Goal: Task Accomplishment & Management: Use online tool/utility

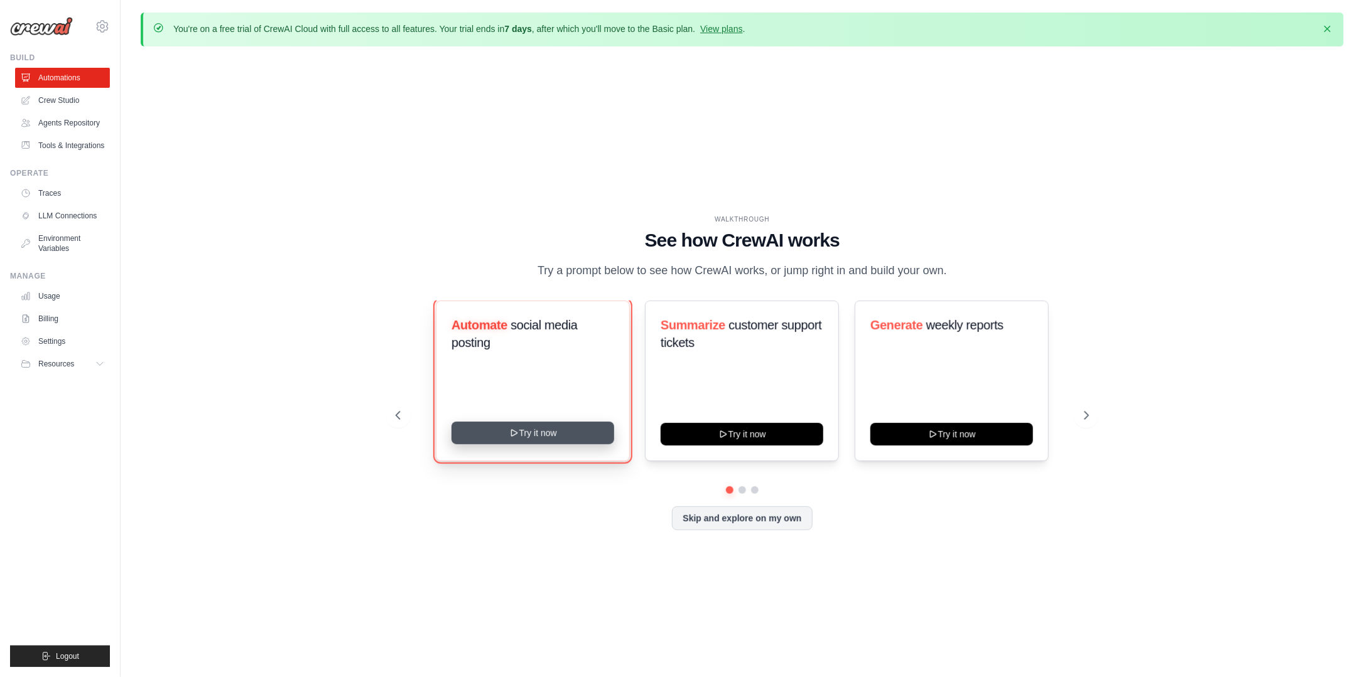
click at [520, 434] on button "Try it now" at bounding box center [532, 433] width 163 height 23
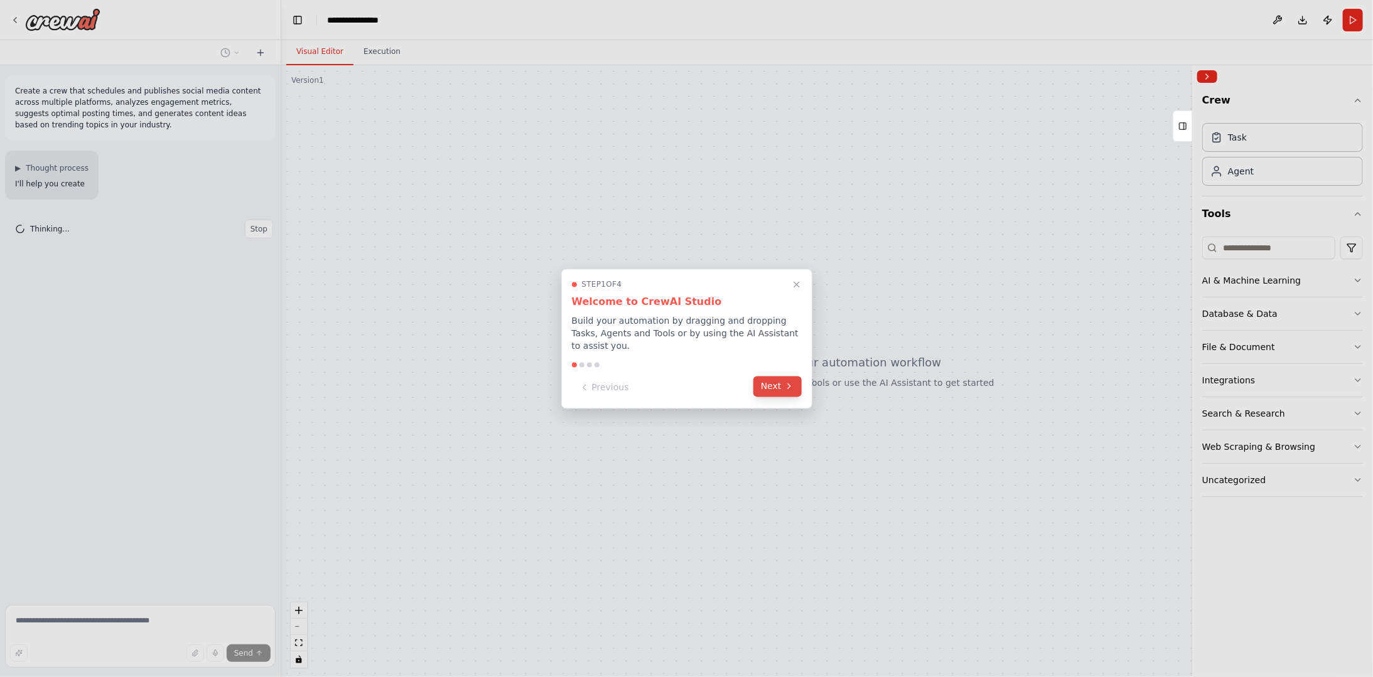
click at [781, 384] on button "Next" at bounding box center [777, 386] width 48 height 21
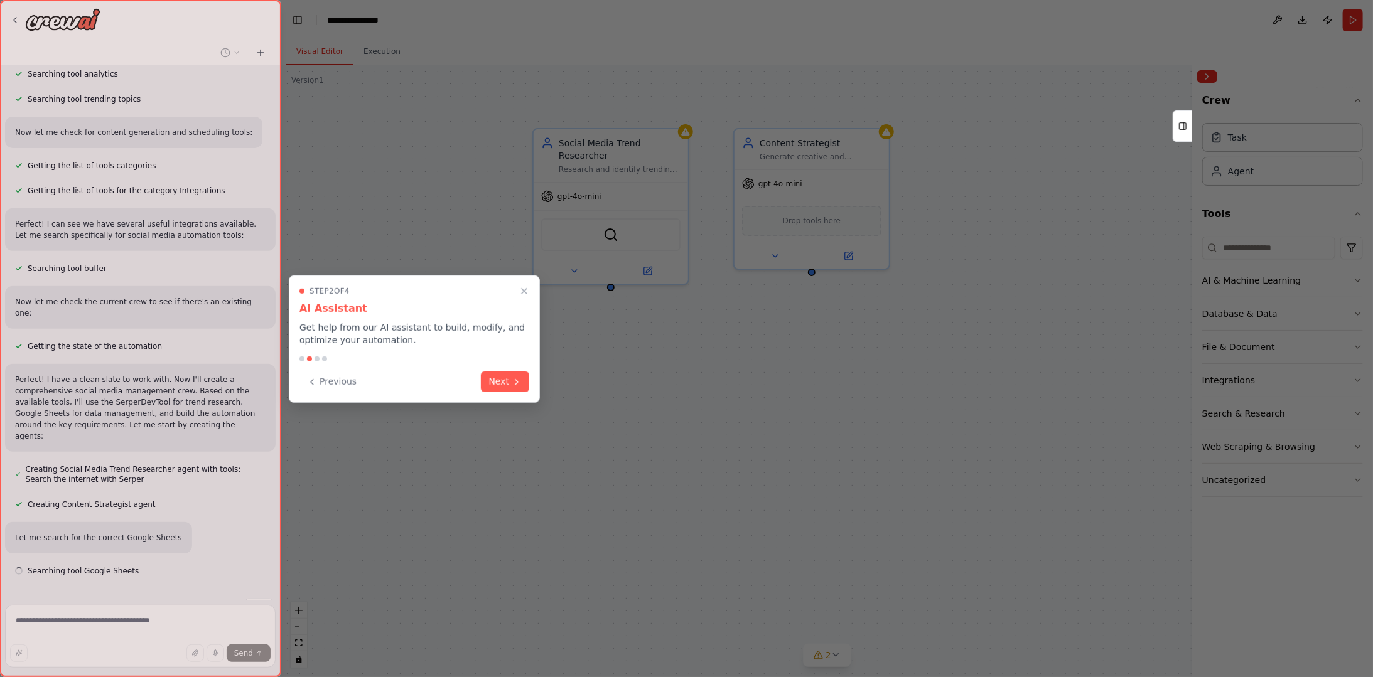
scroll to position [296, 0]
click at [507, 384] on button "Next" at bounding box center [505, 380] width 48 height 21
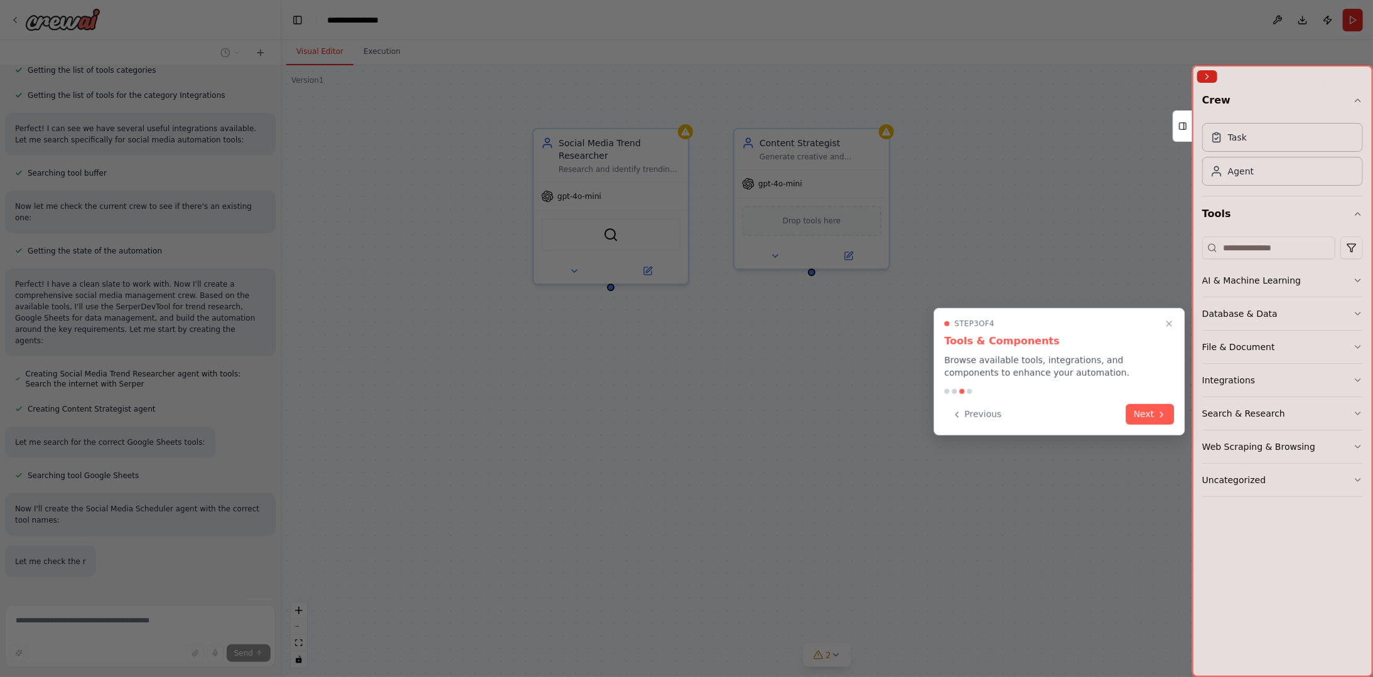
scroll to position [390, 0]
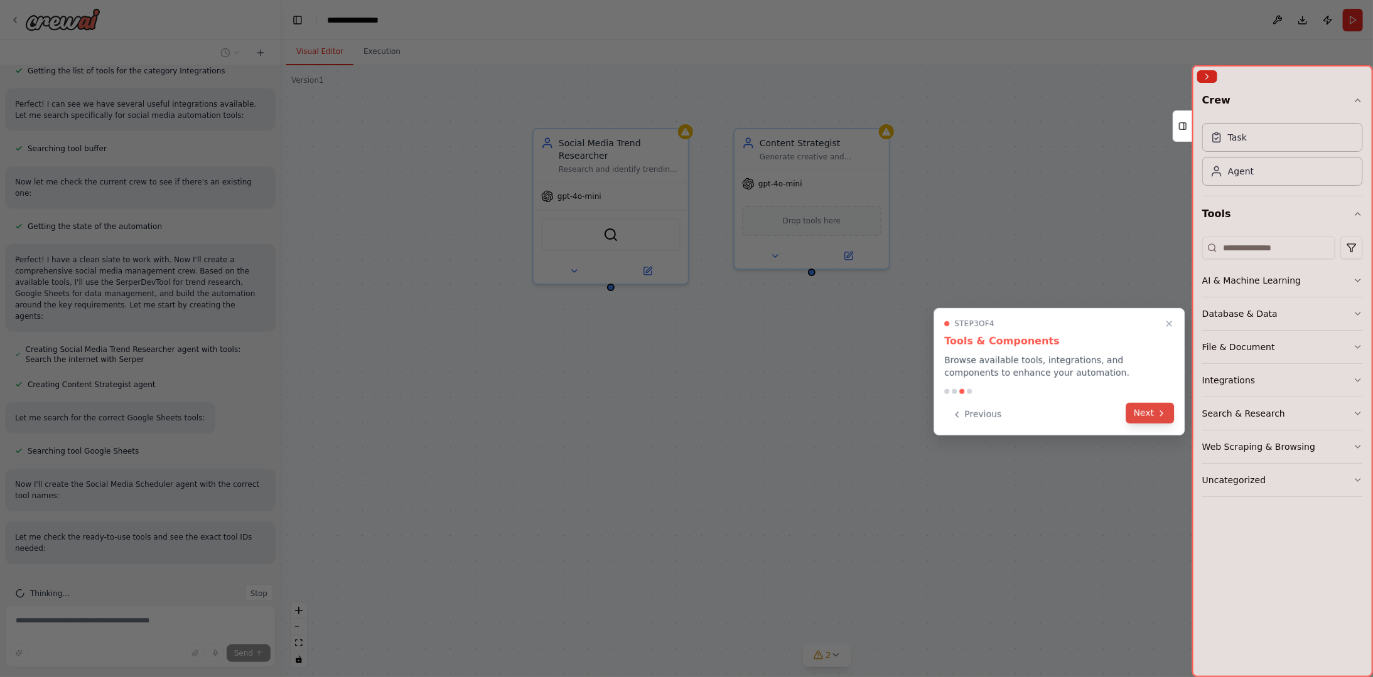
click at [1163, 415] on icon at bounding box center [1162, 413] width 10 height 10
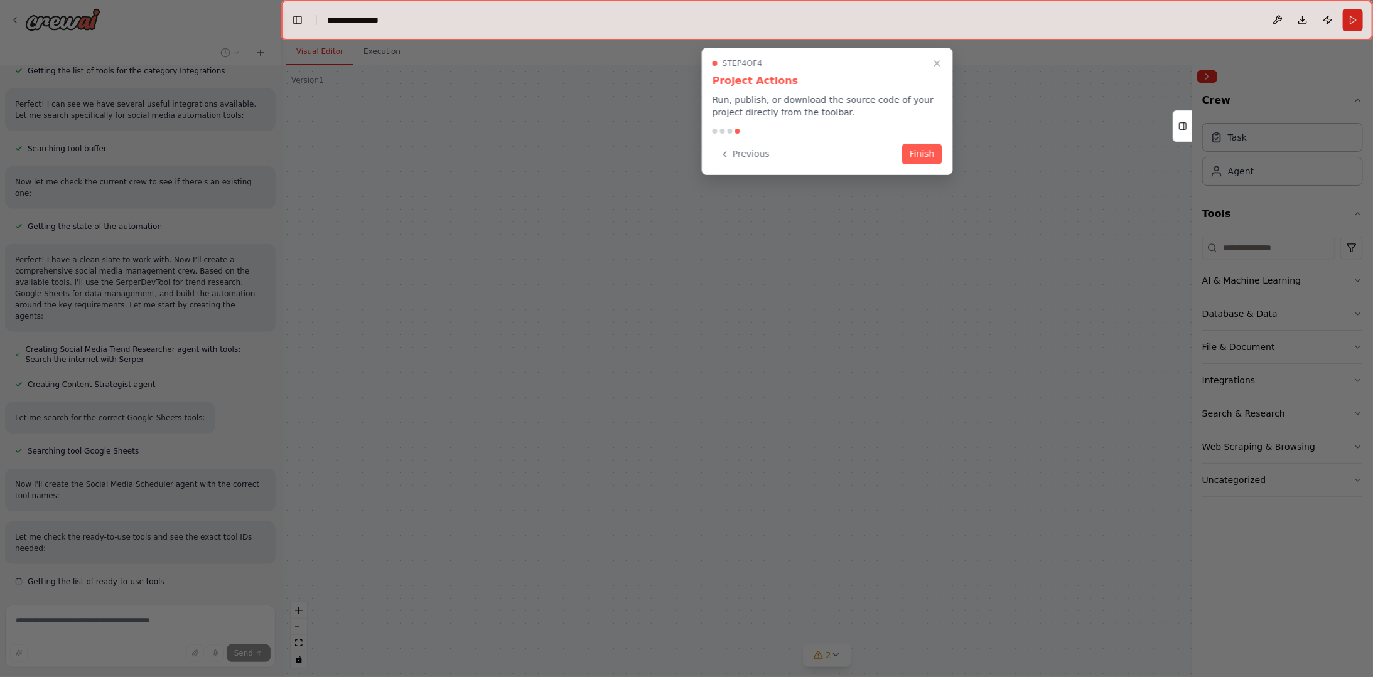
scroll to position [415, 0]
click at [924, 154] on button "Finish" at bounding box center [922, 153] width 40 height 21
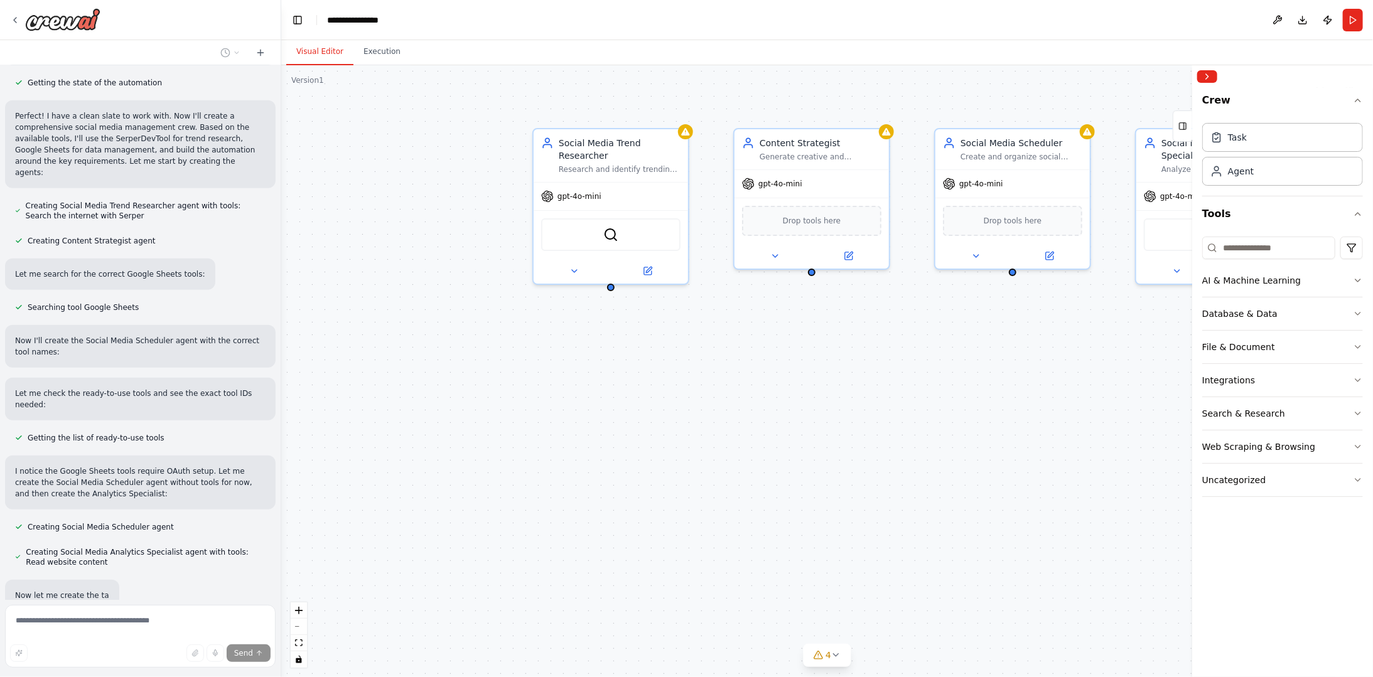
scroll to position [581, 0]
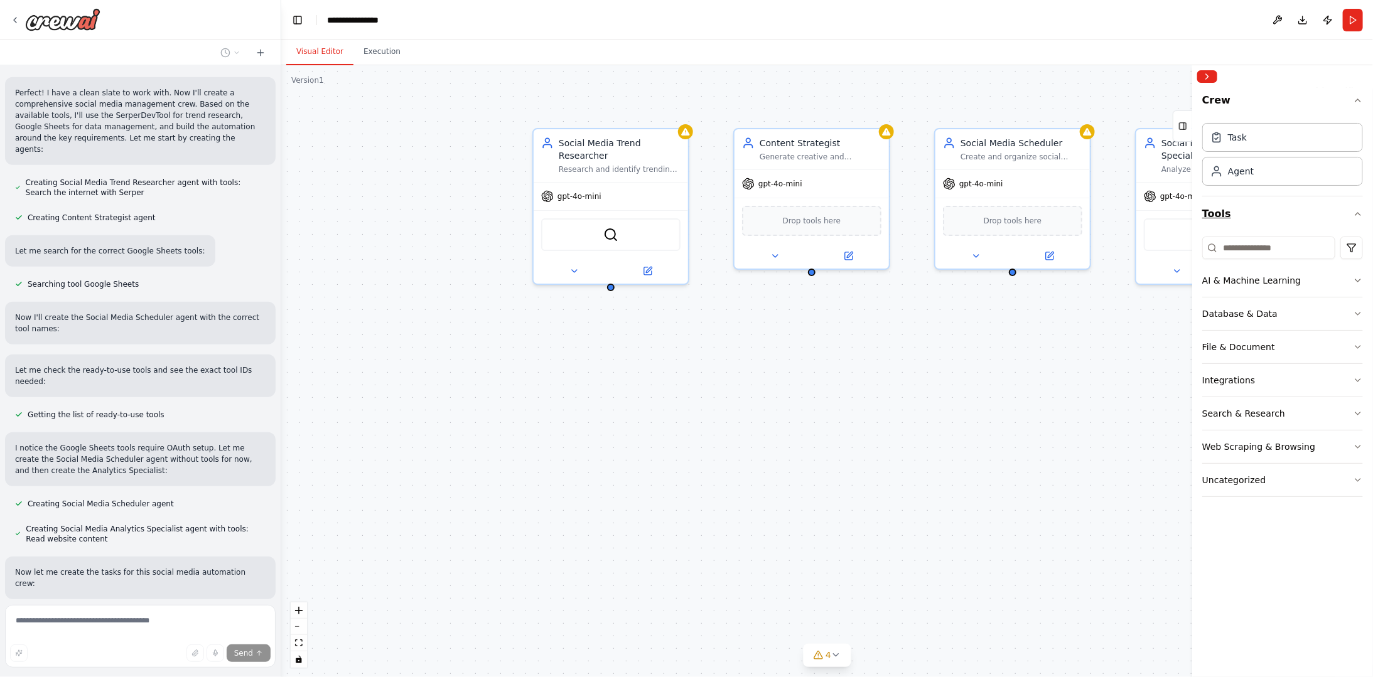
click at [1359, 211] on icon "button" at bounding box center [1358, 214] width 10 height 10
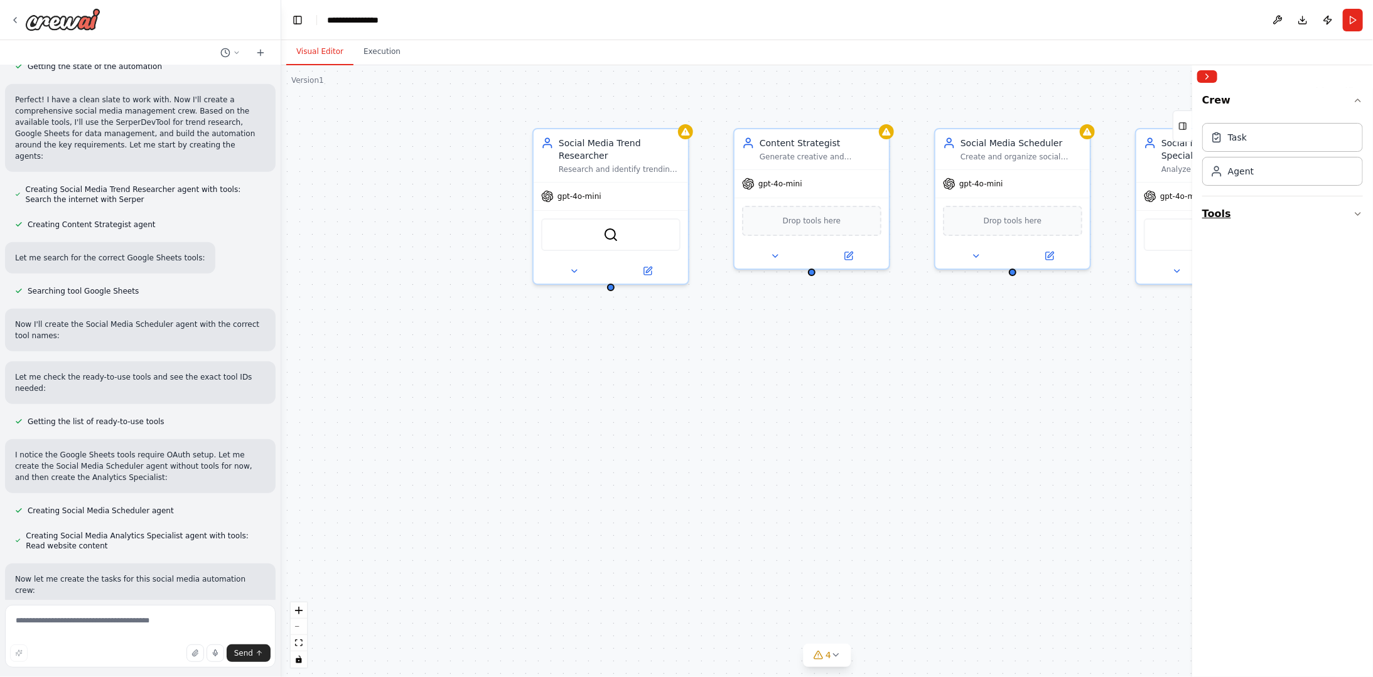
click at [1359, 211] on icon "button" at bounding box center [1358, 214] width 10 height 10
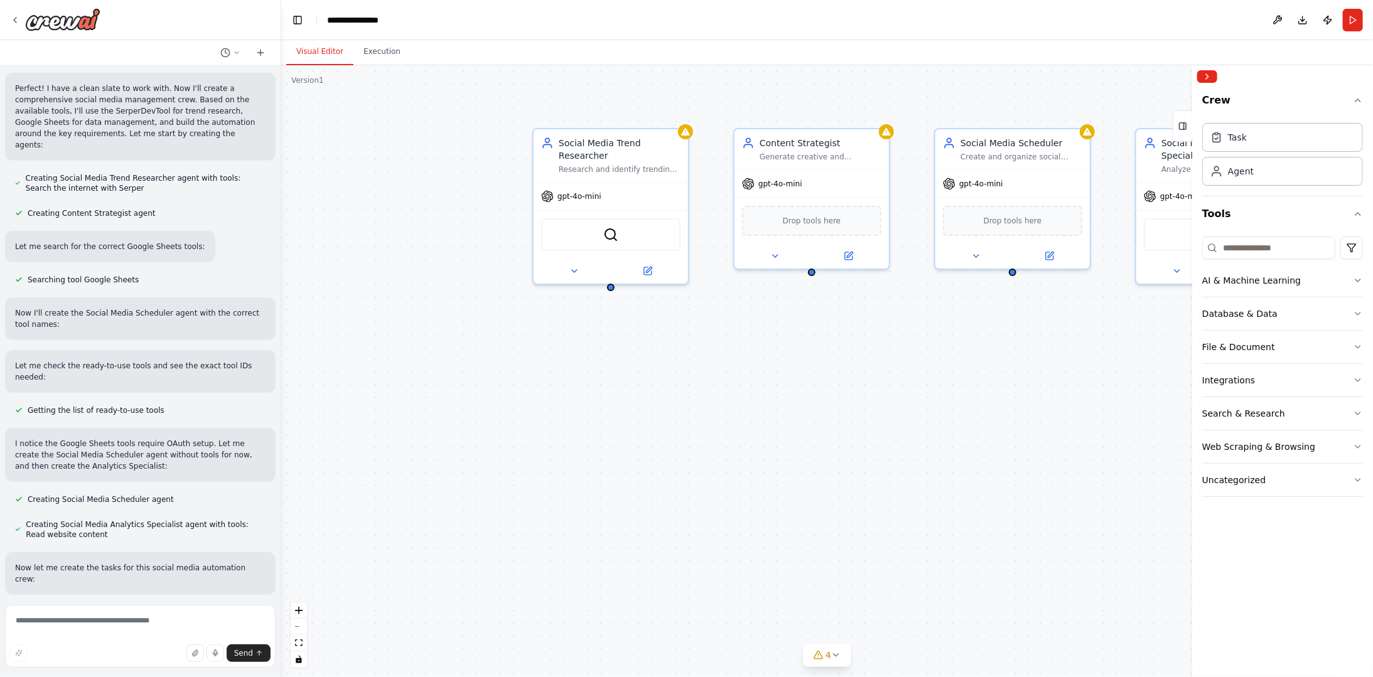
scroll to position [596, 0]
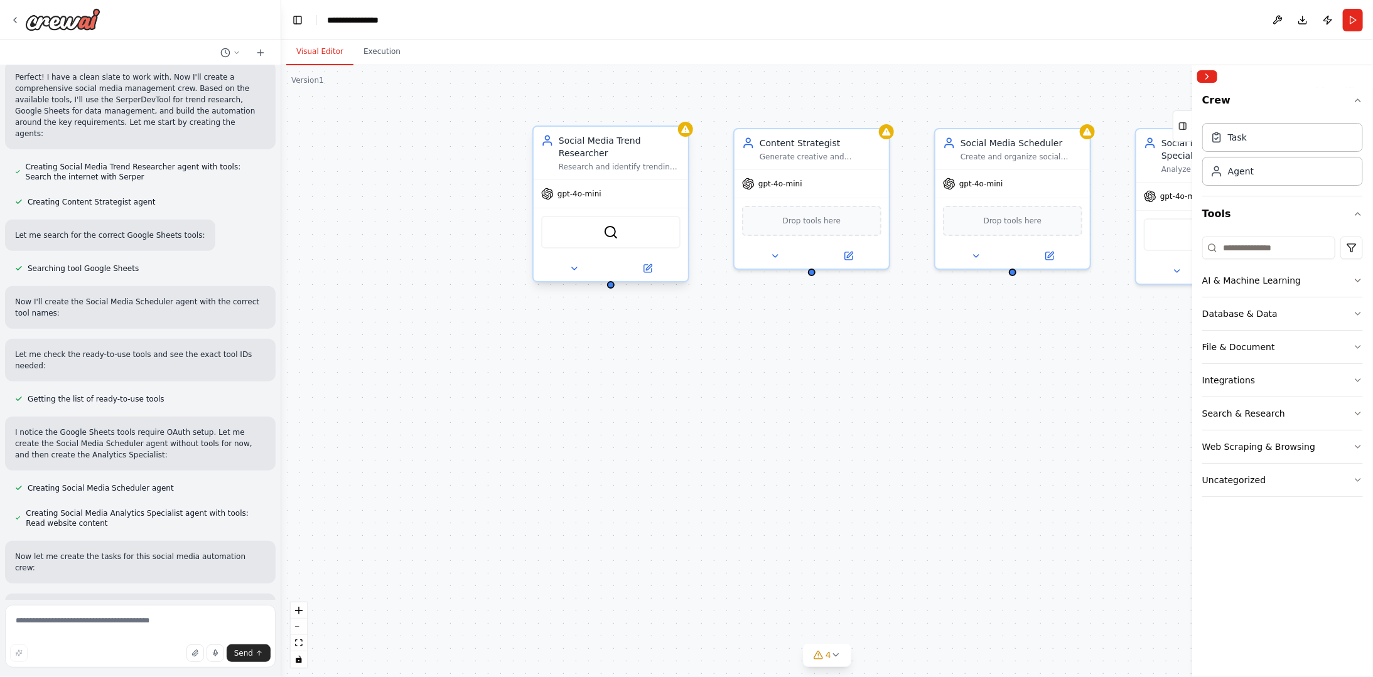
click at [600, 222] on div "SerperDevTool" at bounding box center [610, 232] width 139 height 33
click at [648, 264] on icon at bounding box center [649, 267] width 6 height 6
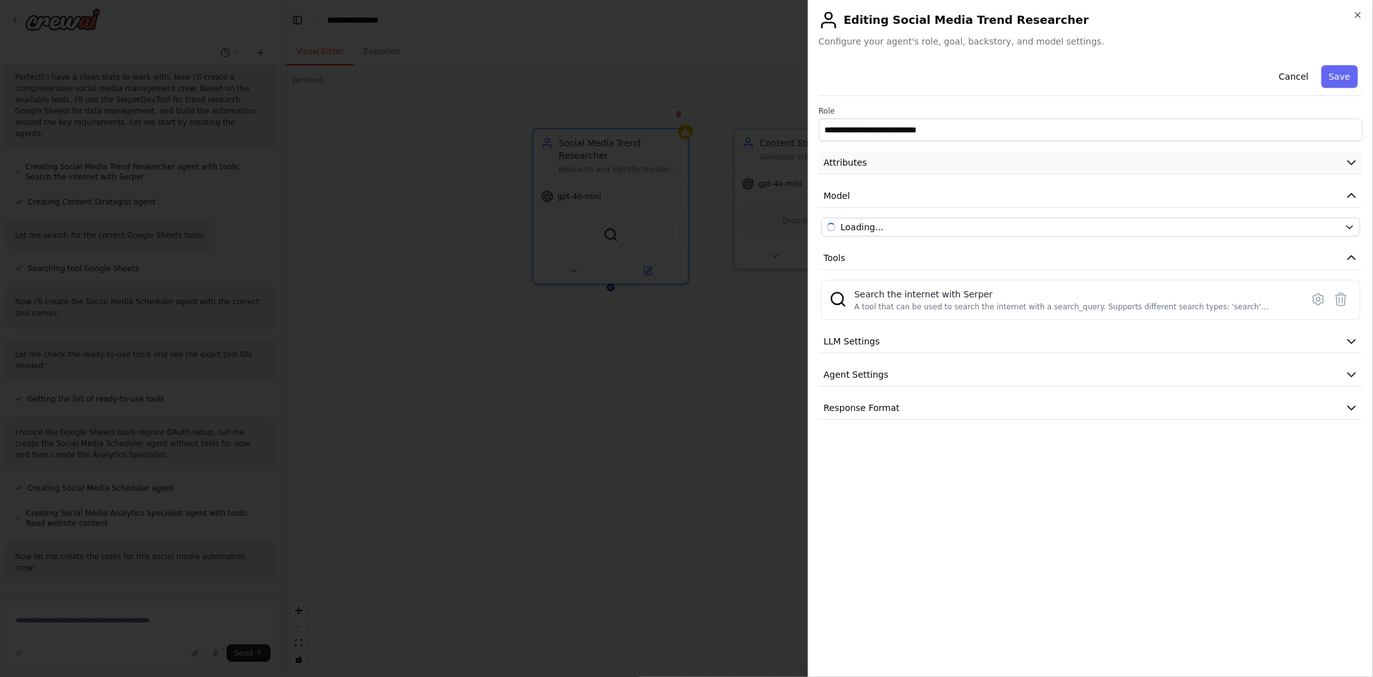
click at [871, 159] on button "Attributes" at bounding box center [1091, 162] width 544 height 23
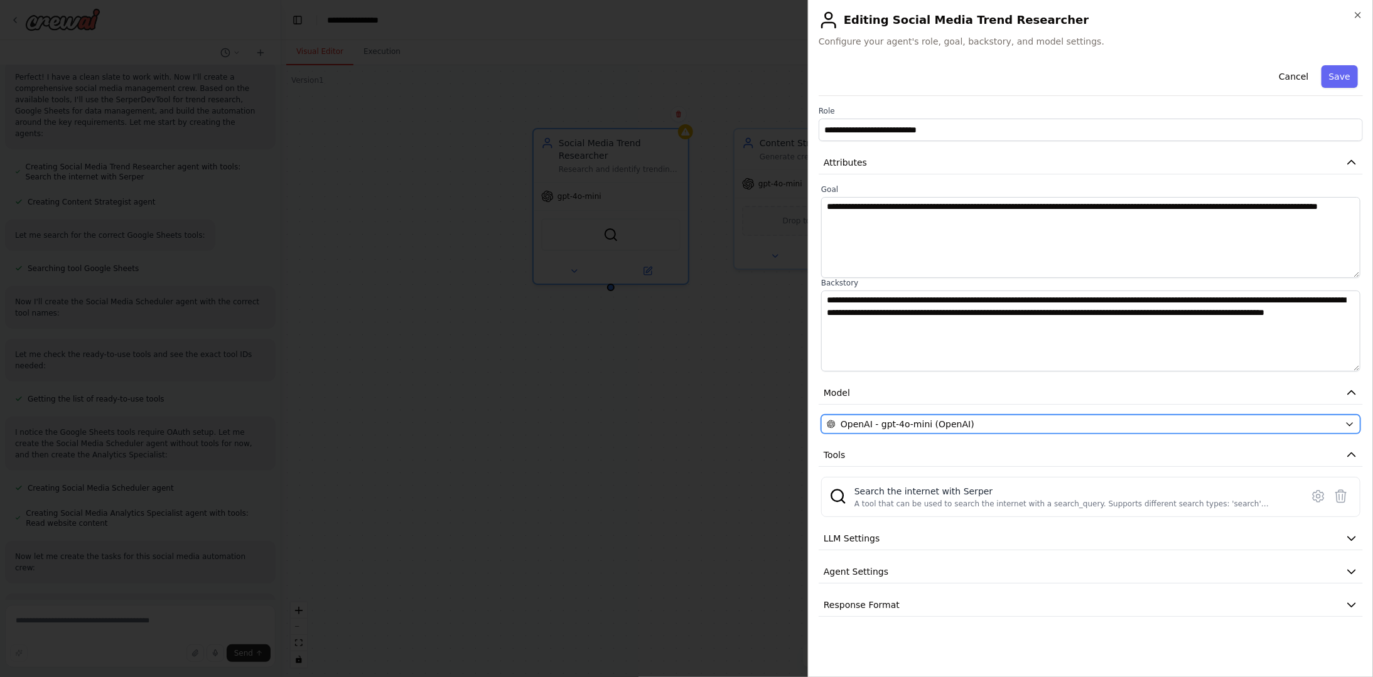
click at [945, 426] on span "OpenAI - gpt-4o-mini (OpenAI)" at bounding box center [908, 424] width 134 height 13
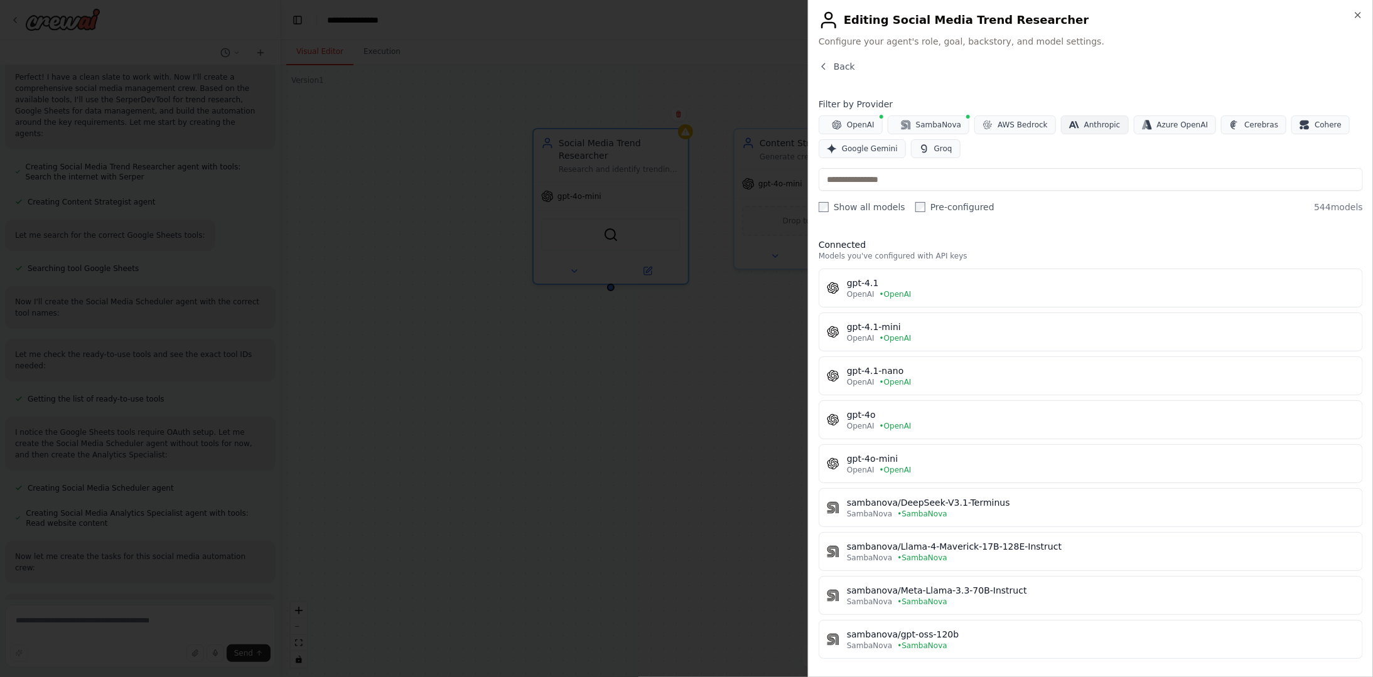
click at [1076, 116] on button "Anthropic" at bounding box center [1095, 125] width 68 height 19
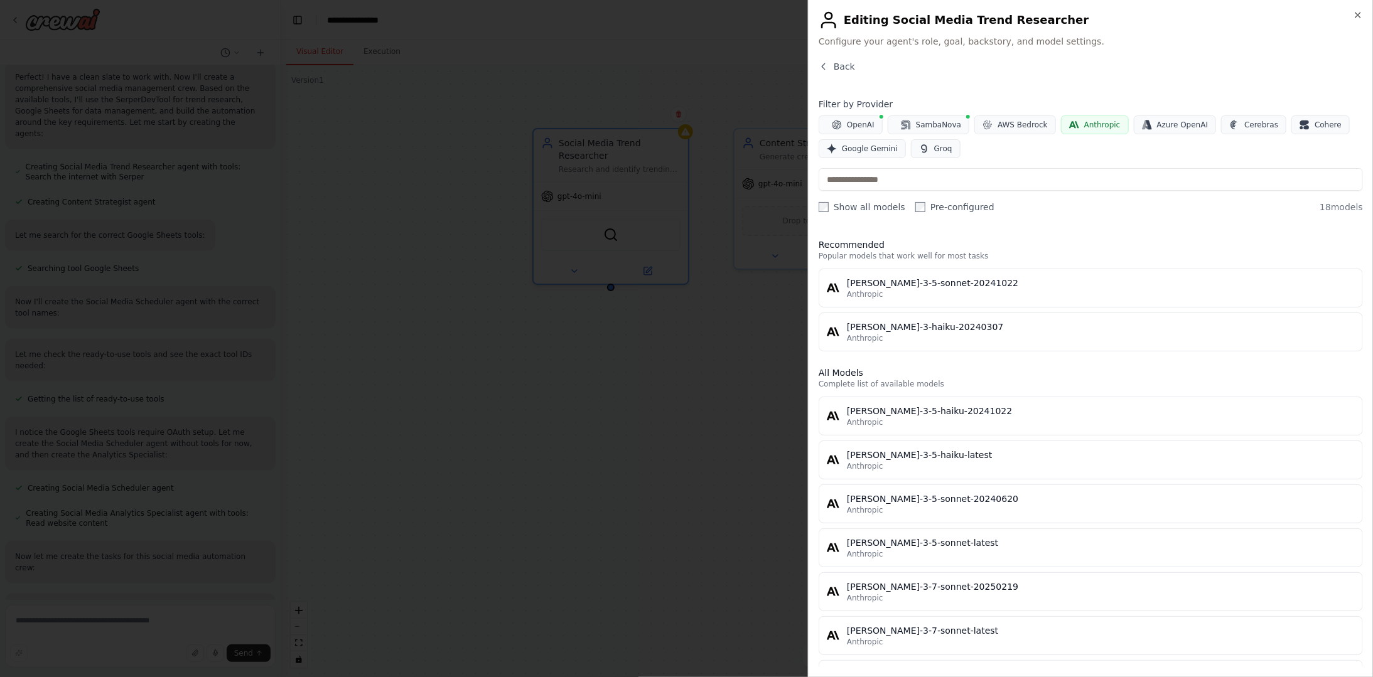
scroll to position [426, 0]
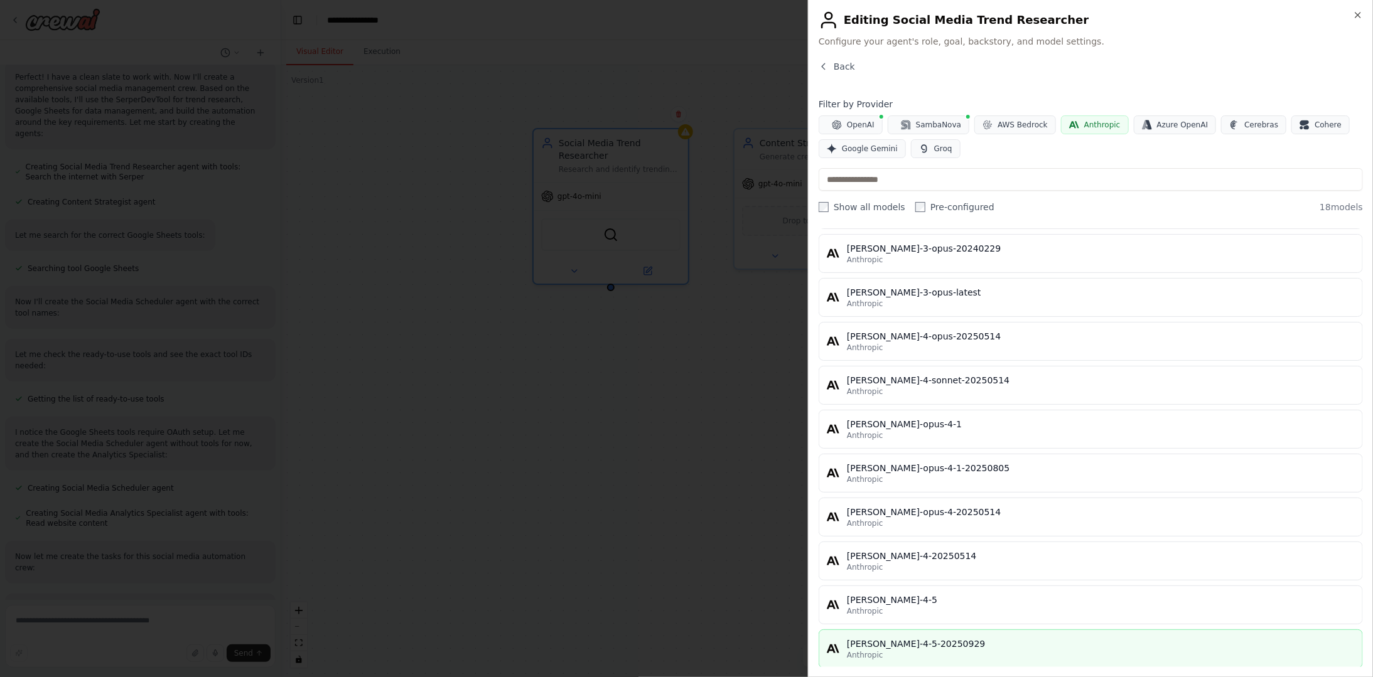
click at [912, 650] on div "Anthropic" at bounding box center [1101, 655] width 508 height 10
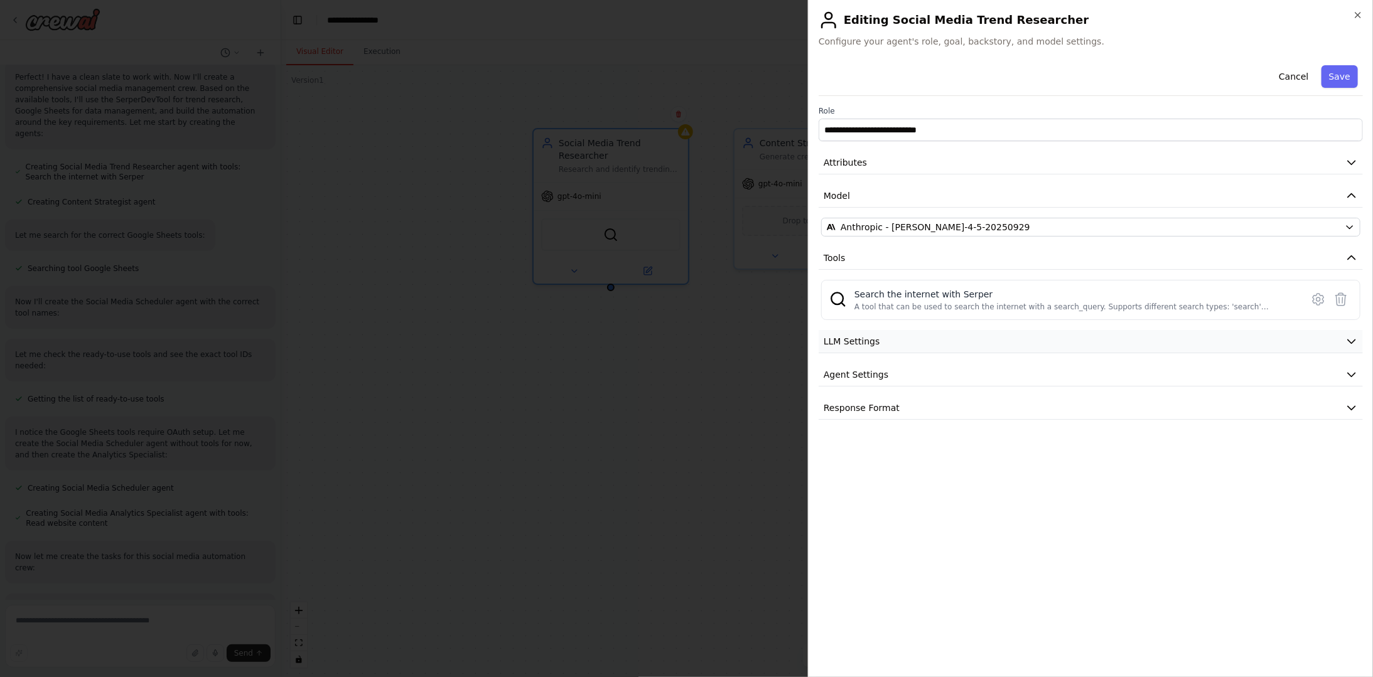
click at [873, 342] on span "LLM Settings" at bounding box center [852, 341] width 57 height 13
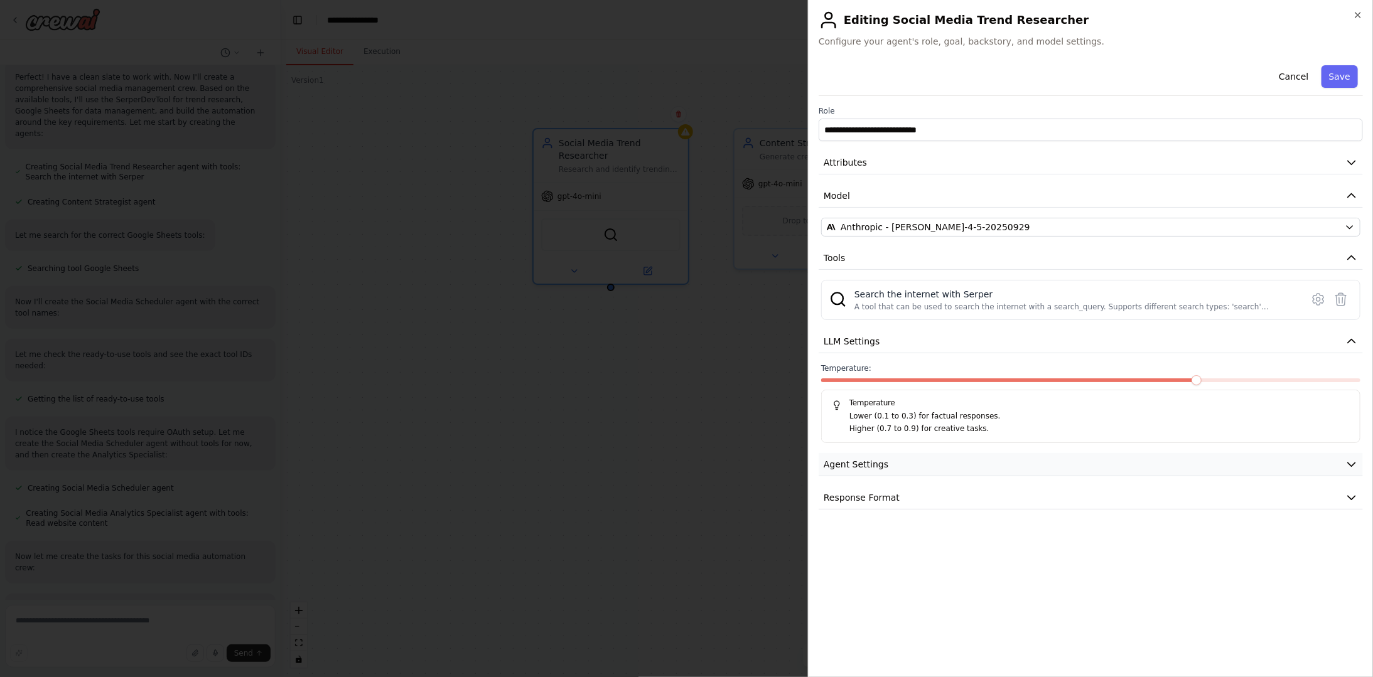
click at [905, 465] on button "Agent Settings" at bounding box center [1091, 464] width 544 height 23
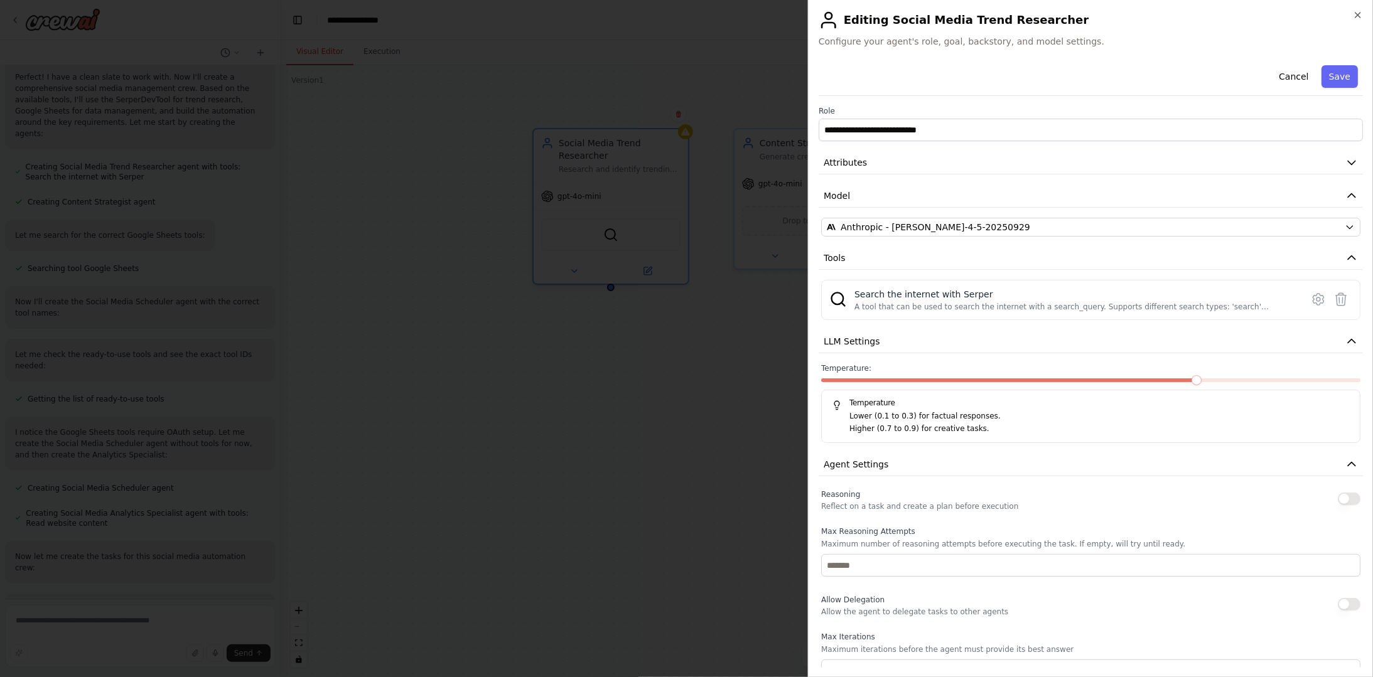
scroll to position [185, 0]
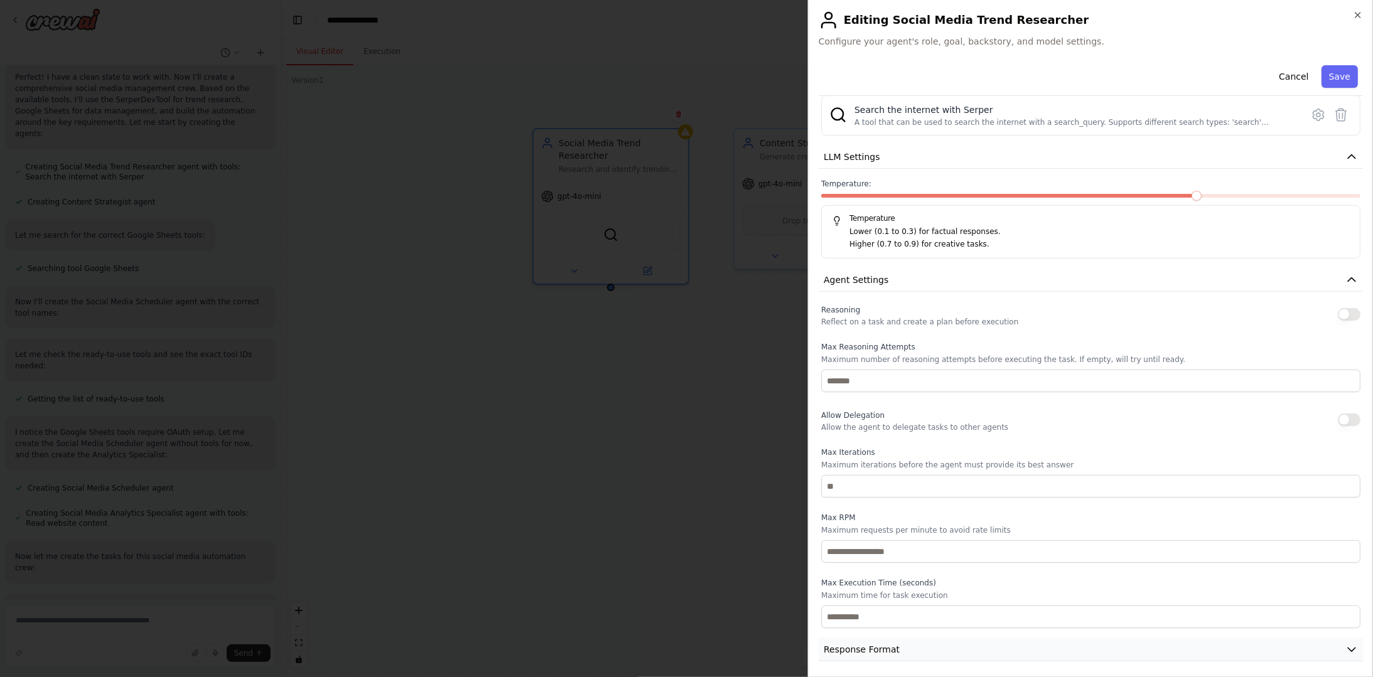
click at [862, 647] on span "Response Format" at bounding box center [862, 650] width 76 height 13
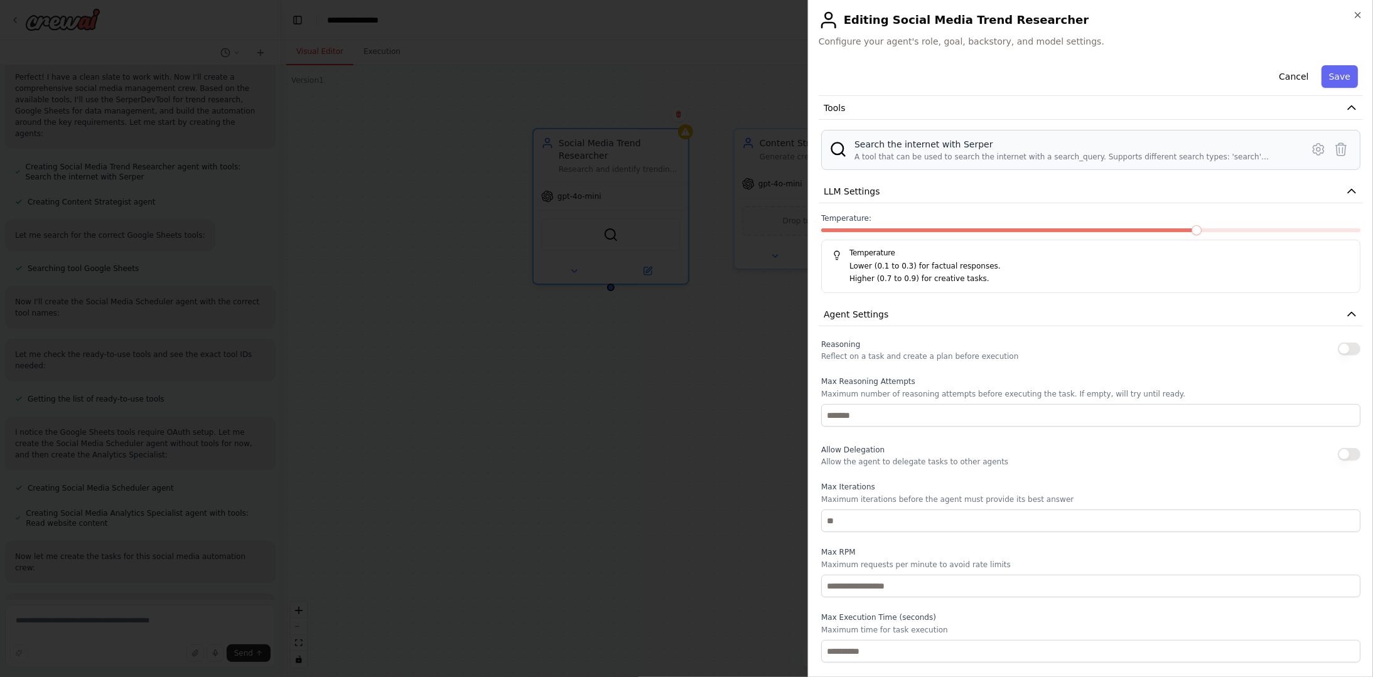
scroll to position [0, 0]
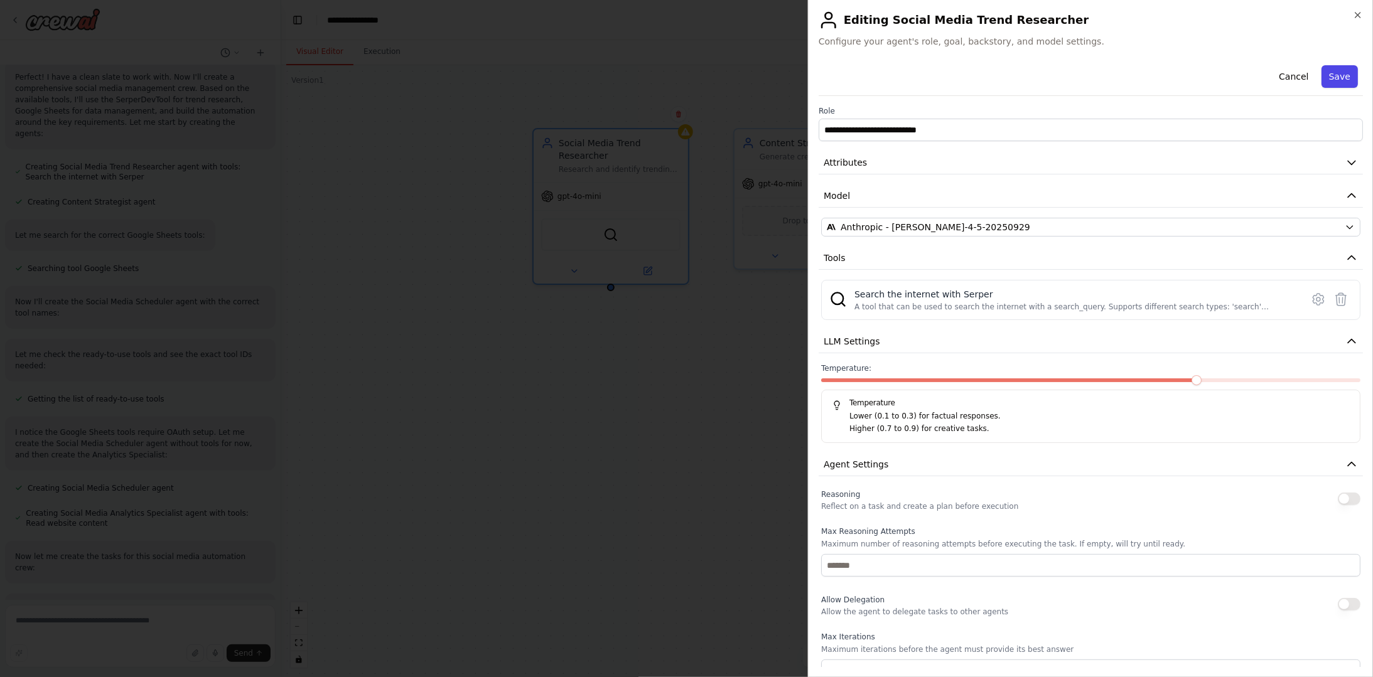
click at [1340, 83] on button "Save" at bounding box center [1340, 76] width 36 height 23
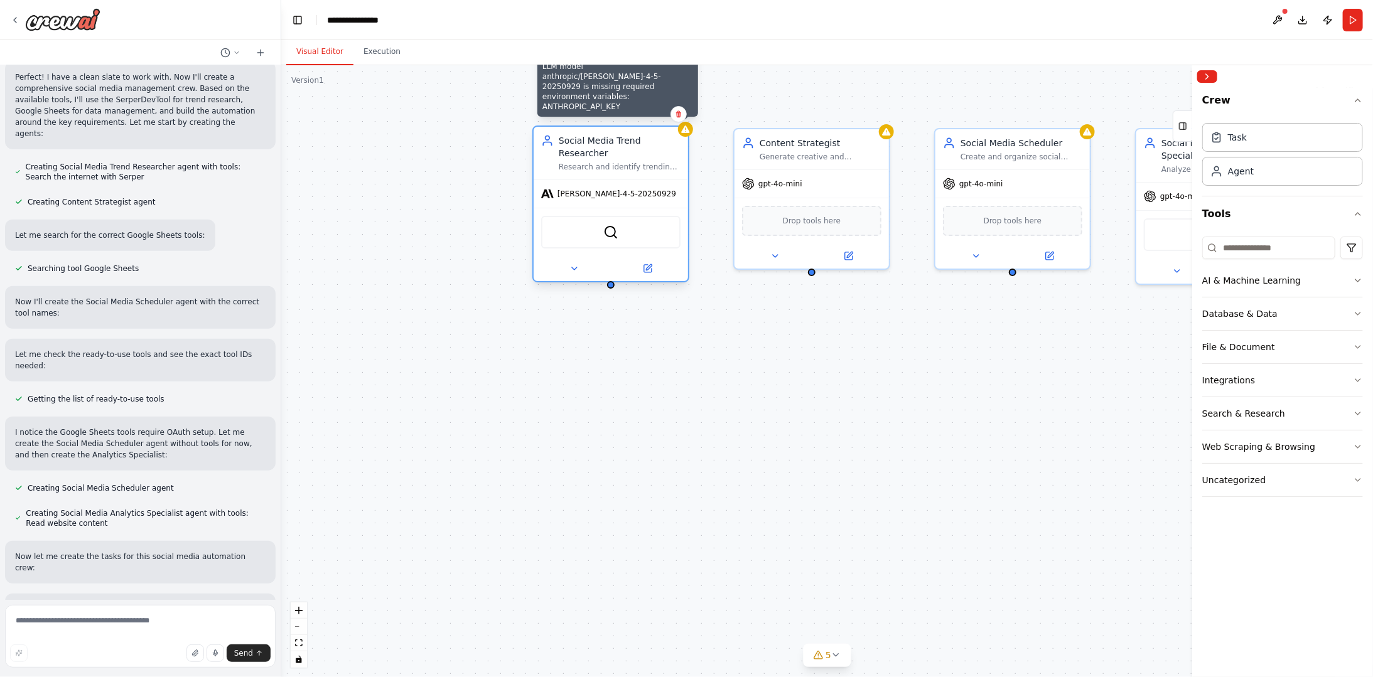
click at [689, 135] on div at bounding box center [685, 129] width 15 height 15
click at [573, 267] on icon at bounding box center [574, 268] width 5 height 3
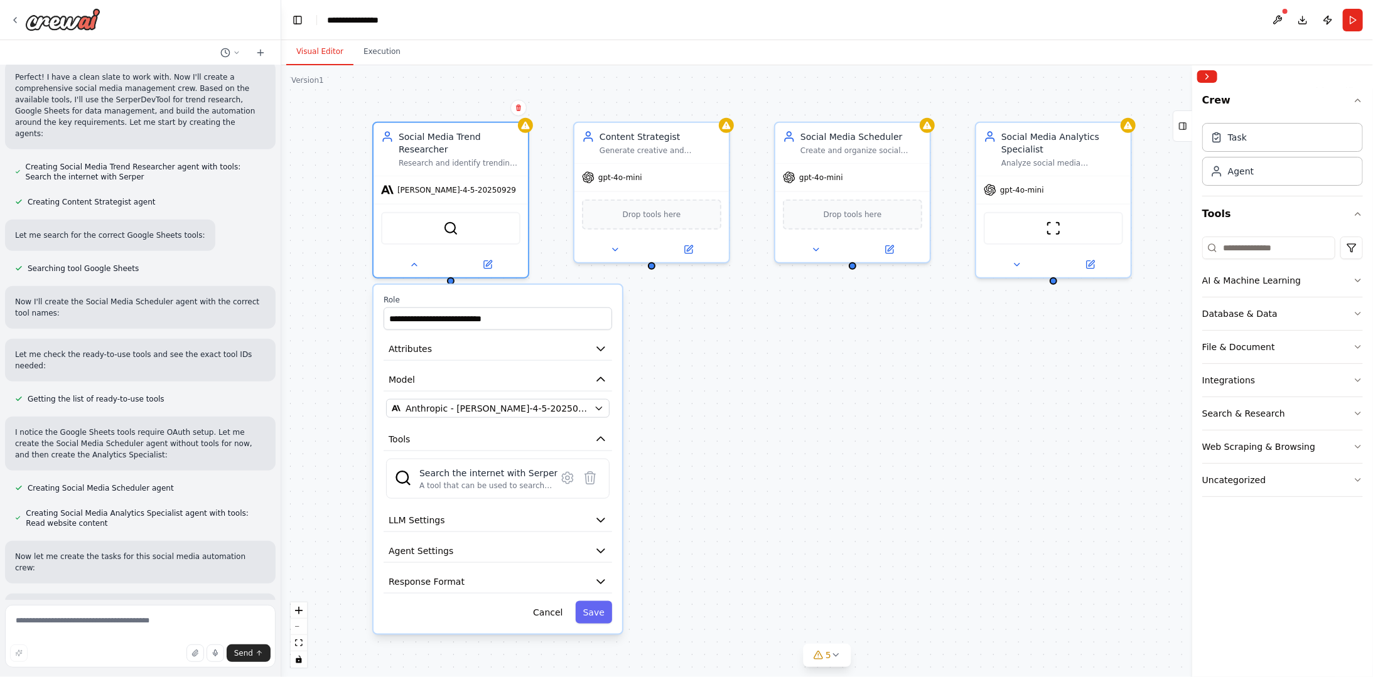
drag, startPoint x: 934, startPoint y: 455, endPoint x: 766, endPoint y: 438, distance: 168.5
click at [766, 438] on div "**********" at bounding box center [827, 371] width 1092 height 612
click at [739, 490] on div "**********" at bounding box center [827, 371] width 1092 height 612
click at [744, 372] on div "**********" at bounding box center [827, 371] width 1092 height 612
click at [610, 246] on icon at bounding box center [615, 247] width 10 height 10
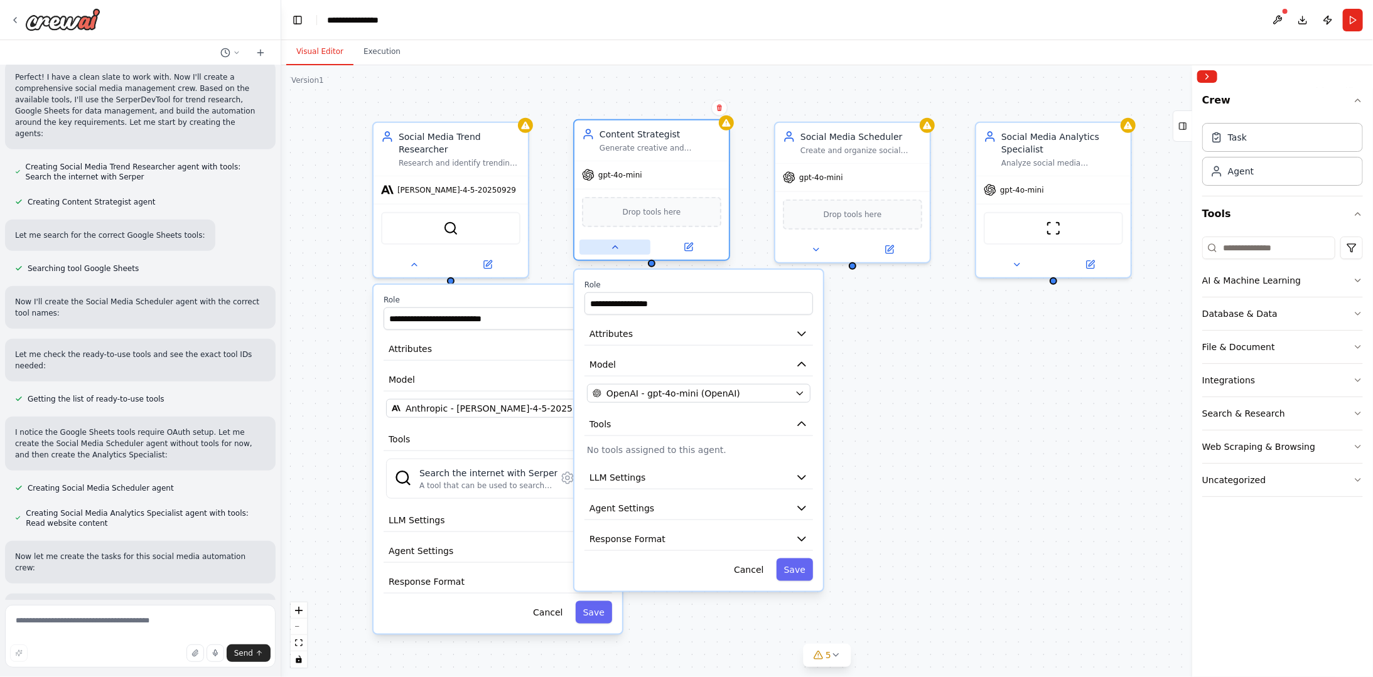
click at [603, 246] on button at bounding box center [615, 247] width 71 height 15
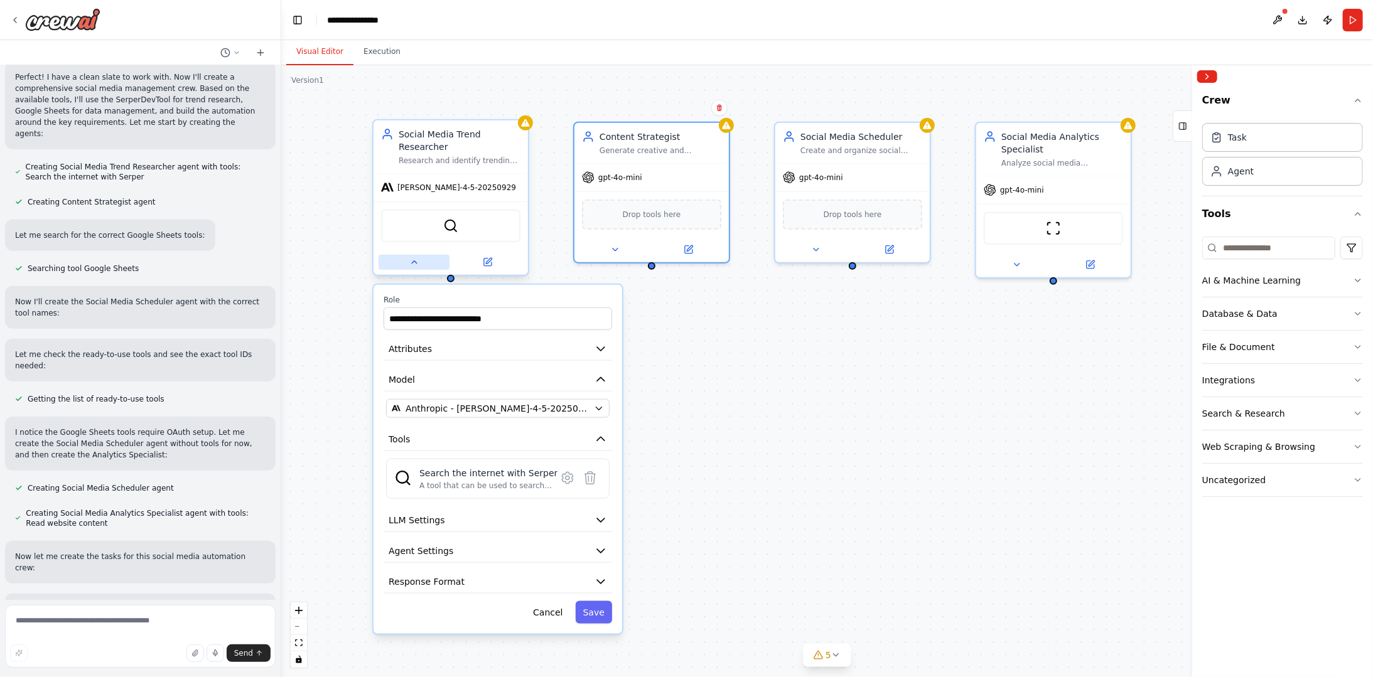
click at [407, 255] on button at bounding box center [414, 262] width 71 height 15
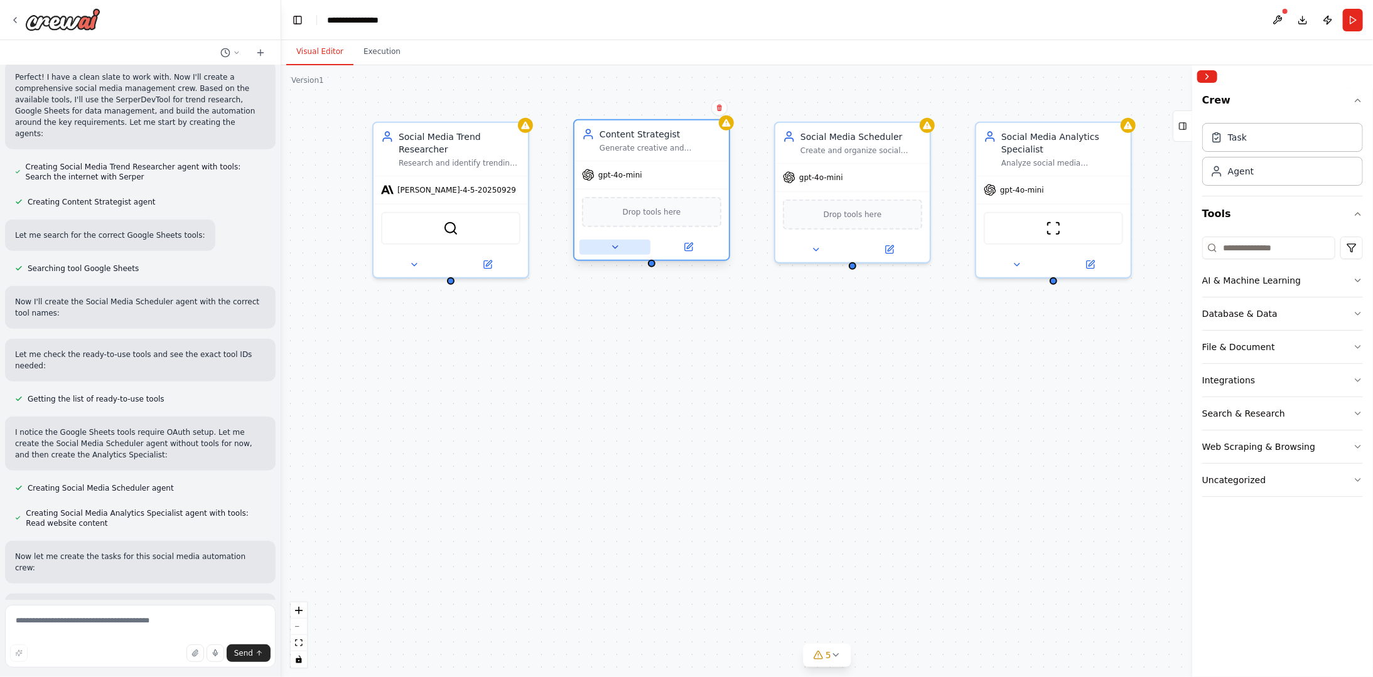
click at [613, 247] on icon at bounding box center [615, 247] width 10 height 10
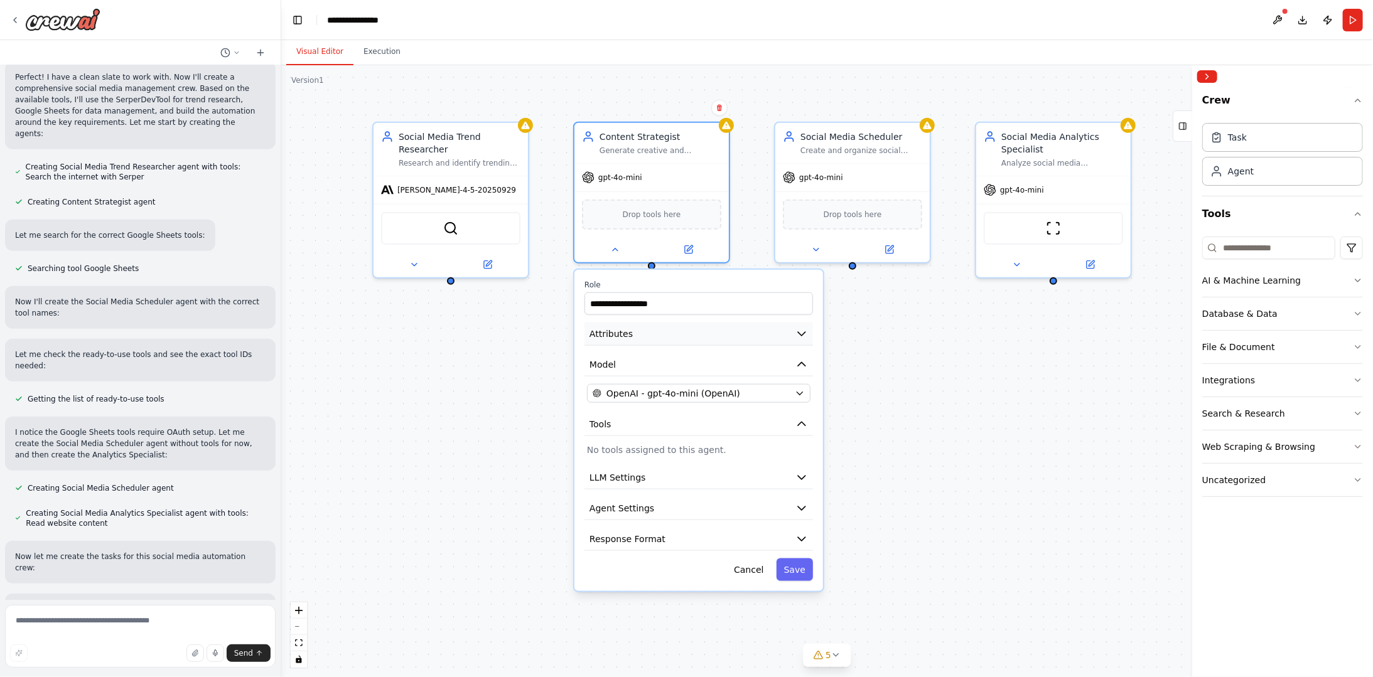
click at [763, 340] on button "Attributes" at bounding box center [699, 334] width 229 height 23
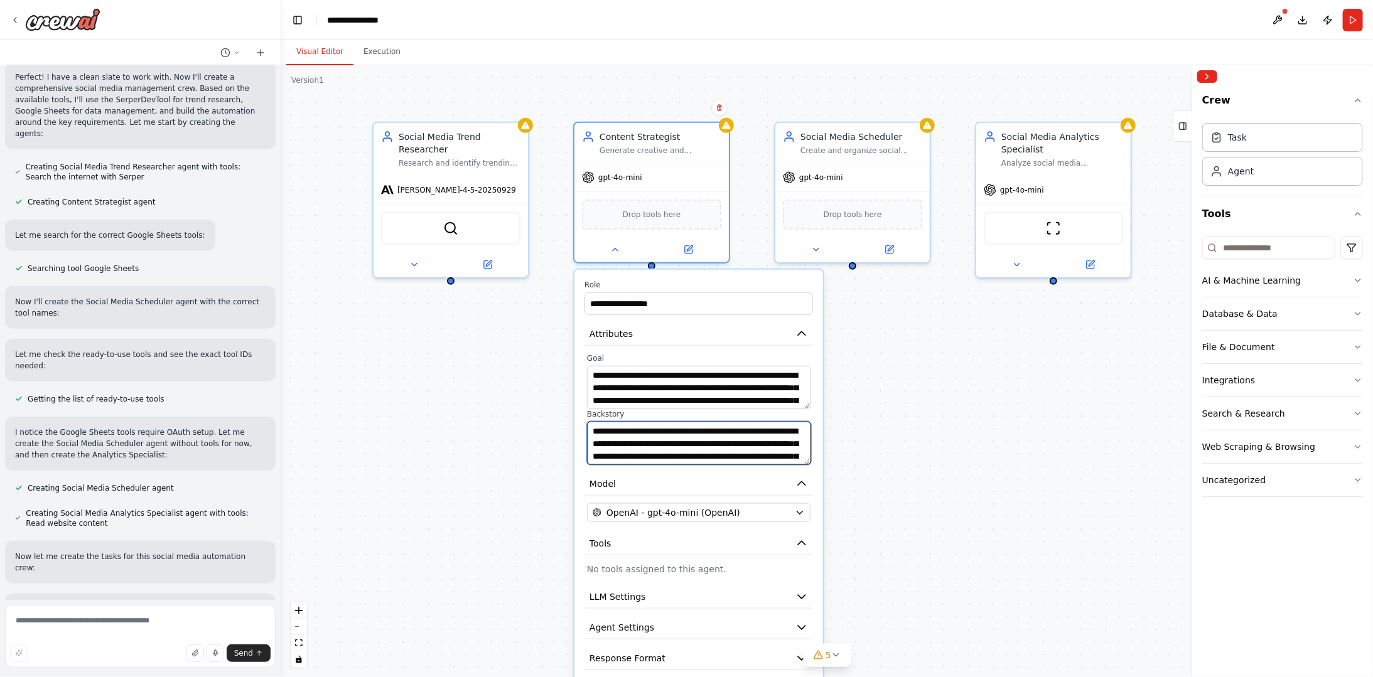
click at [716, 443] on textarea "**********" at bounding box center [699, 443] width 224 height 43
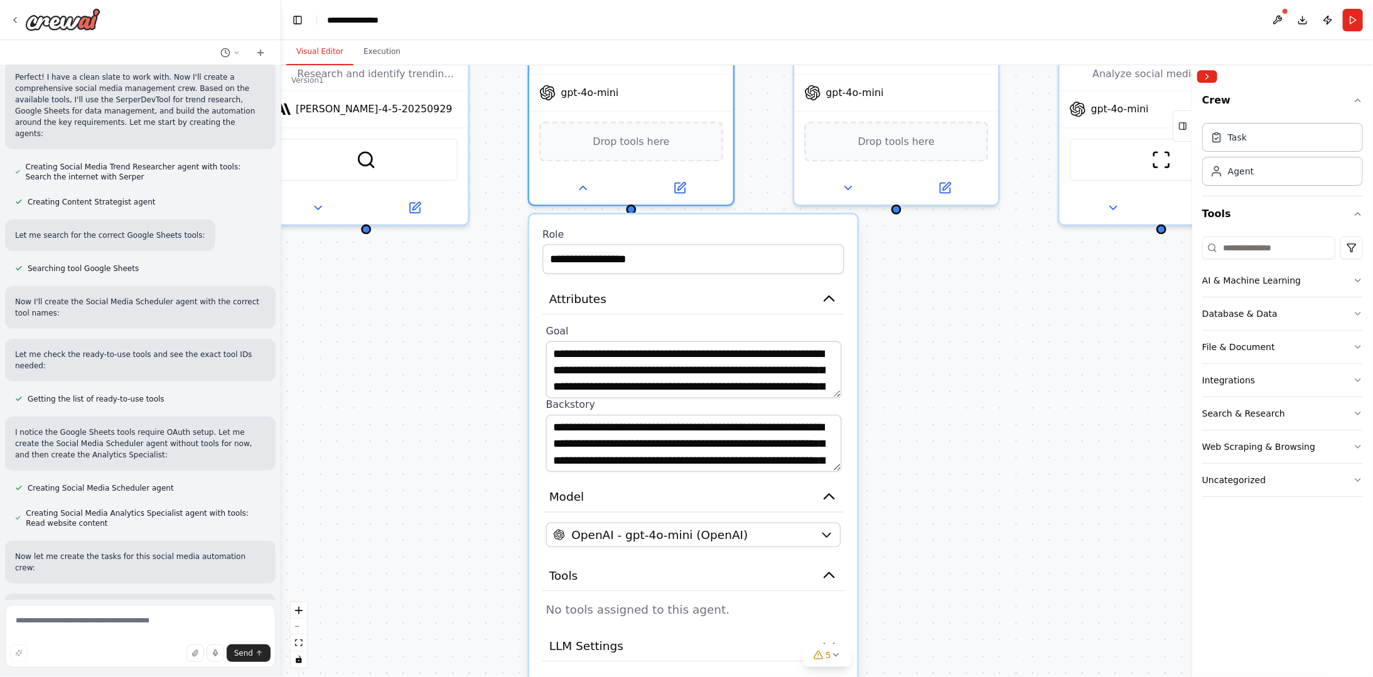
click at [913, 400] on div "**********" at bounding box center [827, 371] width 1092 height 612
click at [846, 188] on icon at bounding box center [847, 184] width 13 height 13
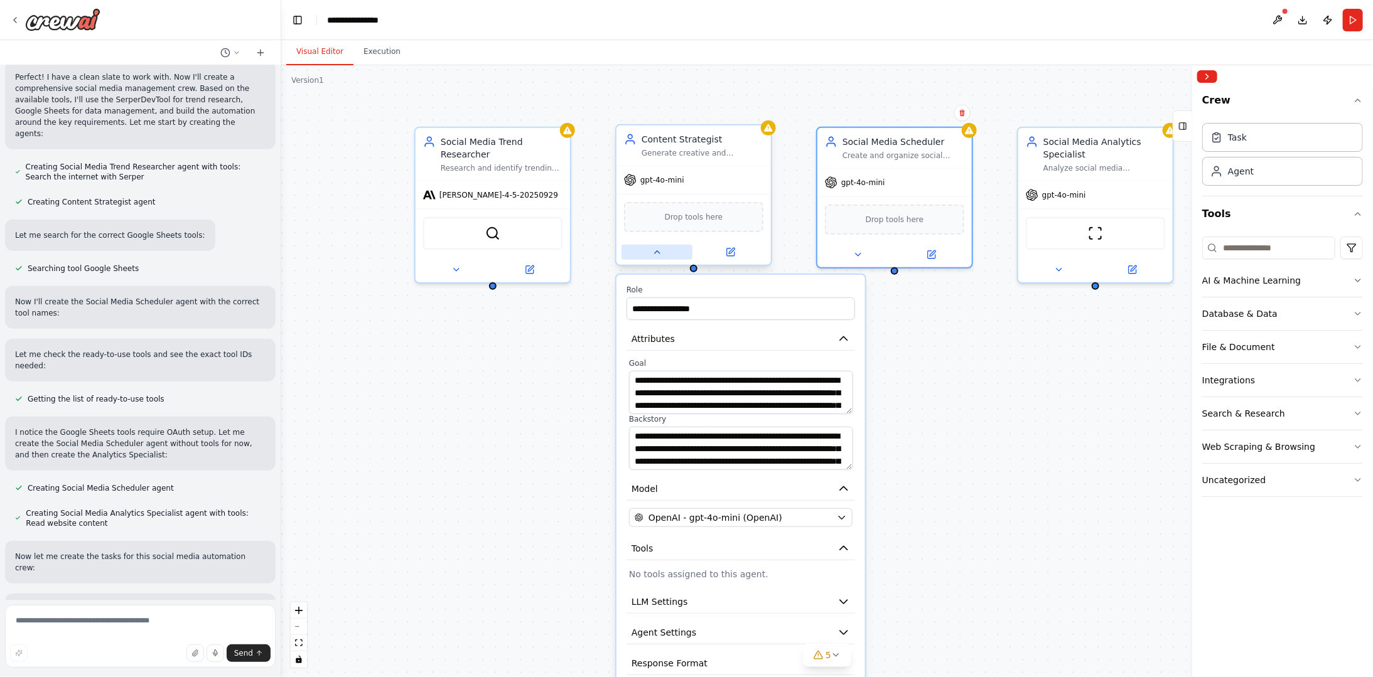
click at [649, 254] on button at bounding box center [657, 252] width 71 height 15
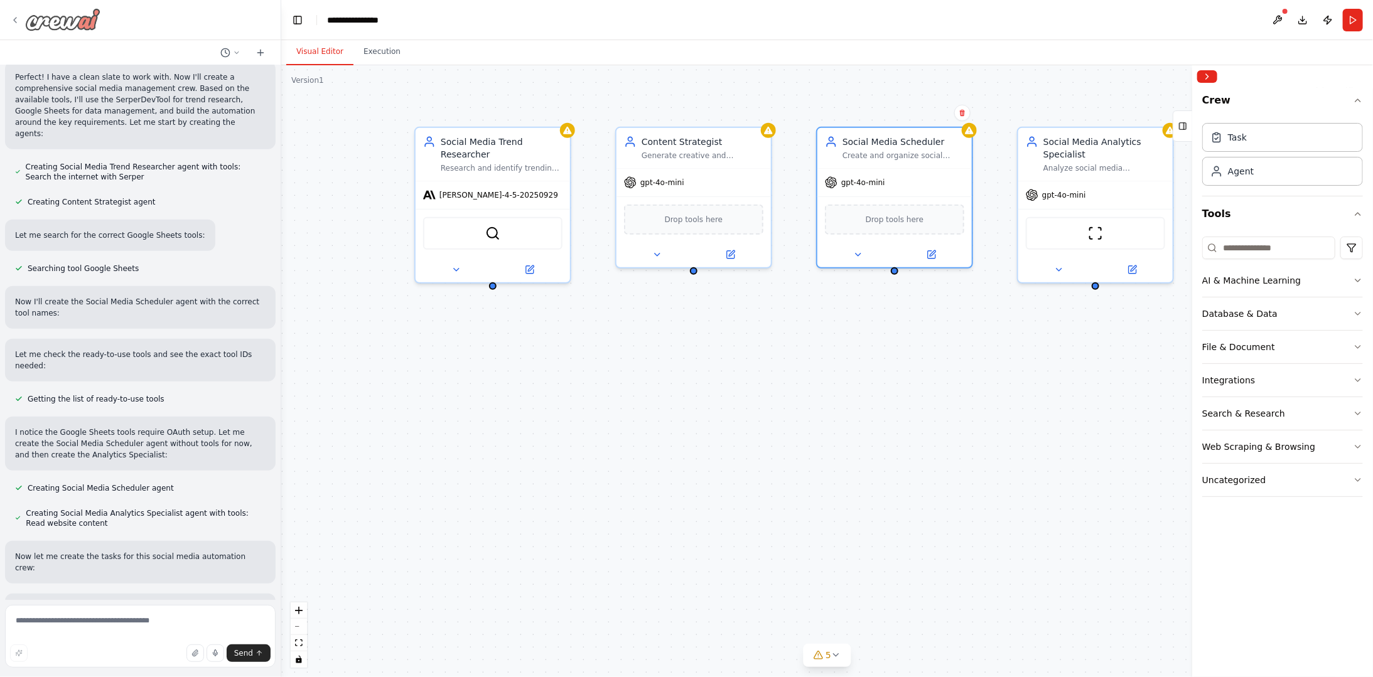
click at [18, 16] on icon at bounding box center [15, 20] width 10 height 10
click at [9, 20] on div at bounding box center [140, 20] width 281 height 40
click at [14, 19] on icon at bounding box center [15, 20] width 3 height 5
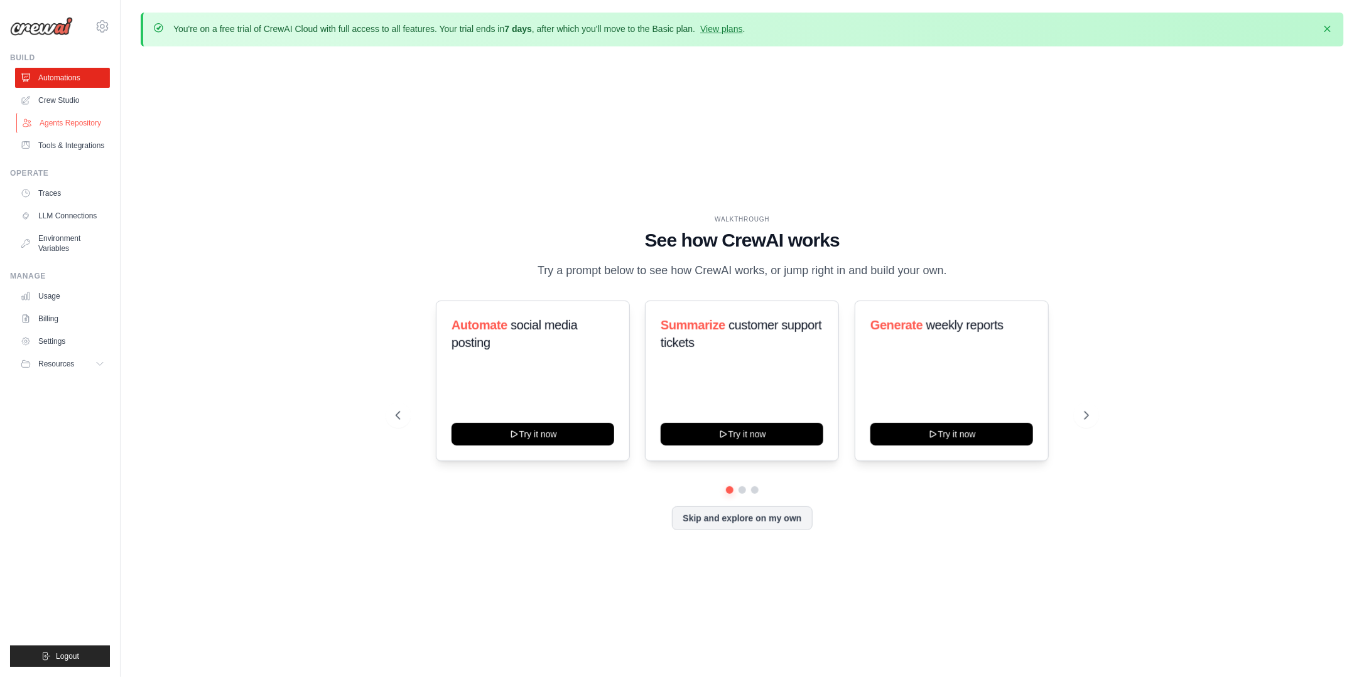
click at [60, 121] on link "Agents Repository" at bounding box center [63, 123] width 95 height 20
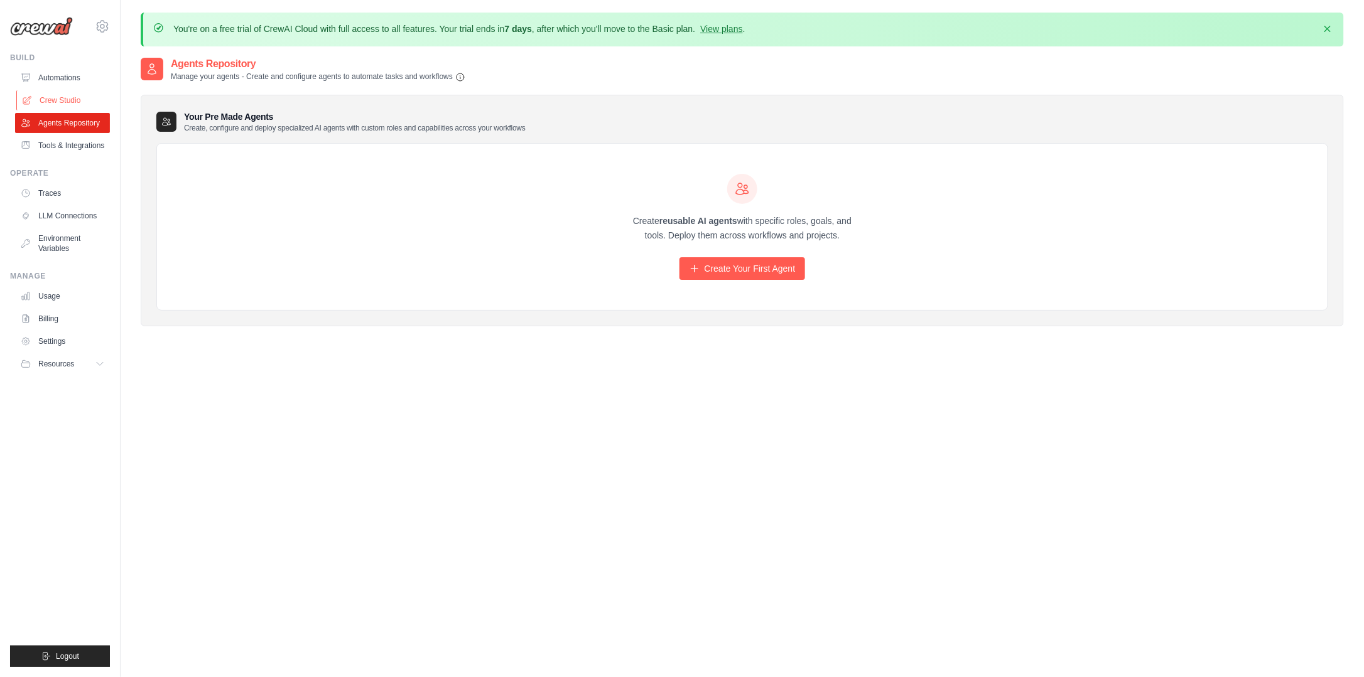
click at [60, 100] on link "Crew Studio" at bounding box center [63, 100] width 95 height 20
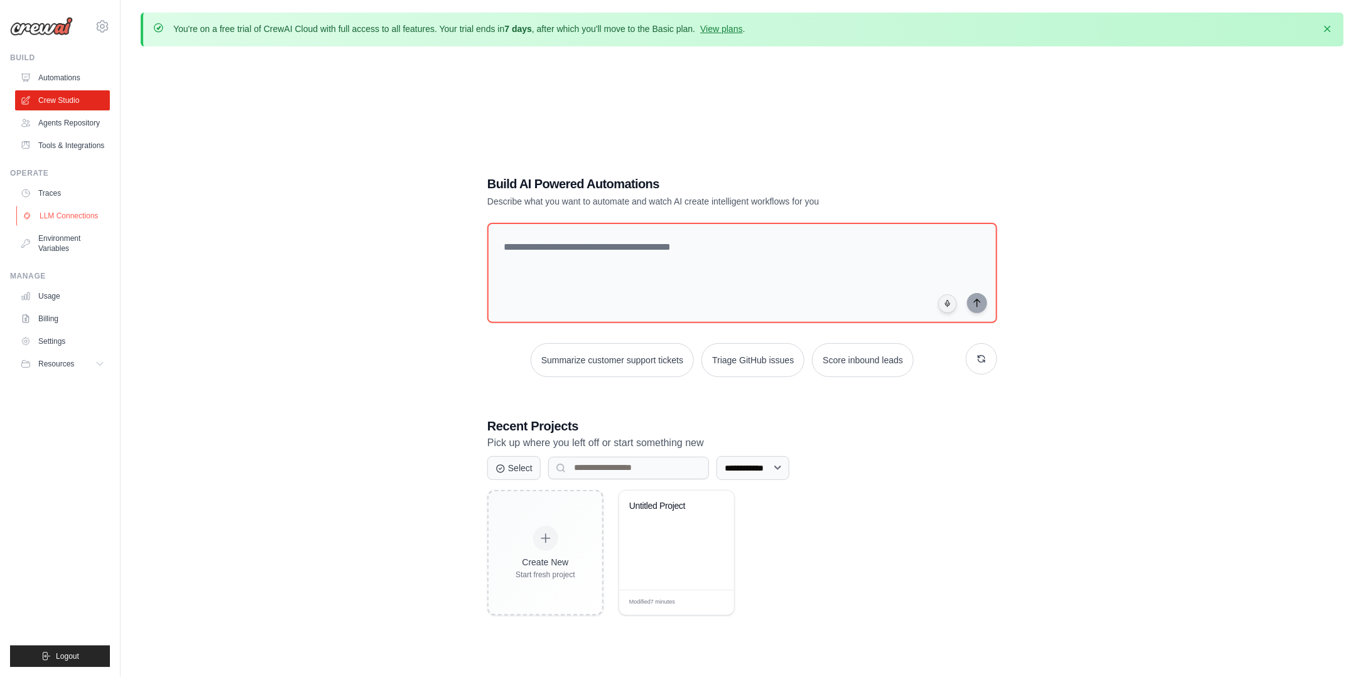
click at [84, 215] on link "LLM Connections" at bounding box center [63, 216] width 95 height 20
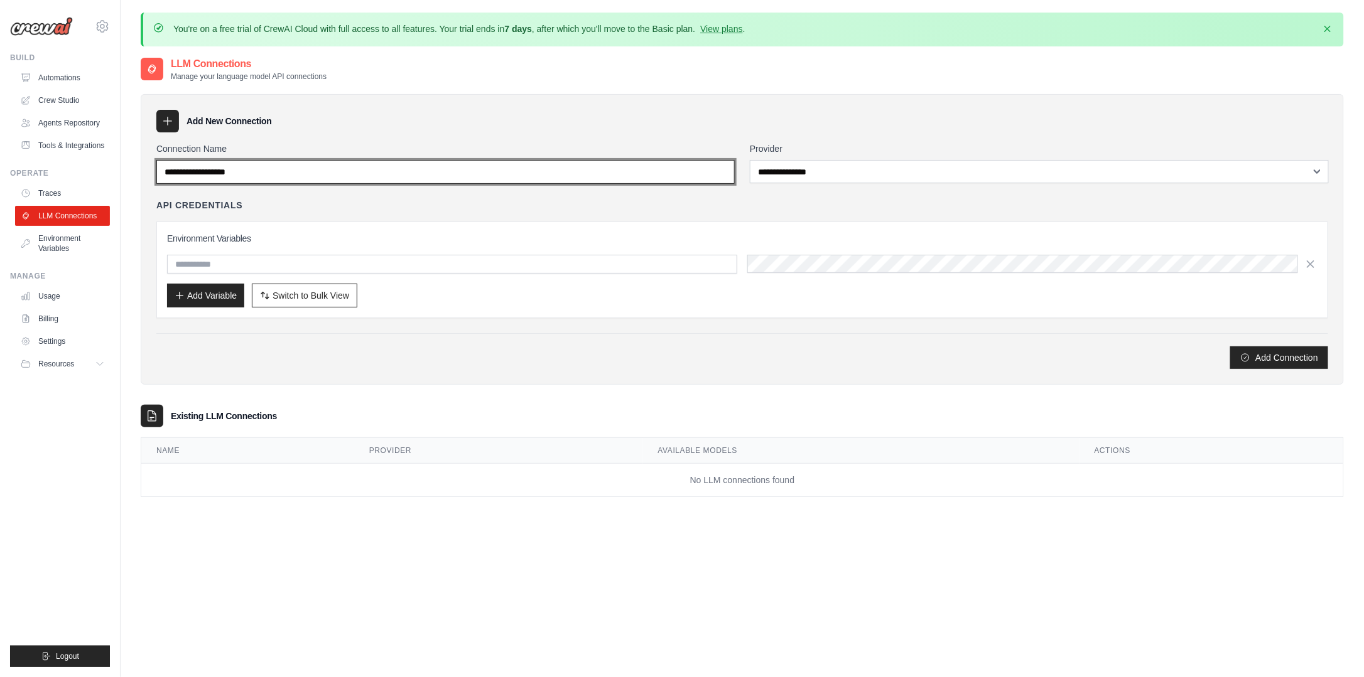
click at [337, 169] on input "Connection Name" at bounding box center [445, 172] width 578 height 24
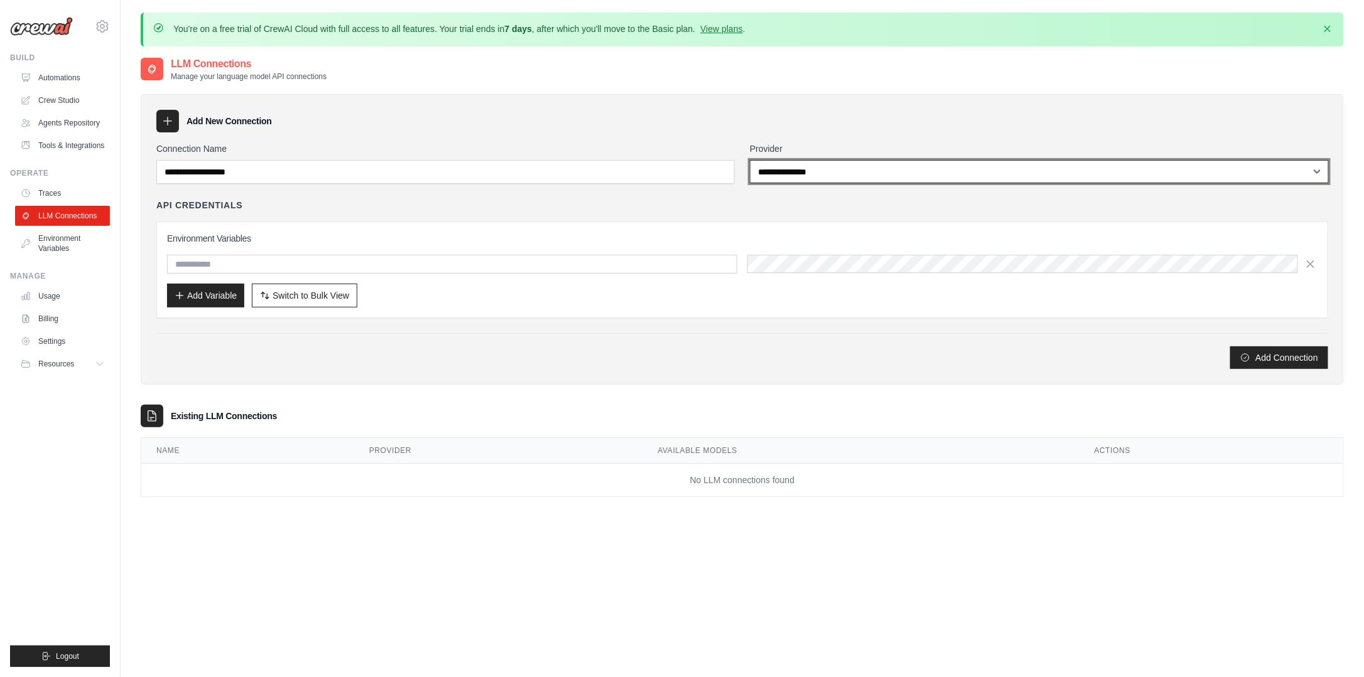
click at [835, 168] on select "**********" at bounding box center [1039, 171] width 579 height 23
select select "*********"
click at [750, 160] on select "**********" at bounding box center [1039, 171] width 579 height 23
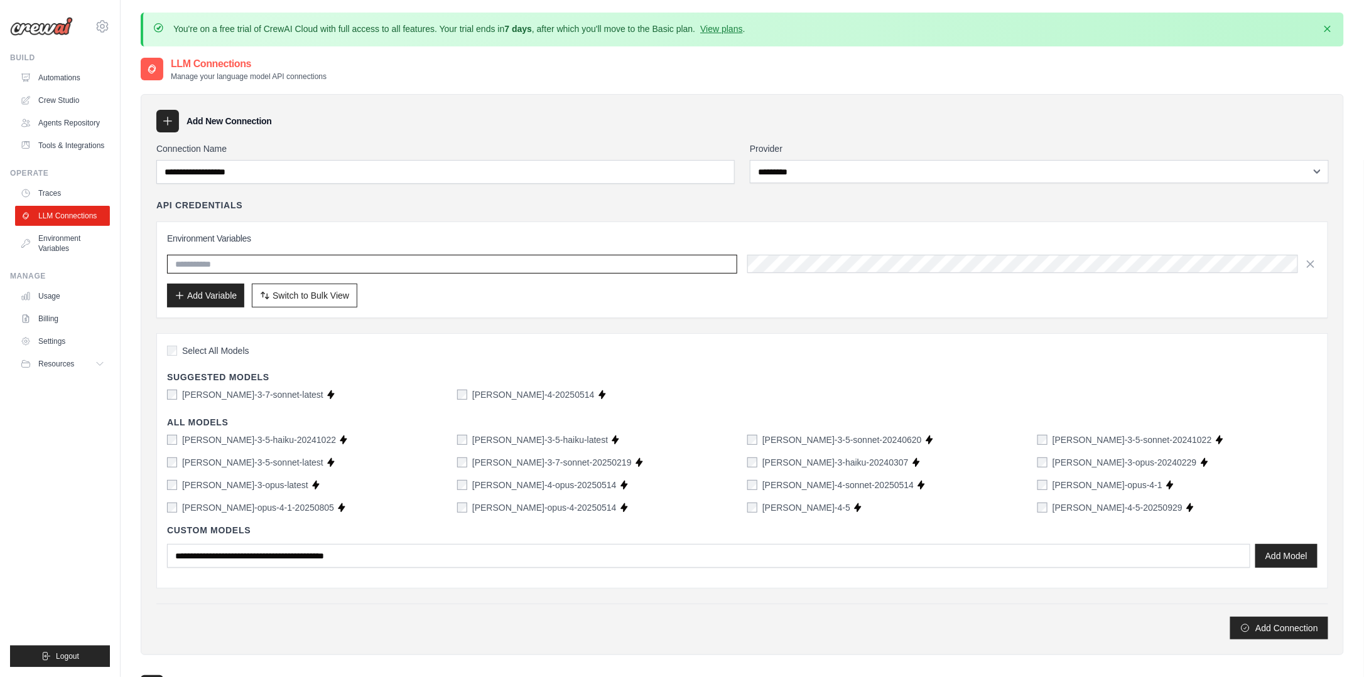
click at [330, 264] on input "text" at bounding box center [452, 264] width 570 height 19
click at [1044, 514] on div "Custom Models Add Model" at bounding box center [742, 546] width 1150 height 64
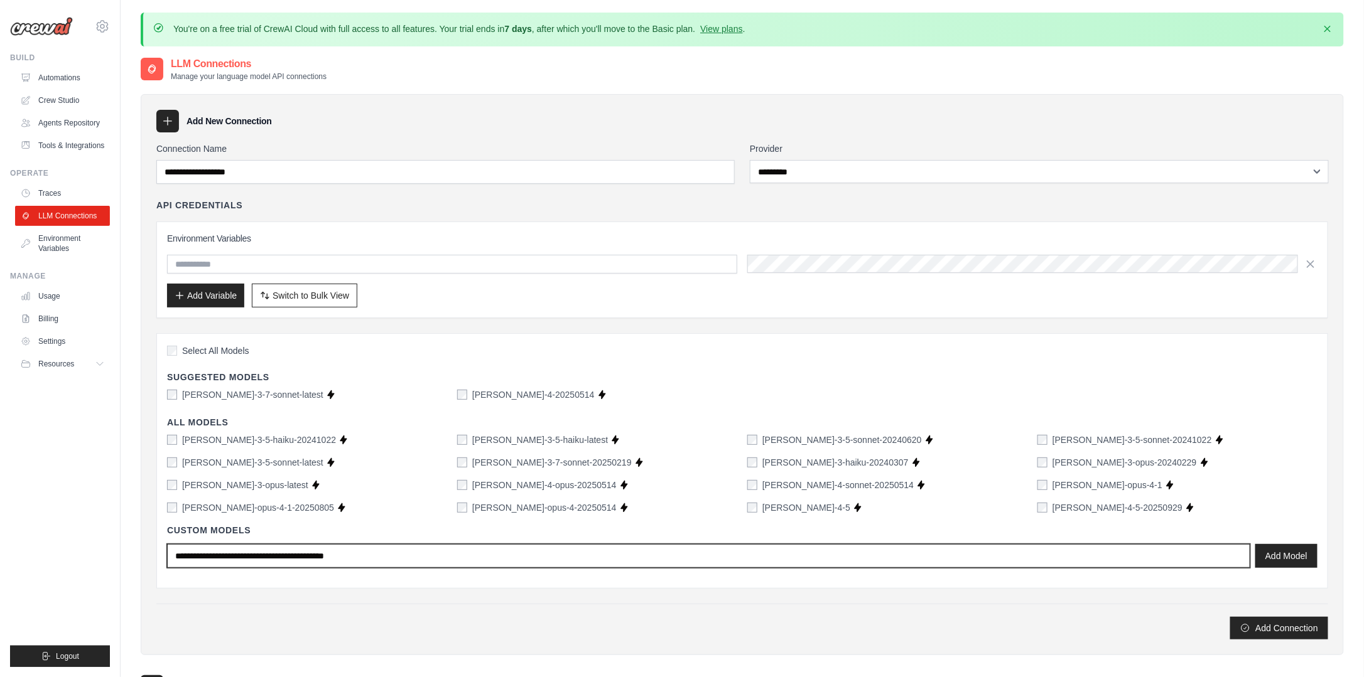
click at [349, 556] on input "text" at bounding box center [708, 556] width 1083 height 24
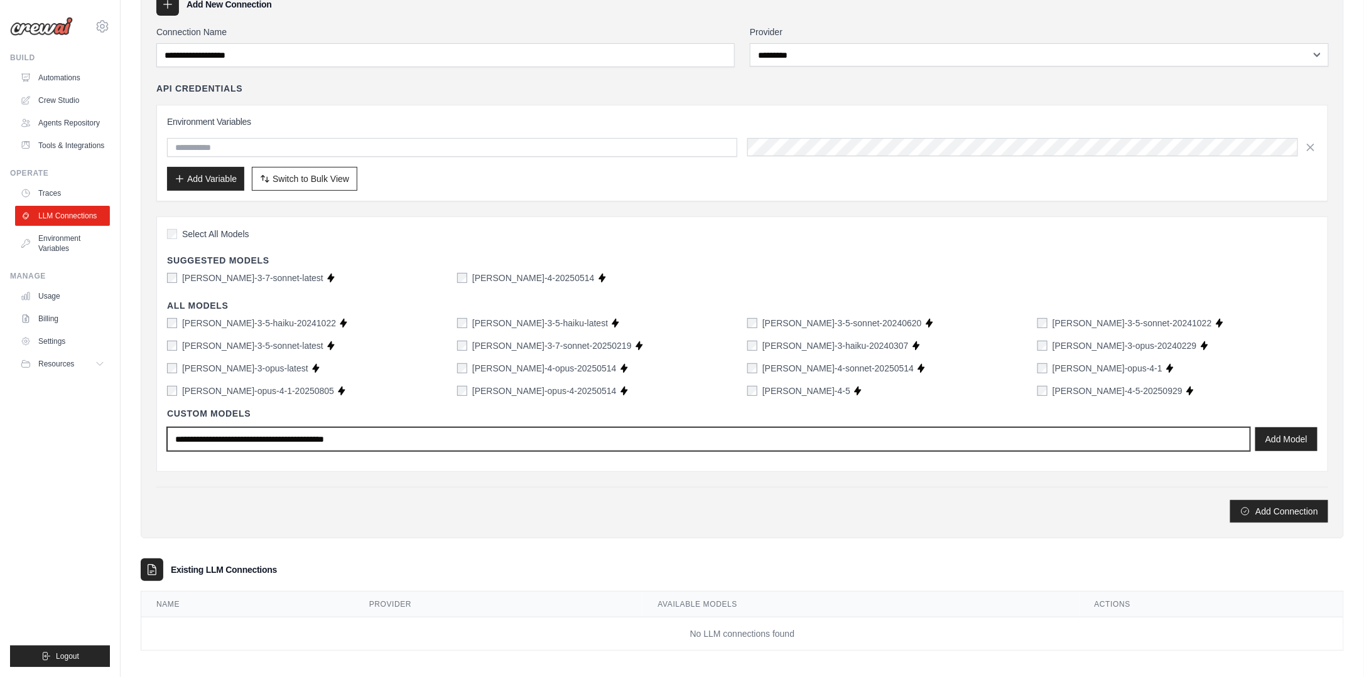
scroll to position [117, 0]
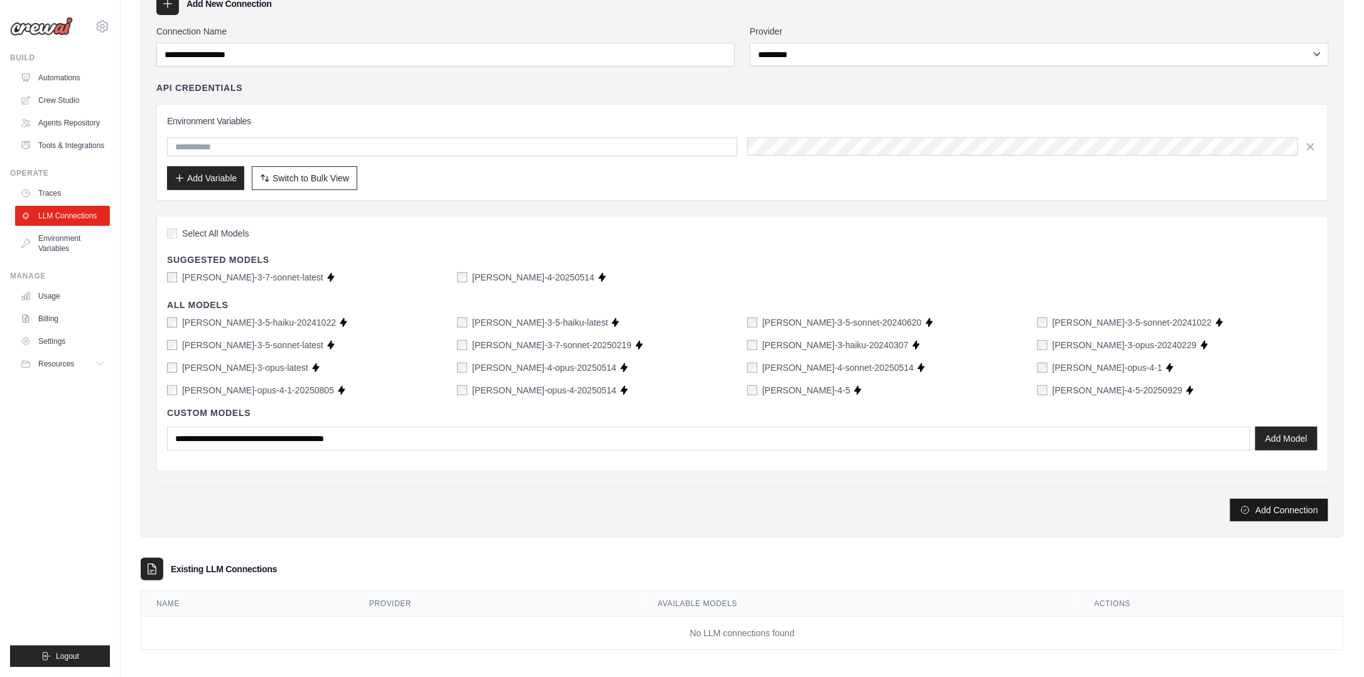
click at [1290, 506] on button "Add Connection" at bounding box center [1279, 510] width 98 height 23
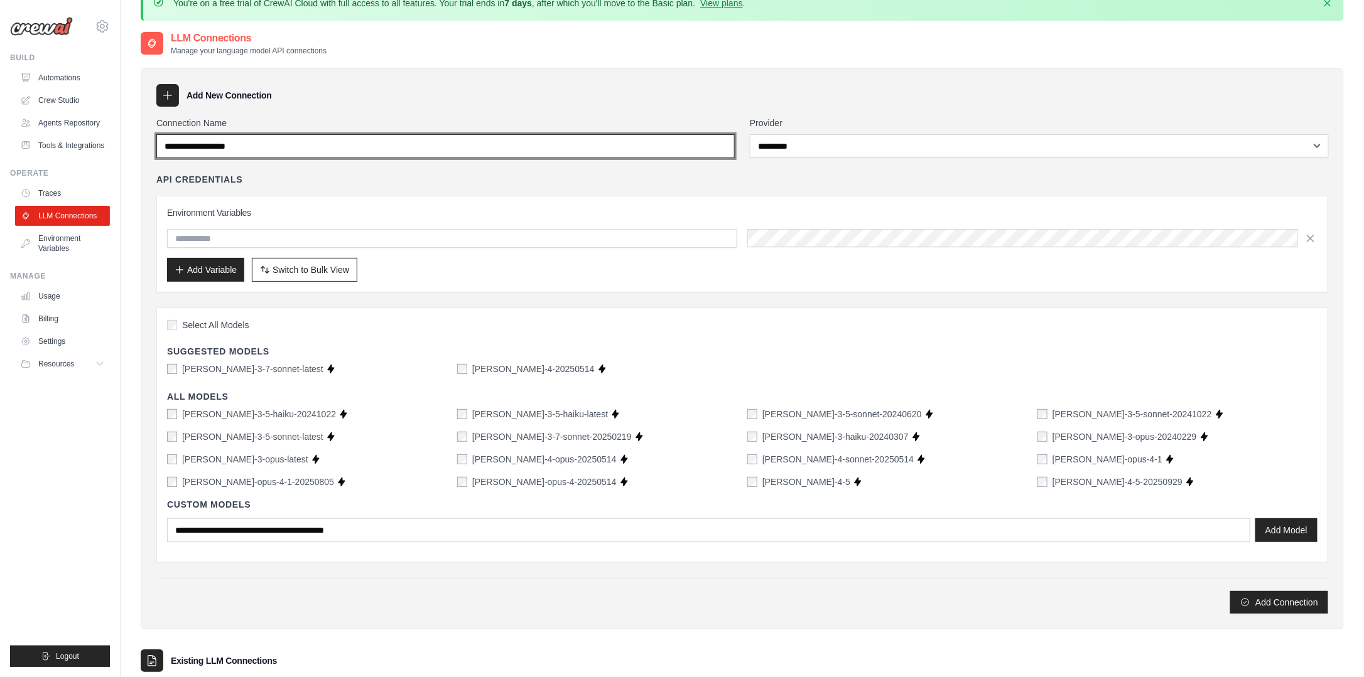
scroll to position [0, 0]
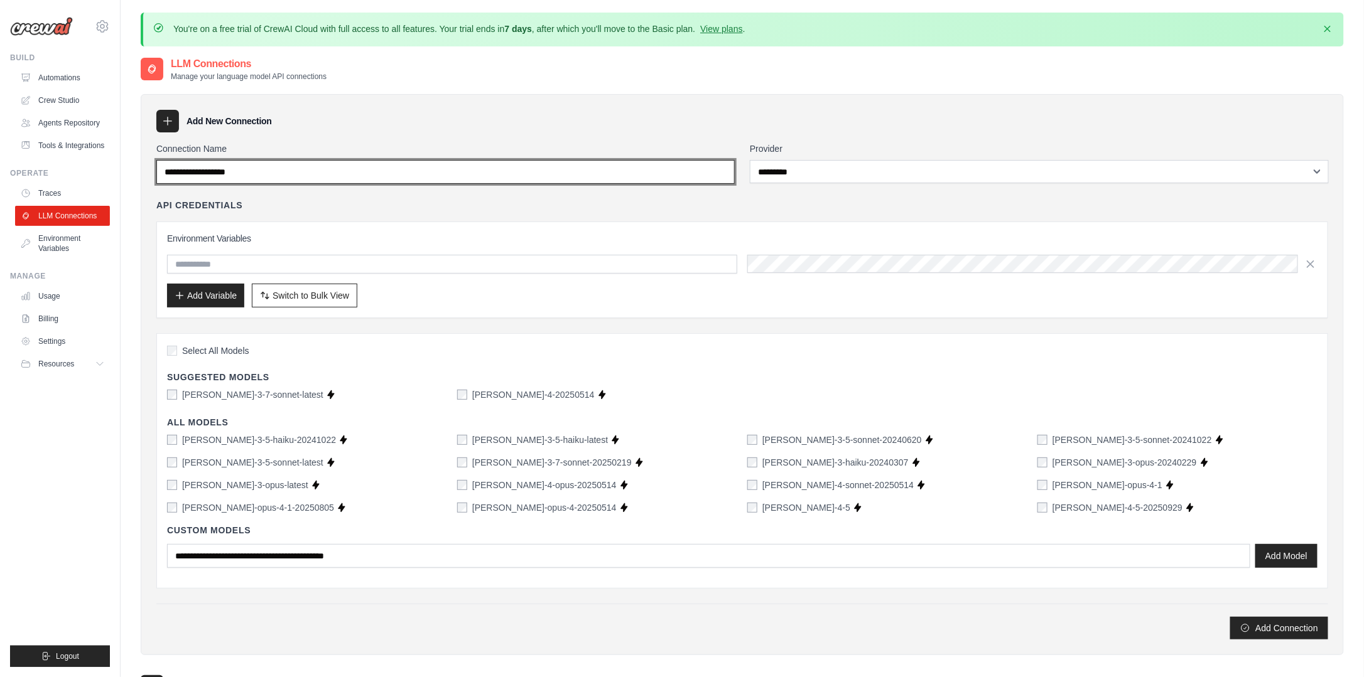
click at [259, 169] on input "Connection Name" at bounding box center [445, 172] width 578 height 24
type input "**"
type input "**********"
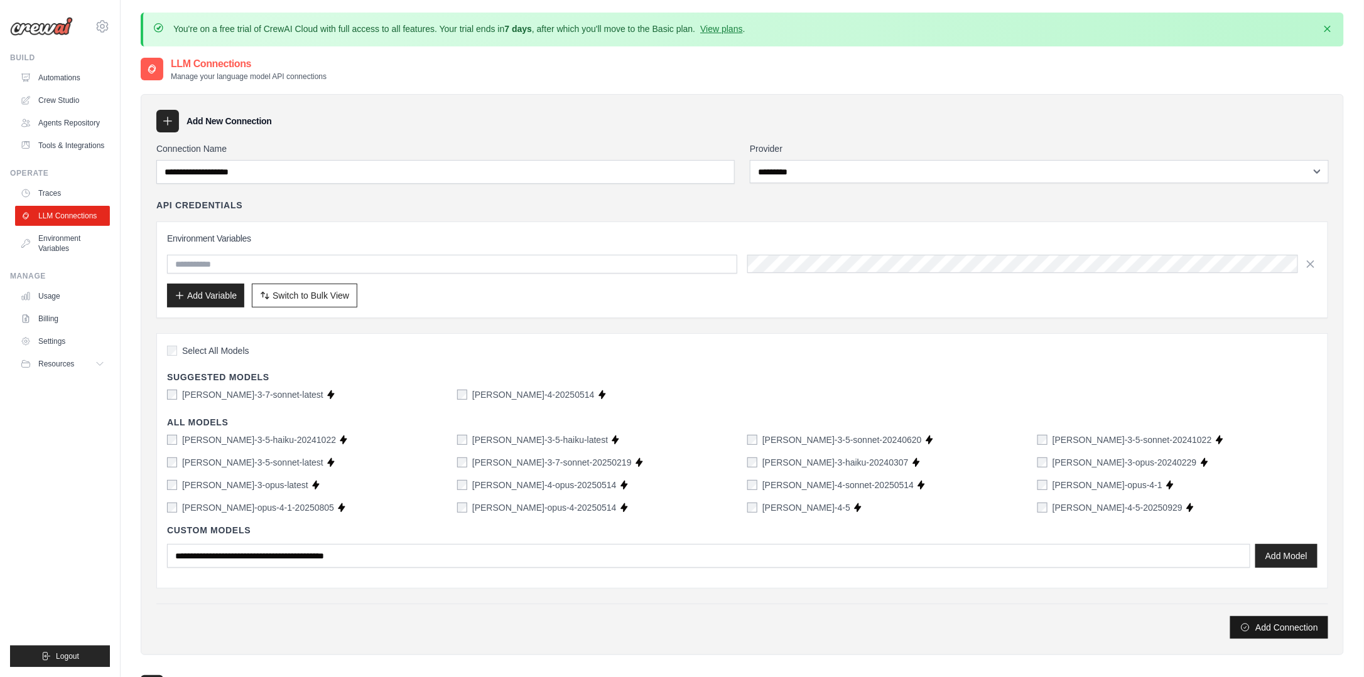
click at [1314, 625] on button "Add Connection" at bounding box center [1279, 628] width 98 height 23
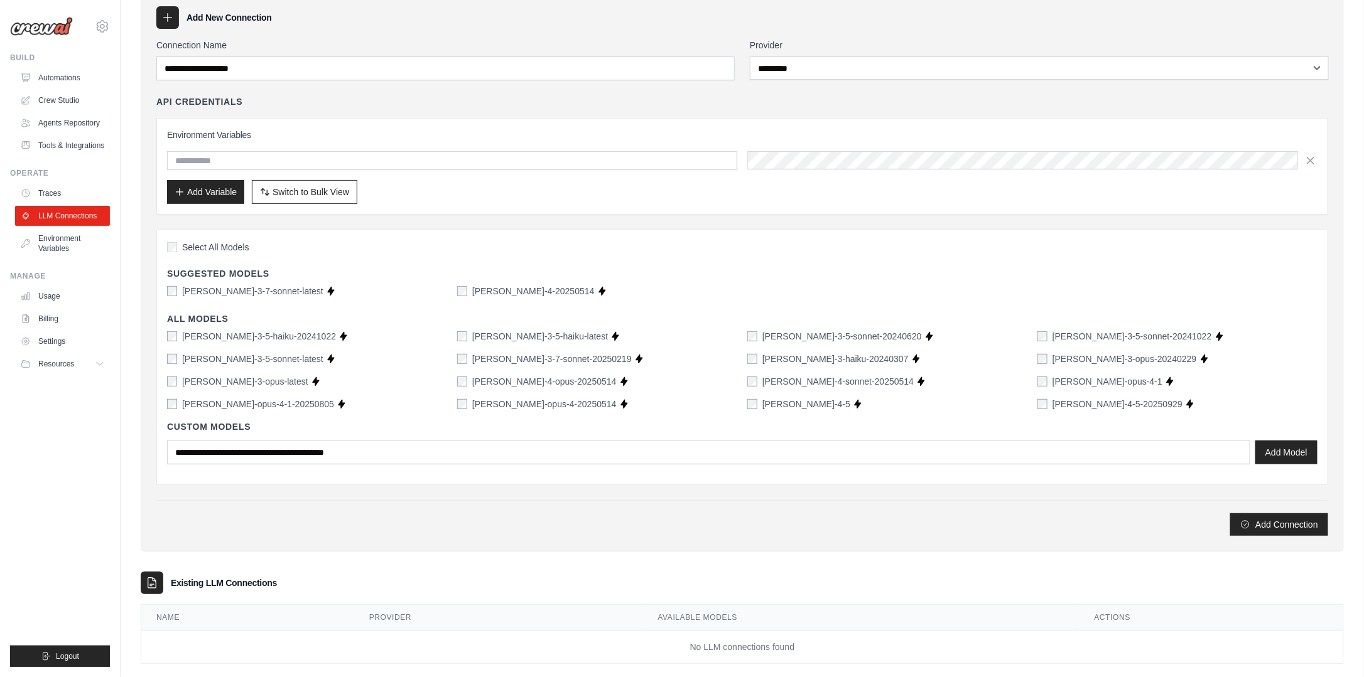
scroll to position [117, 0]
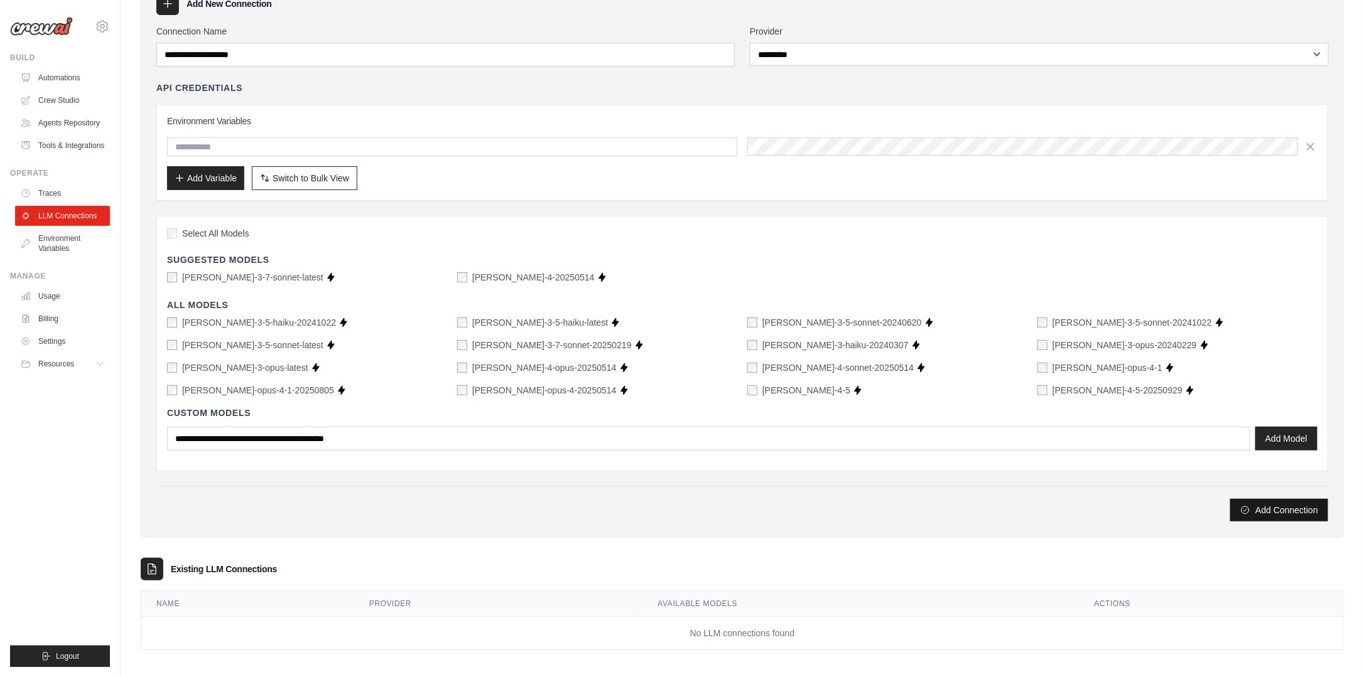
click at [1286, 503] on button "Add Connection" at bounding box center [1279, 510] width 98 height 23
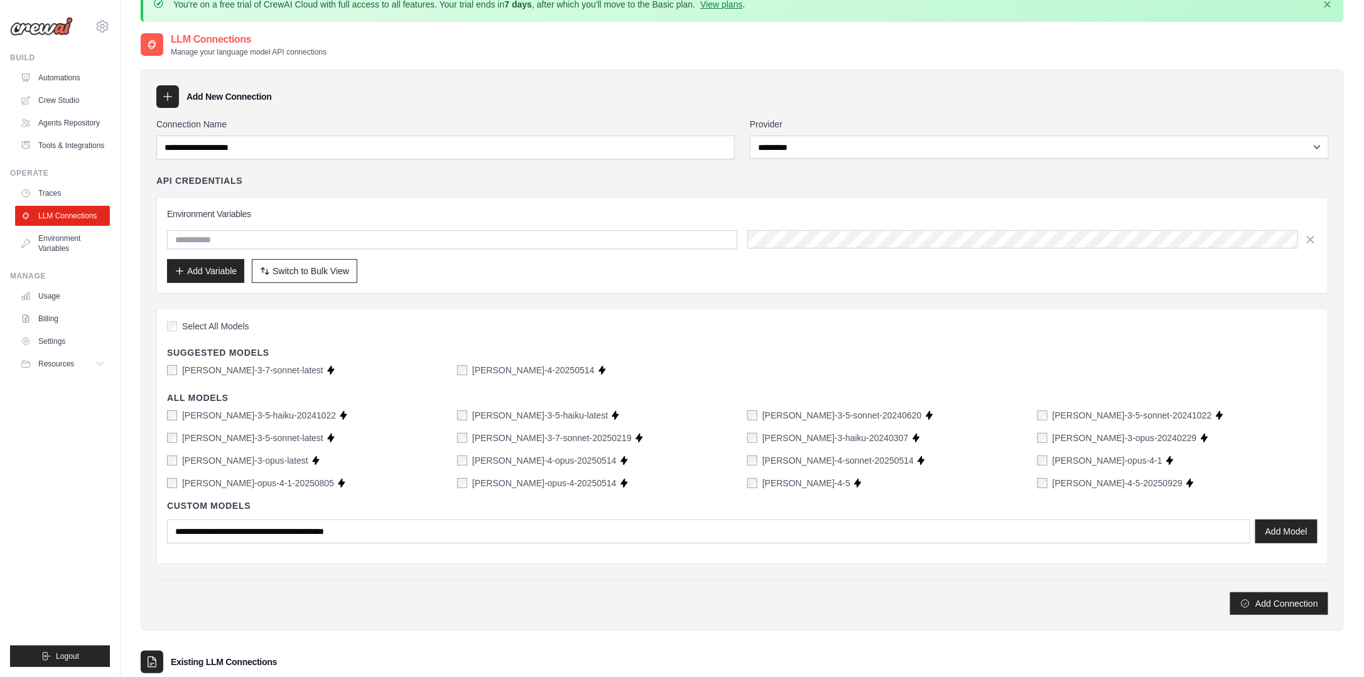
scroll to position [0, 0]
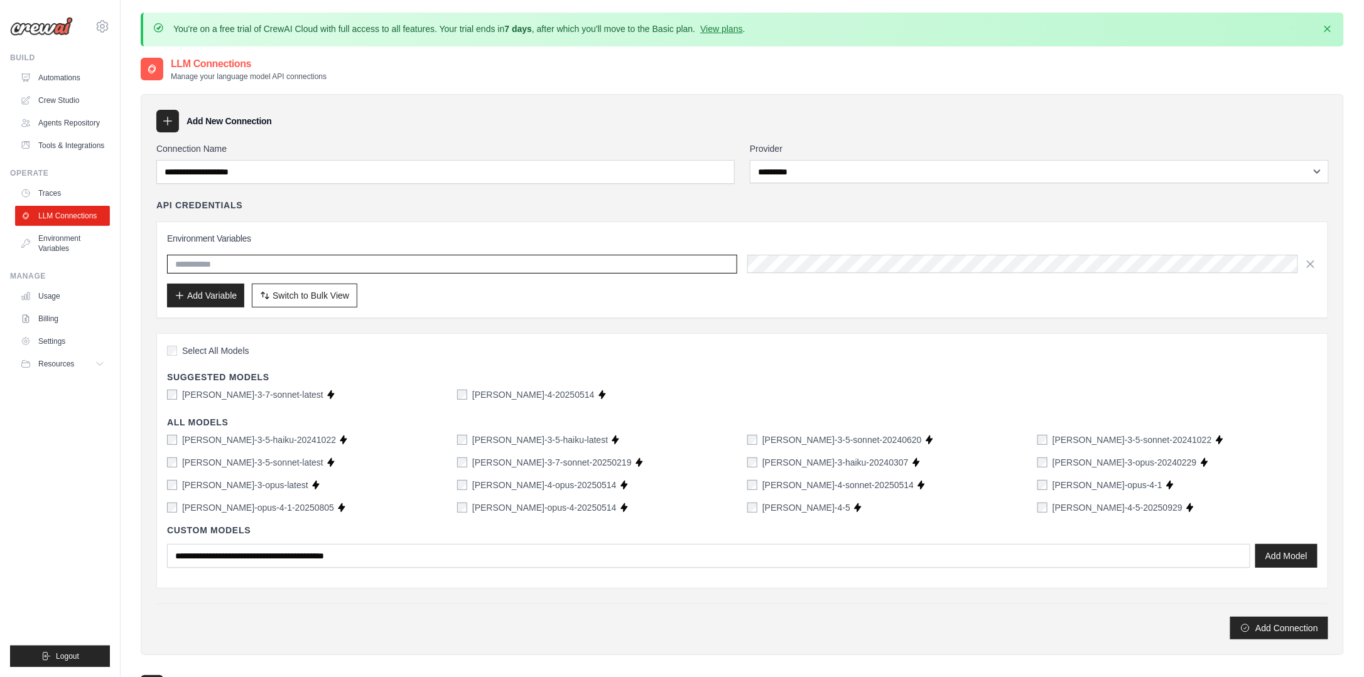
click at [262, 259] on input "text" at bounding box center [452, 264] width 570 height 19
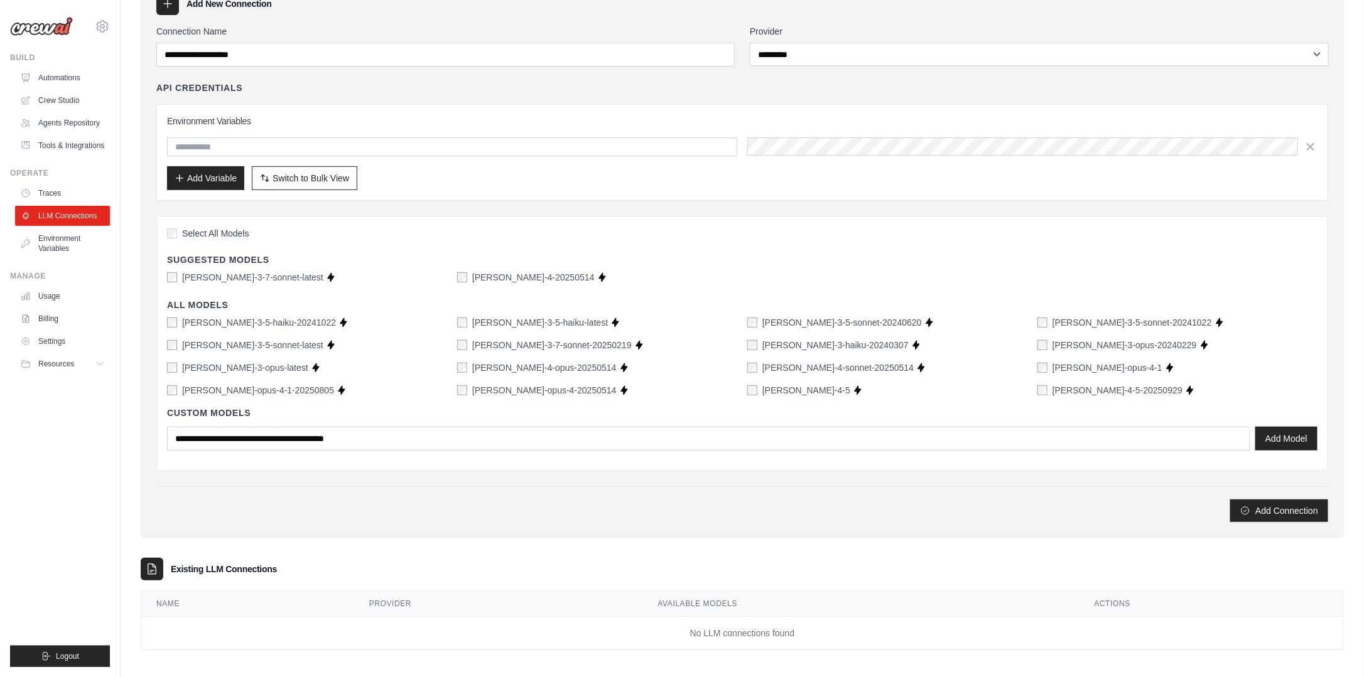
click at [566, 606] on th "Provider" at bounding box center [498, 604] width 289 height 26
click at [720, 630] on td "No LLM connections found" at bounding box center [742, 633] width 1202 height 33
click at [156, 564] on icon at bounding box center [152, 569] width 13 height 13
click at [229, 564] on h3 "Existing LLM Connections" at bounding box center [224, 569] width 106 height 13
click at [1286, 506] on button "Add Connection" at bounding box center [1279, 510] width 98 height 23
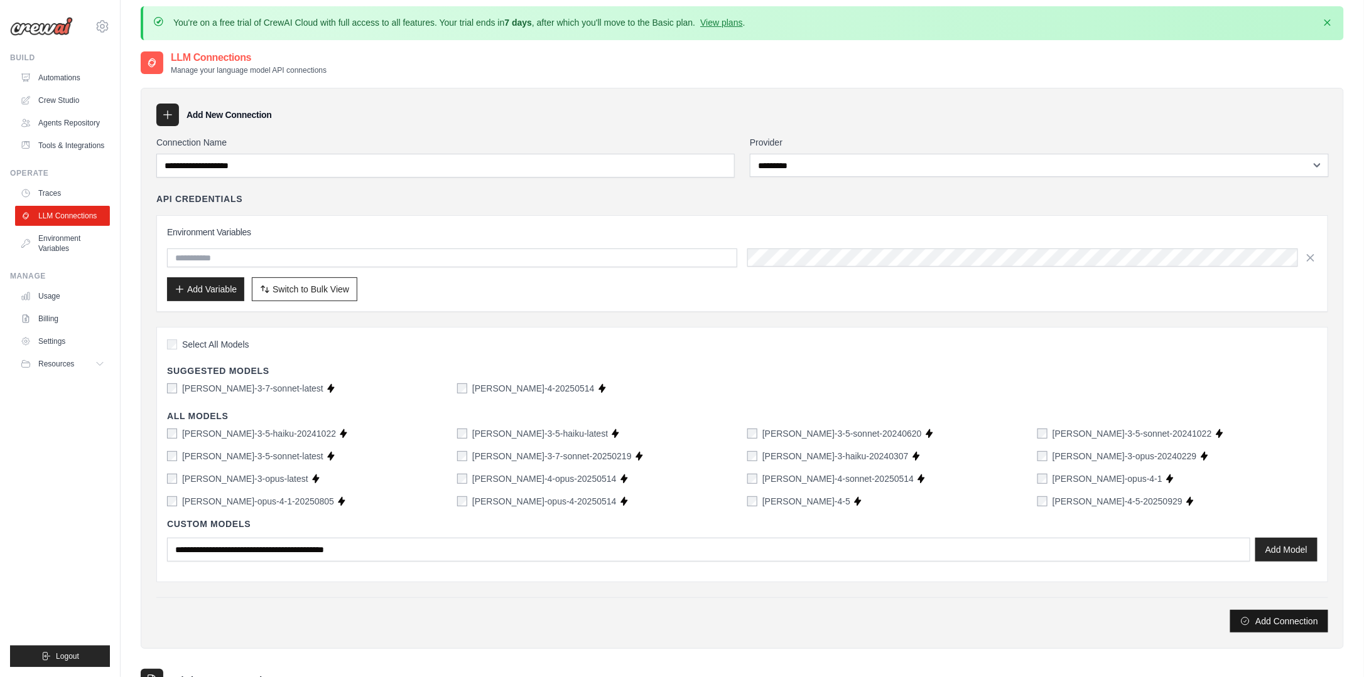
scroll to position [0, 0]
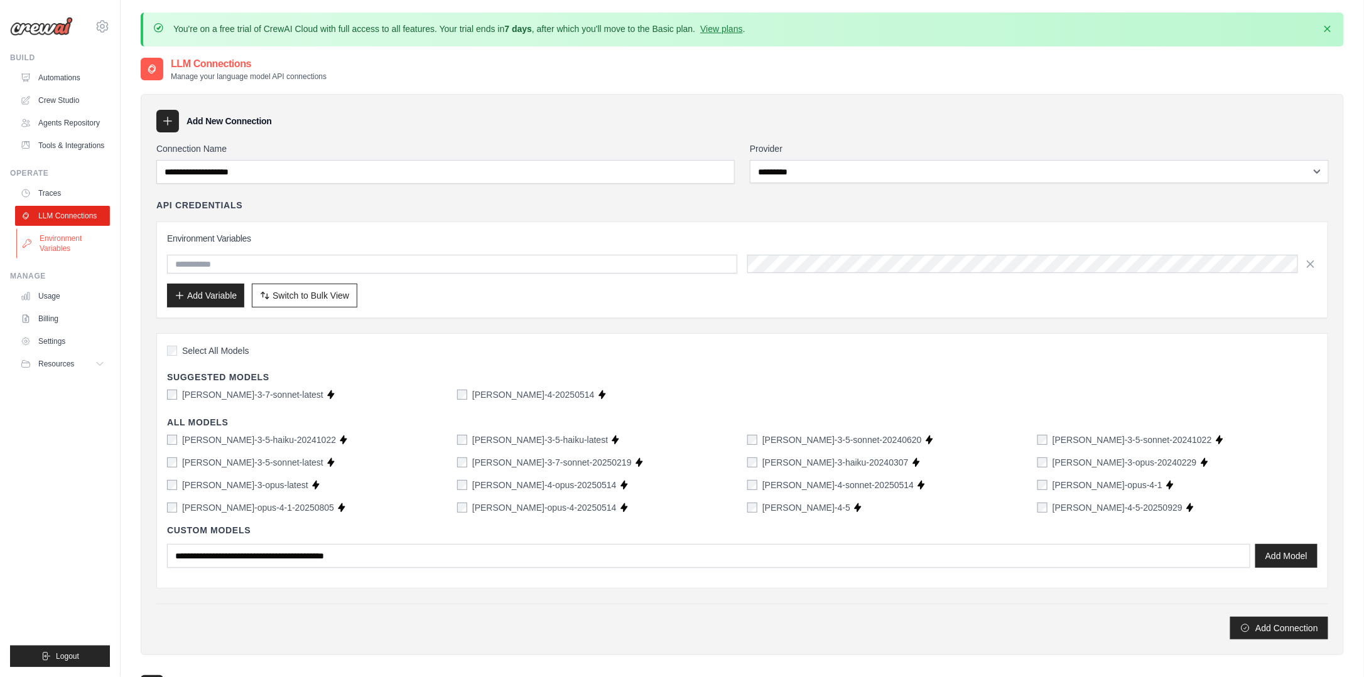
click at [97, 232] on link "Environment Variables" at bounding box center [63, 244] width 95 height 30
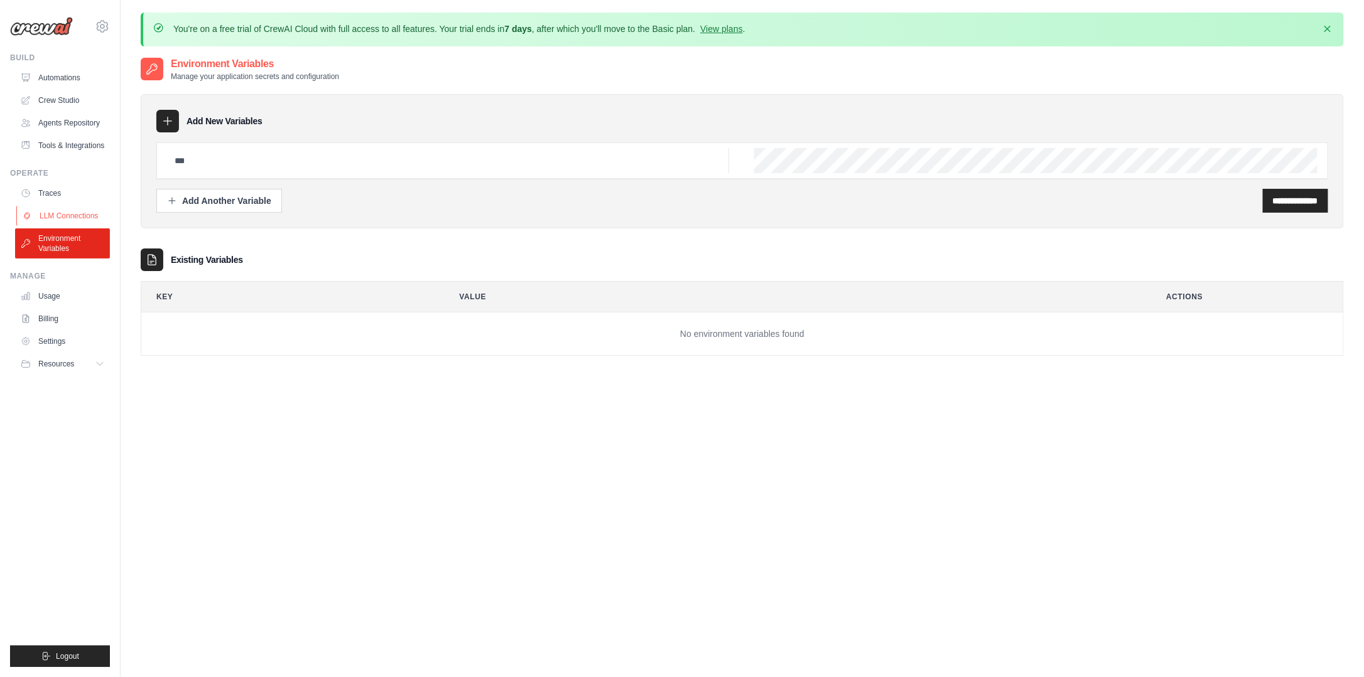
click at [79, 213] on link "LLM Connections" at bounding box center [63, 216] width 95 height 20
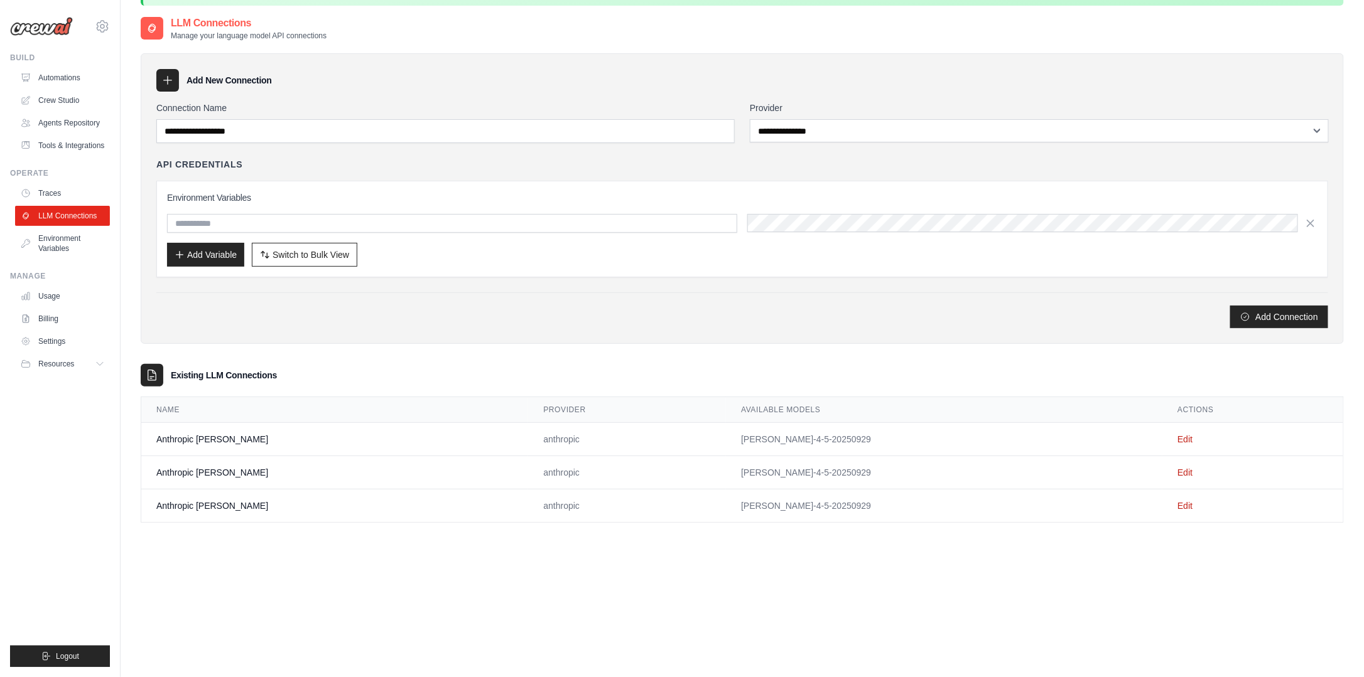
scroll to position [68, 0]
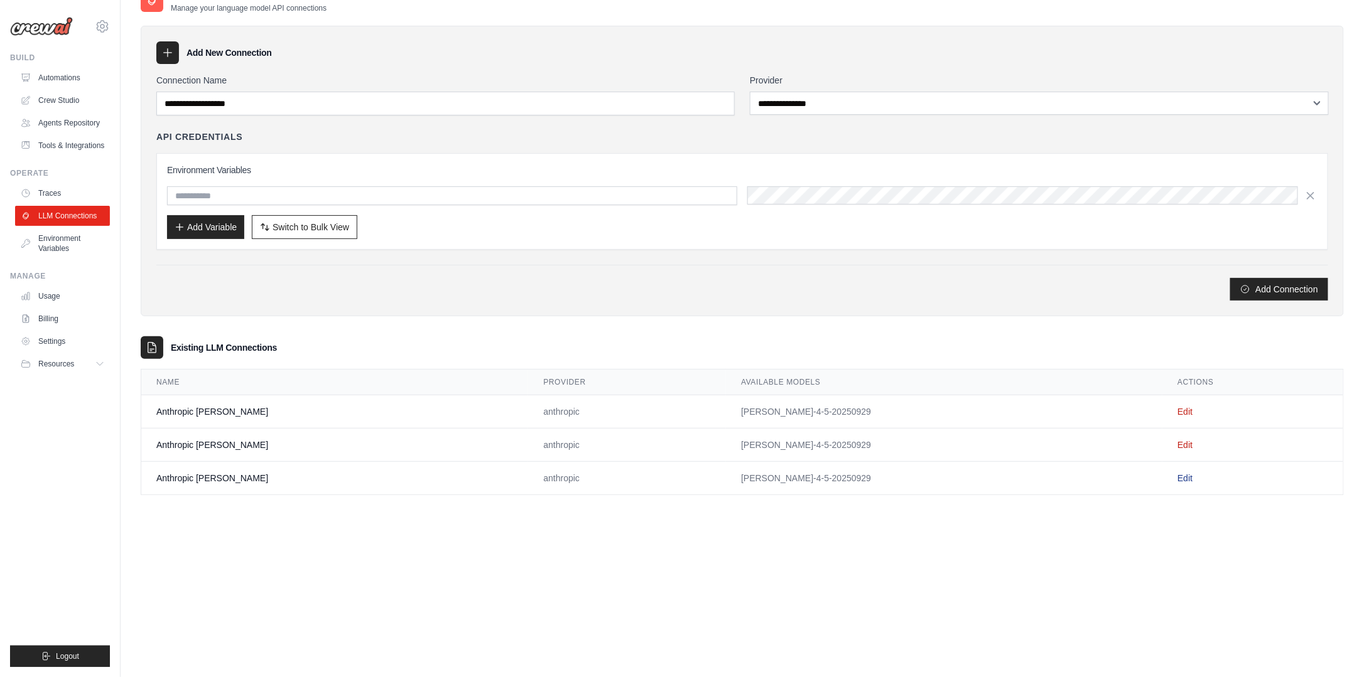
click at [1177, 476] on link "Edit" at bounding box center [1184, 478] width 15 height 10
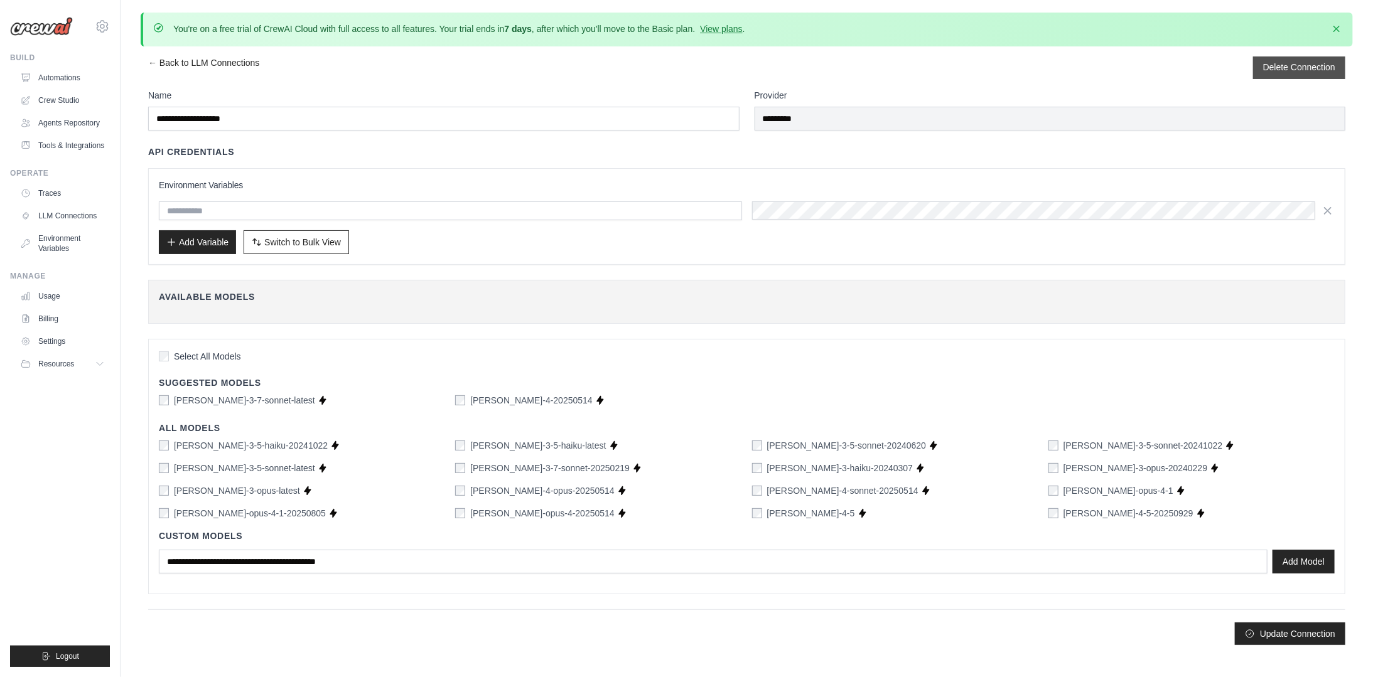
click at [1307, 67] on button "Delete Connection" at bounding box center [1299, 67] width 72 height 13
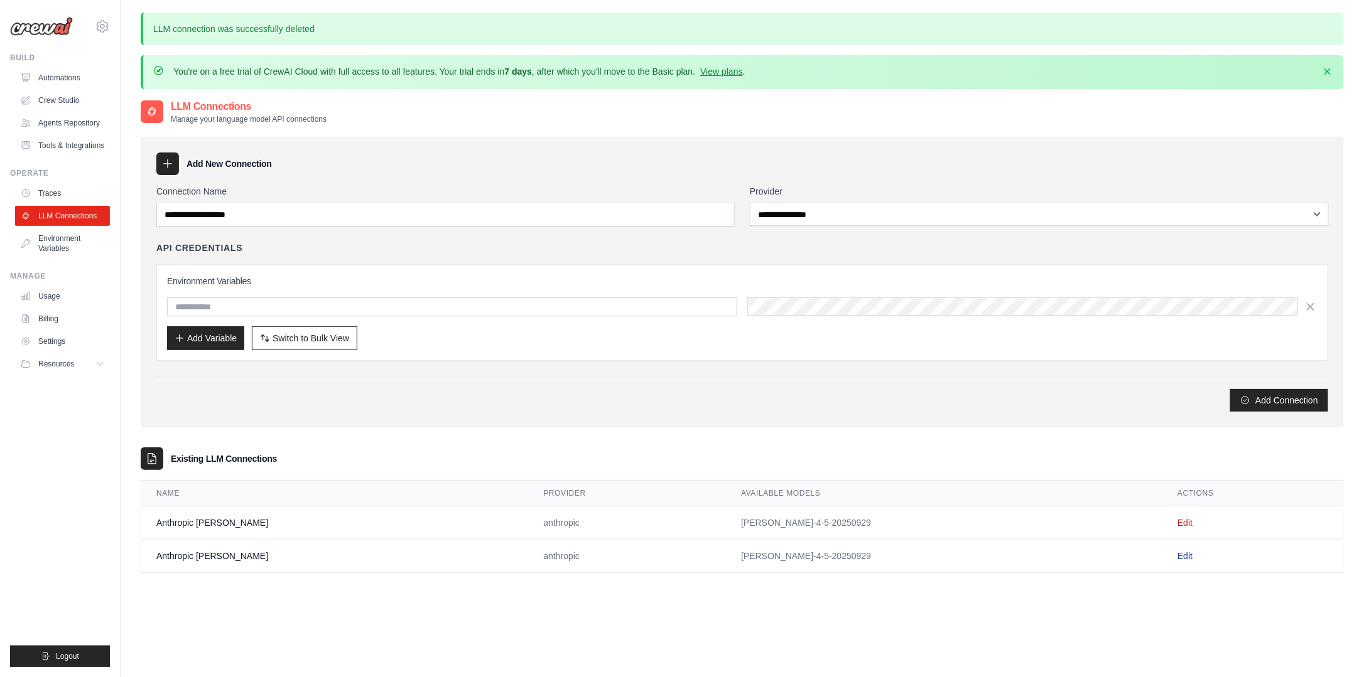
click at [1177, 551] on link "Edit" at bounding box center [1184, 556] width 15 height 10
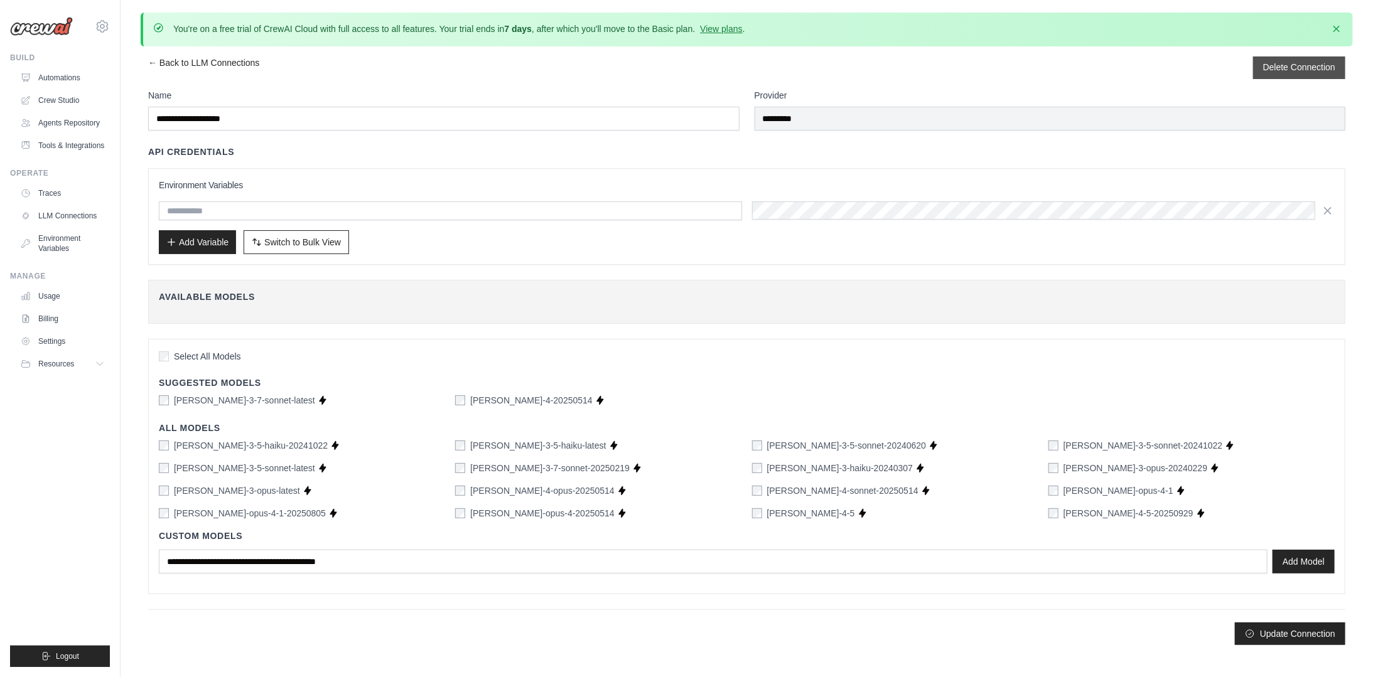
click at [1271, 64] on button "Delete Connection" at bounding box center [1299, 67] width 72 height 13
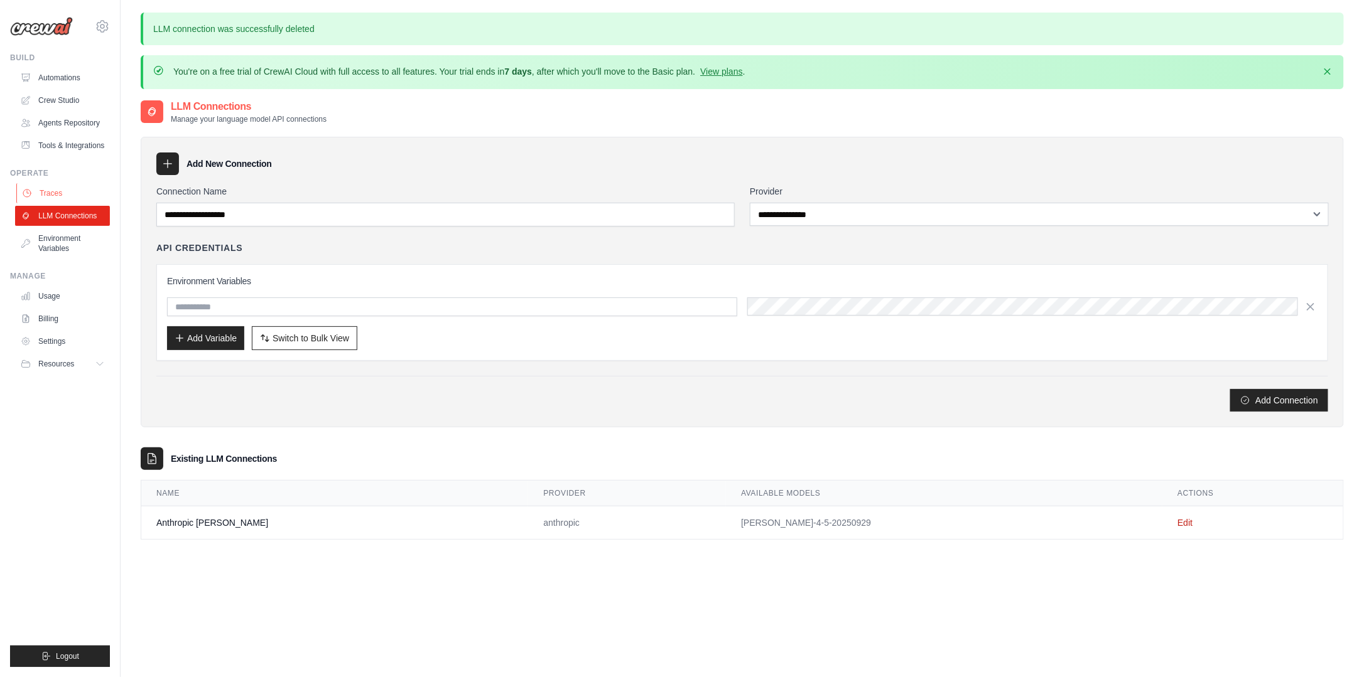
click at [43, 191] on link "Traces" at bounding box center [63, 193] width 95 height 20
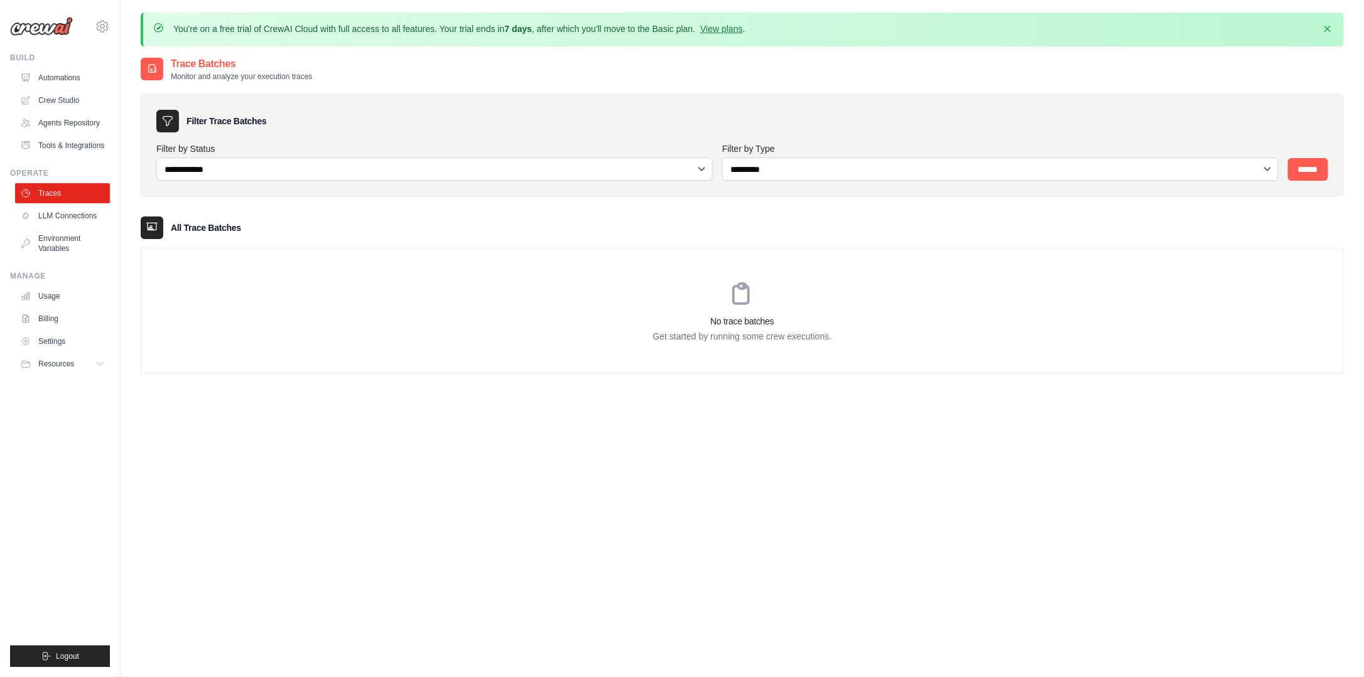
click at [59, 18] on img at bounding box center [41, 26] width 63 height 19
click at [54, 31] on img at bounding box center [41, 26] width 63 height 19
click at [103, 23] on icon at bounding box center [102, 26] width 15 height 15
click at [144, 78] on span "Settings" at bounding box center [155, 78] width 99 height 13
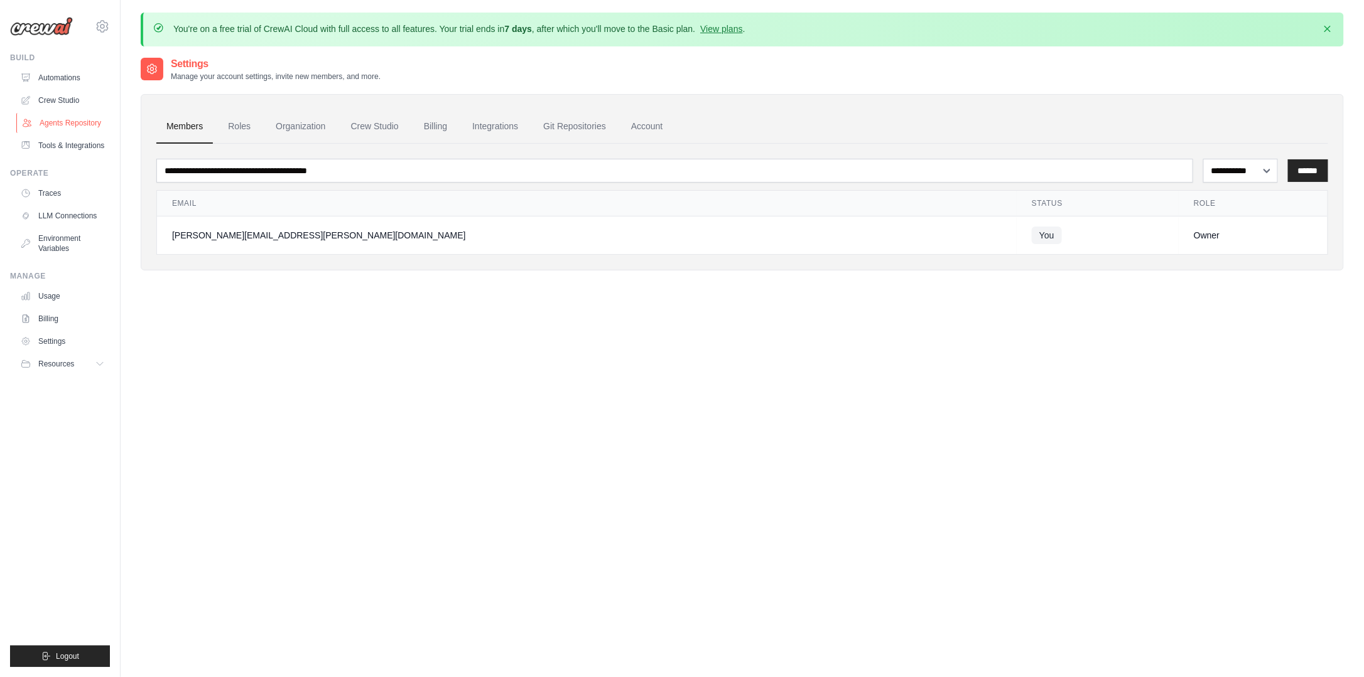
click at [101, 132] on link "Agents Repository" at bounding box center [63, 123] width 95 height 20
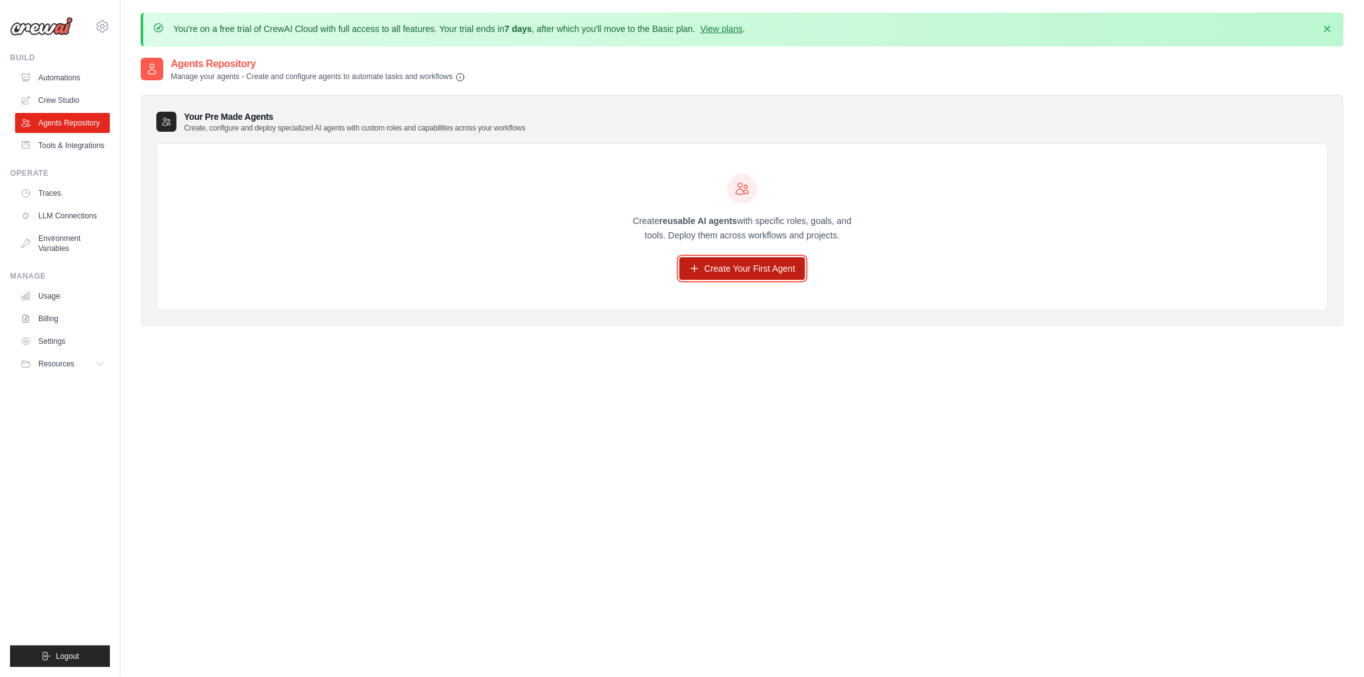
click at [757, 272] on link "Create Your First Agent" at bounding box center [742, 268] width 126 height 23
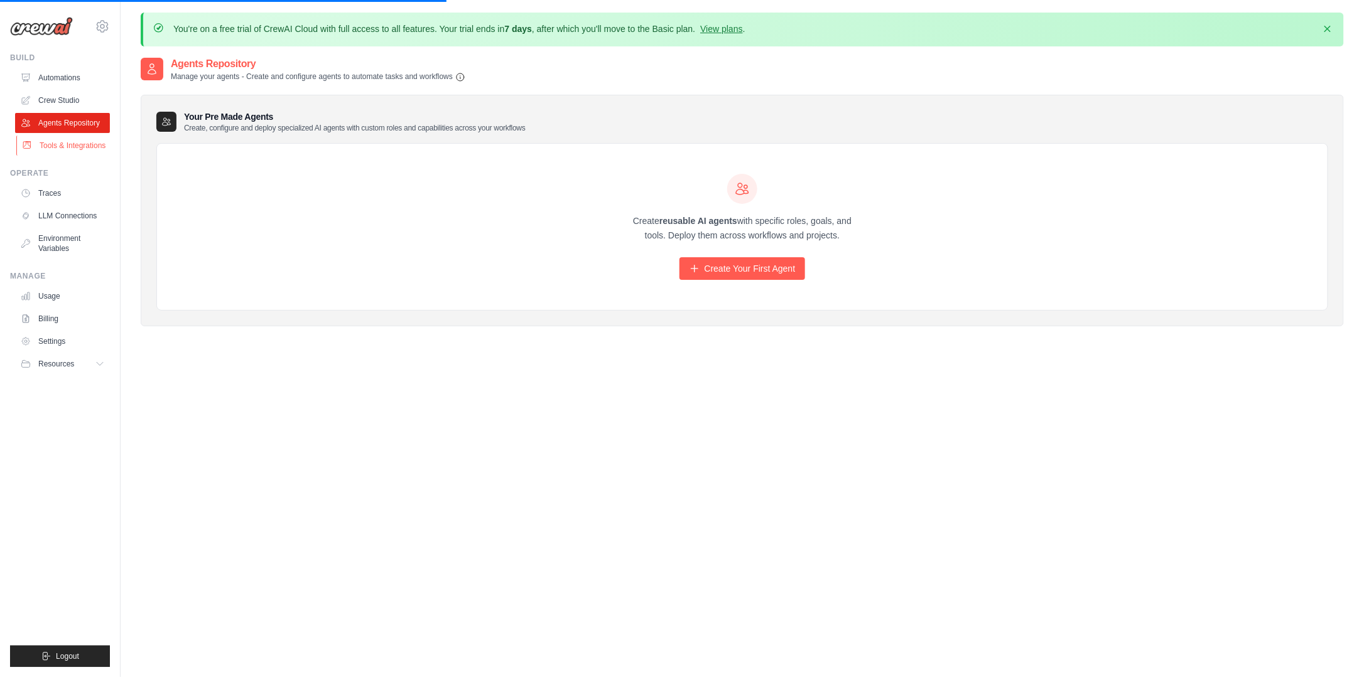
click at [77, 143] on link "Tools & Integrations" at bounding box center [63, 146] width 95 height 20
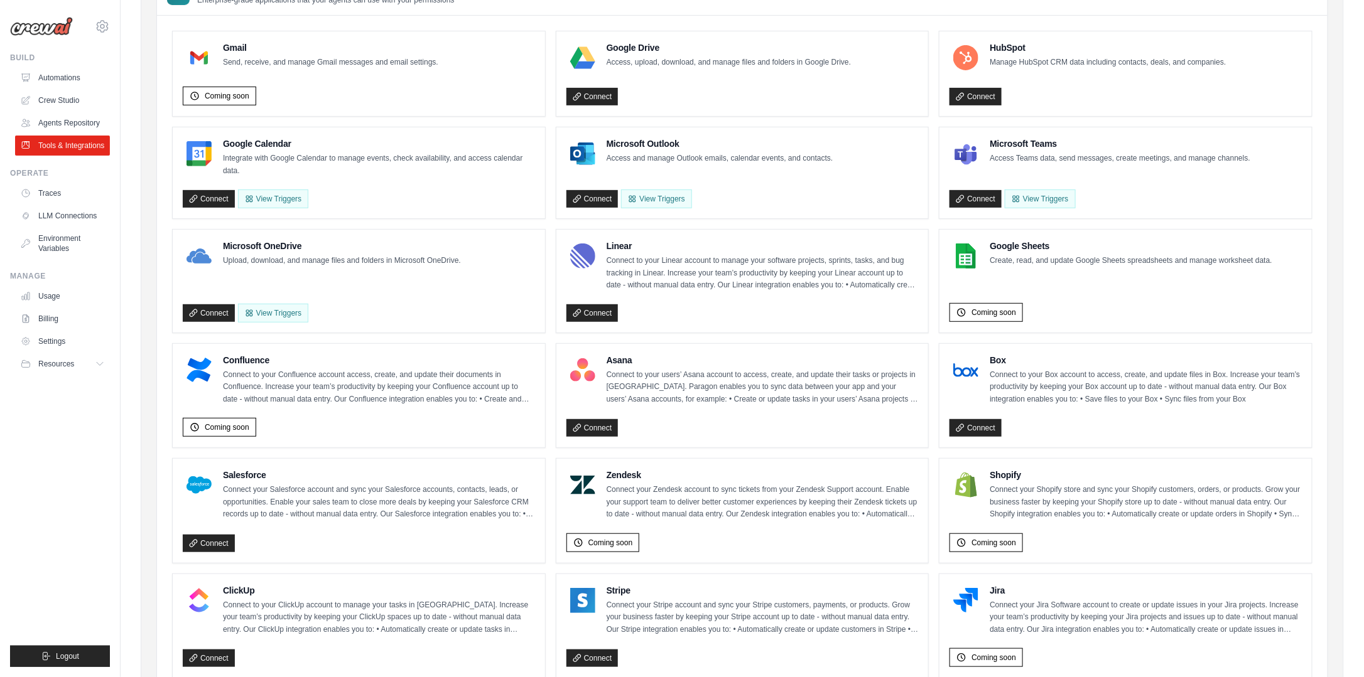
scroll to position [251, 0]
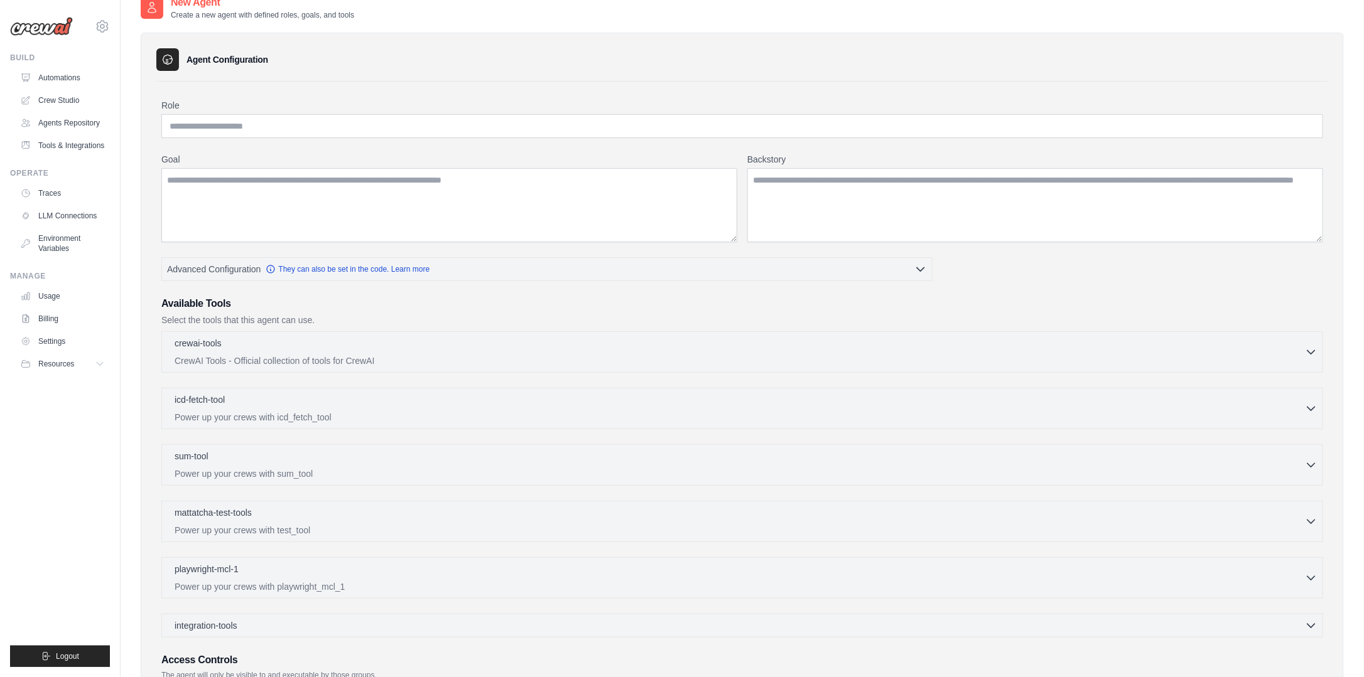
scroll to position [126, 0]
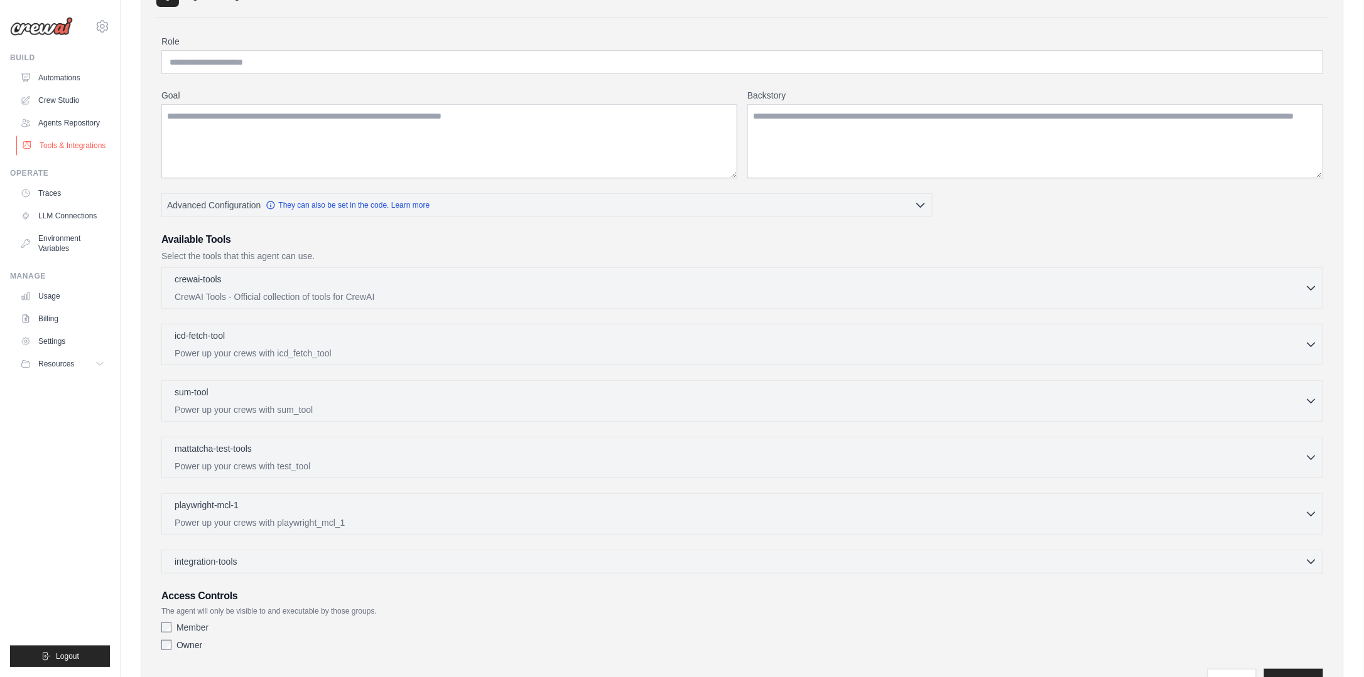
click at [73, 142] on link "Tools & Integrations" at bounding box center [63, 146] width 95 height 20
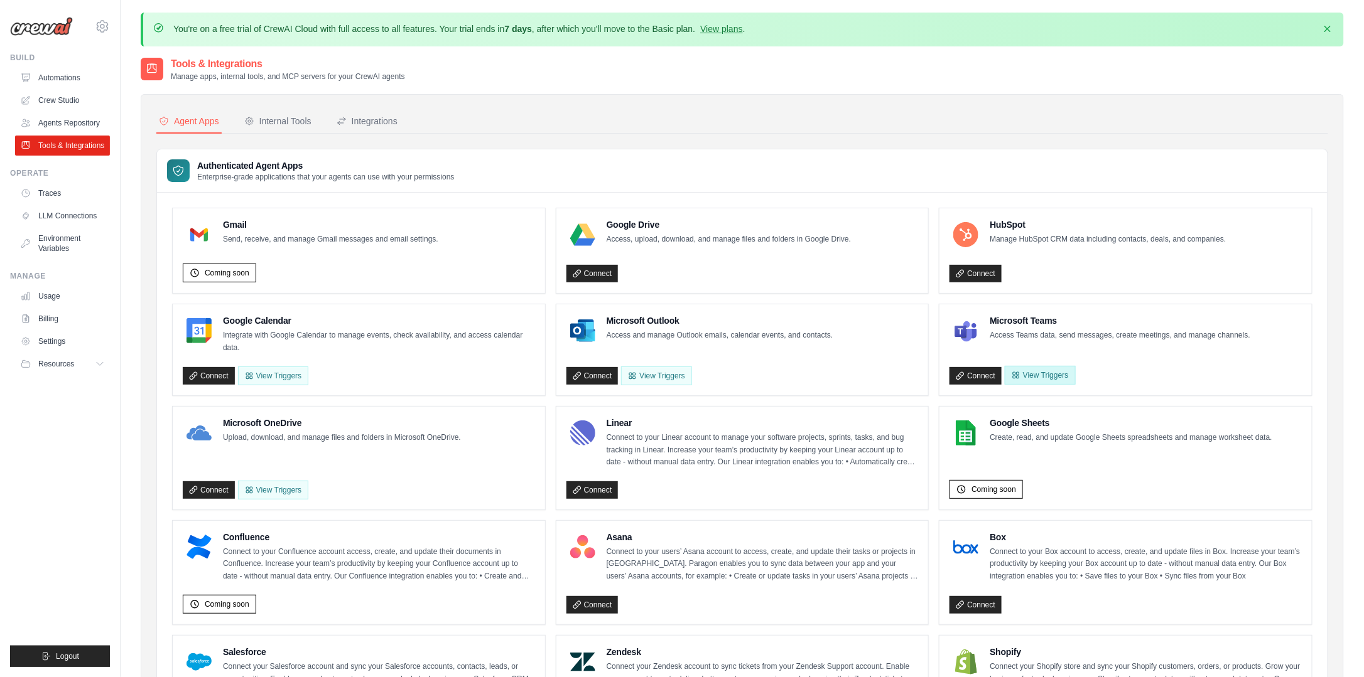
click at [1028, 373] on button "View Triggers" at bounding box center [1040, 375] width 70 height 19
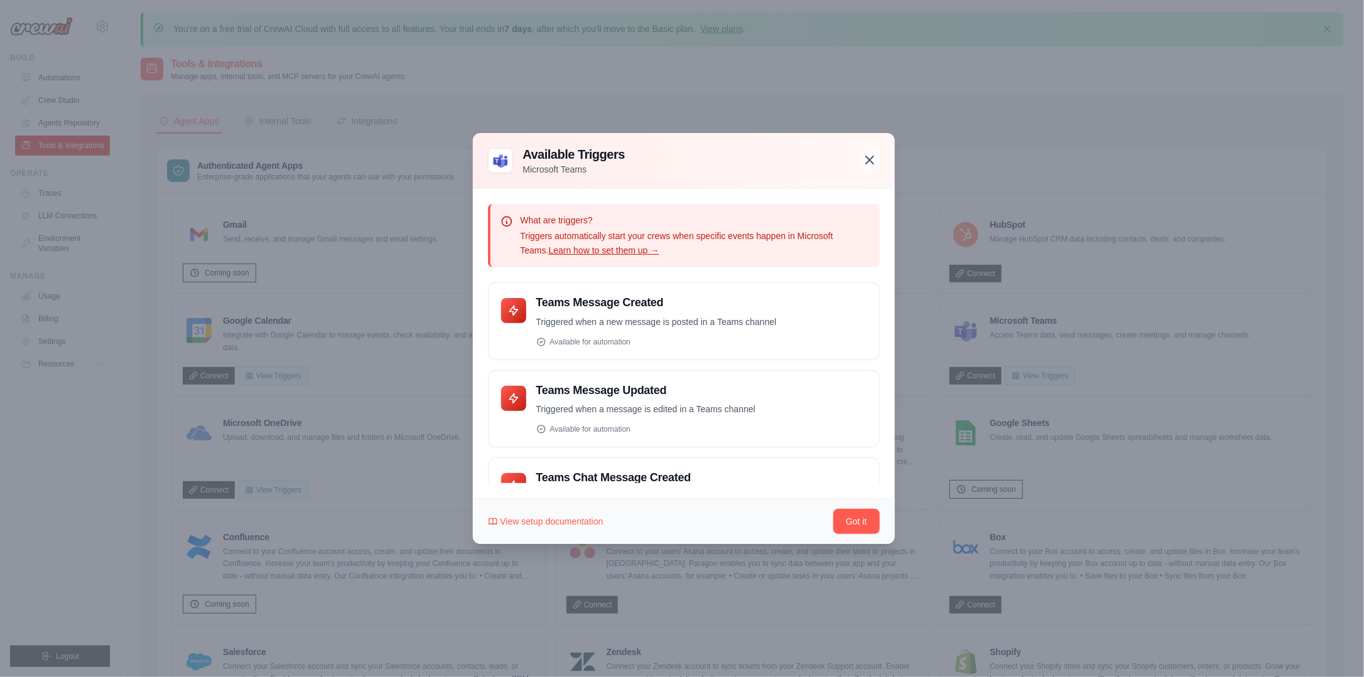
click at [864, 159] on icon "button" at bounding box center [869, 160] width 15 height 15
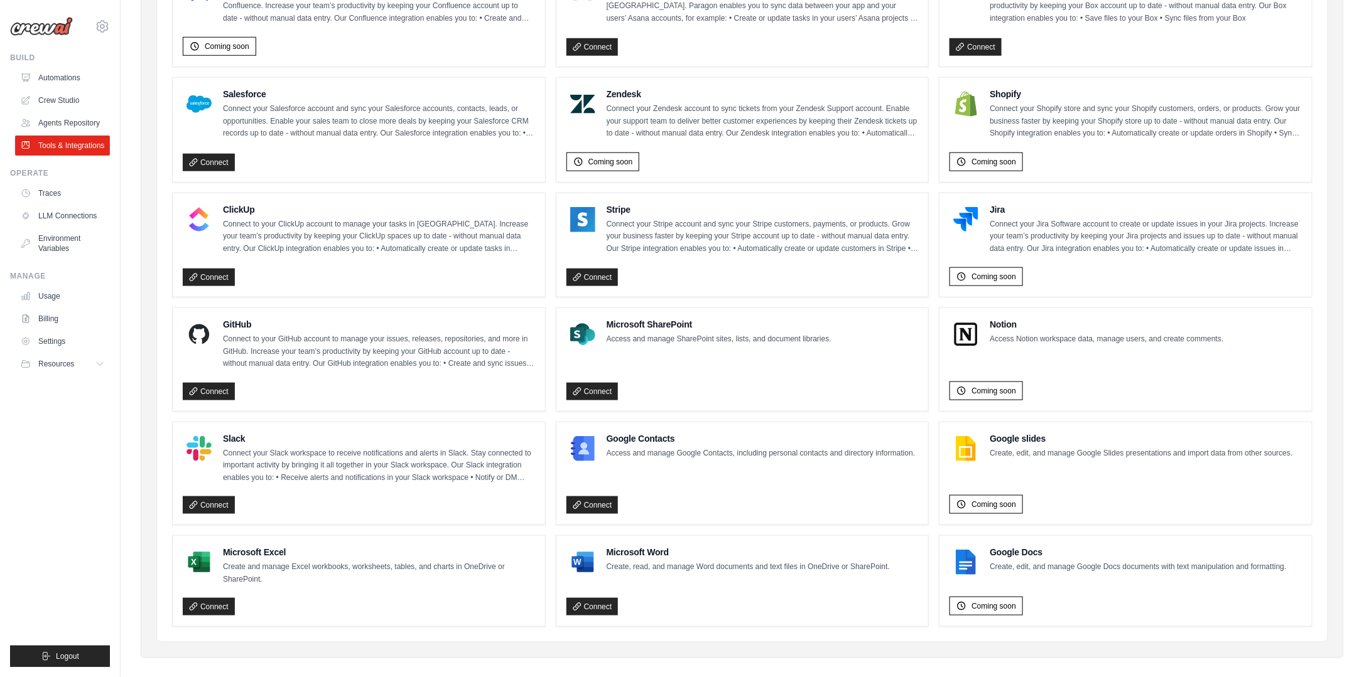
scroll to position [561, 0]
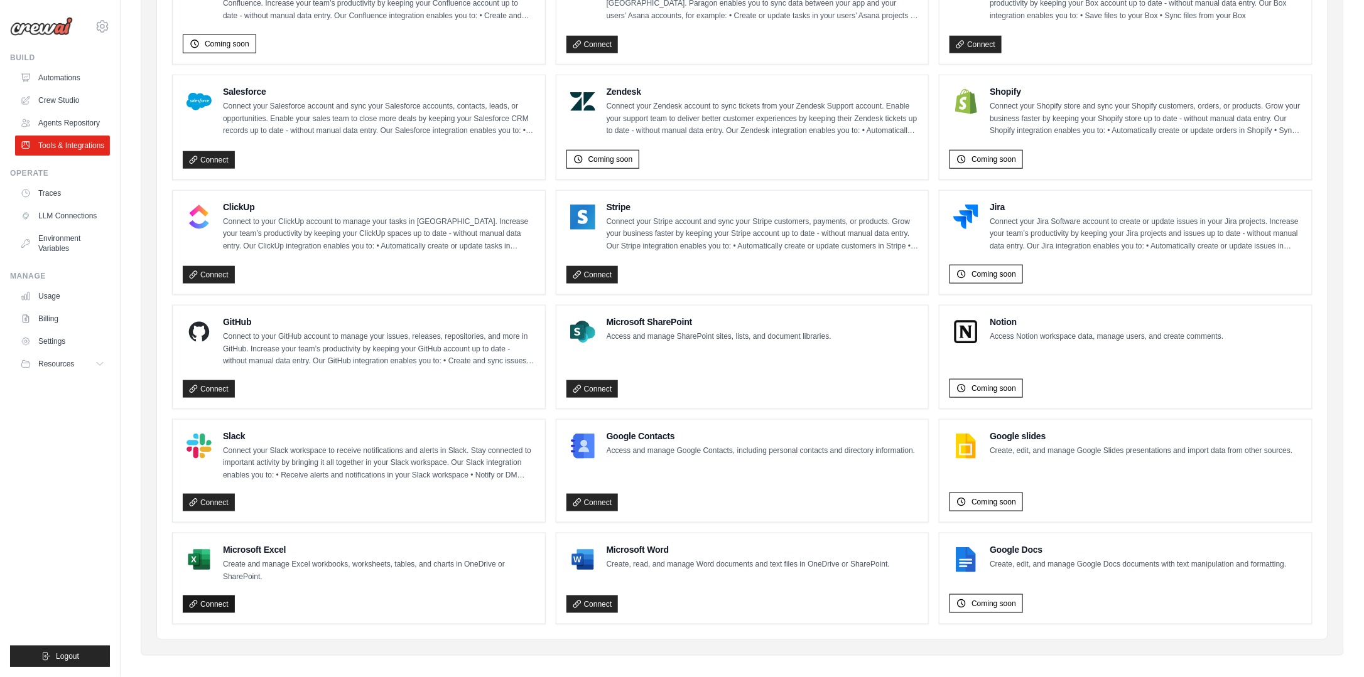
click at [214, 596] on link "Connect" at bounding box center [209, 605] width 52 height 18
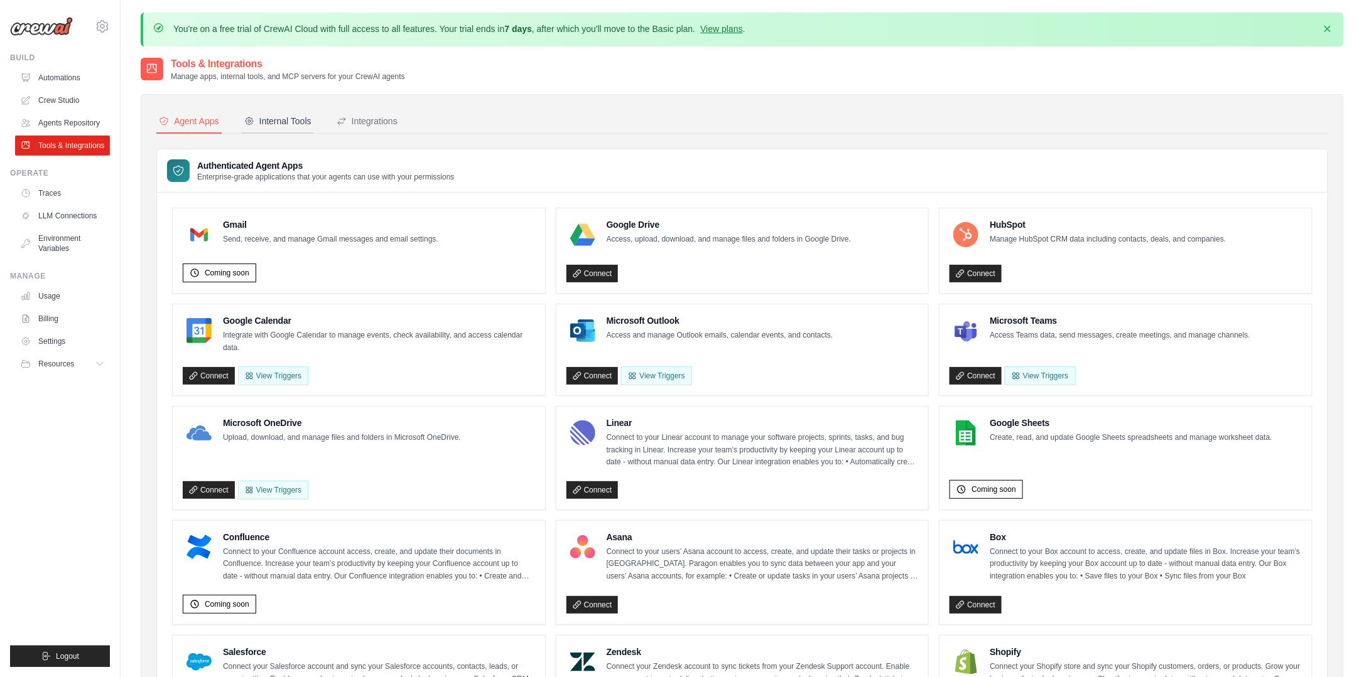
click at [287, 118] on div "Internal Tools" at bounding box center [277, 121] width 67 height 13
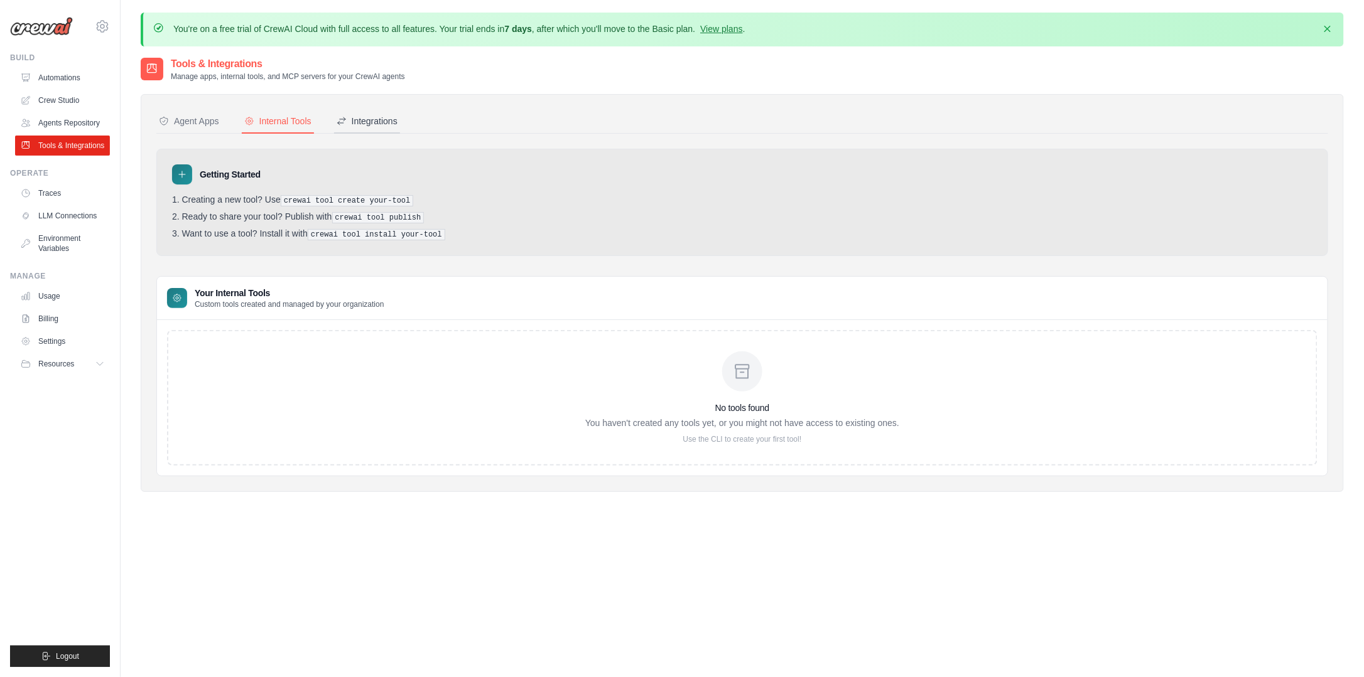
click at [376, 123] on div "Integrations" at bounding box center [367, 121] width 61 height 13
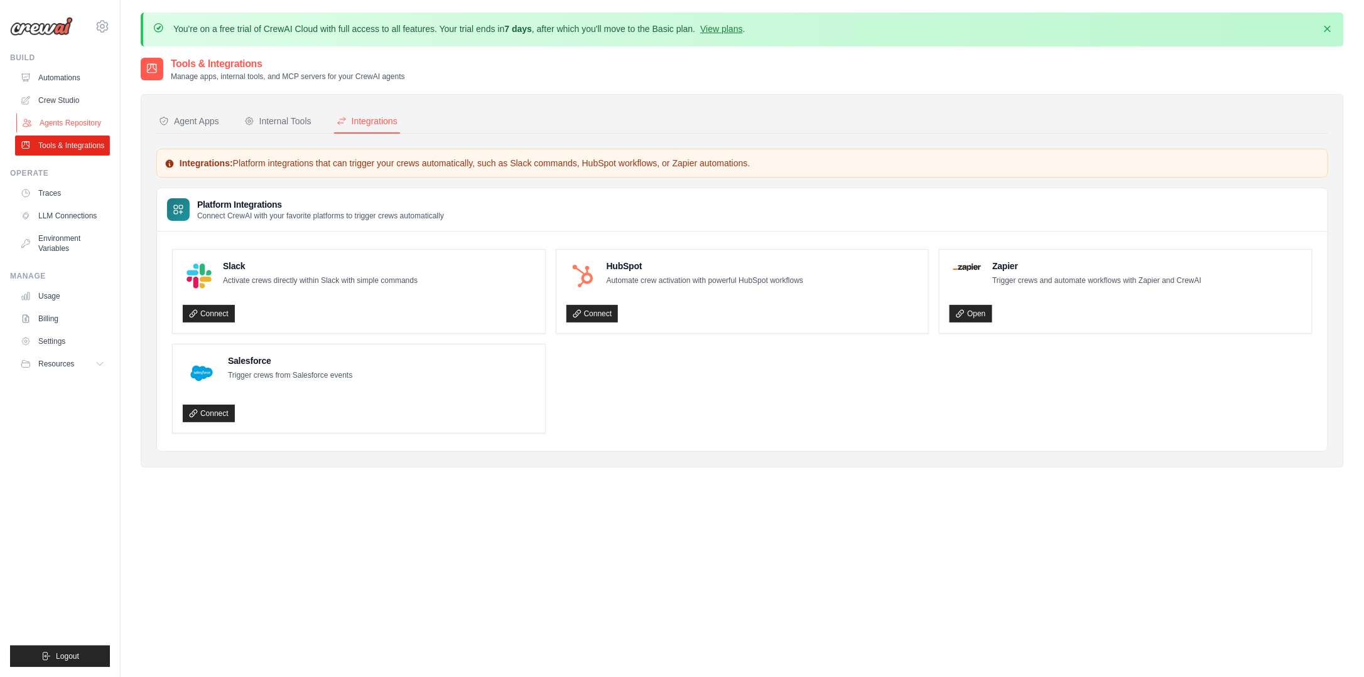
click at [73, 123] on link "Agents Repository" at bounding box center [63, 123] width 95 height 20
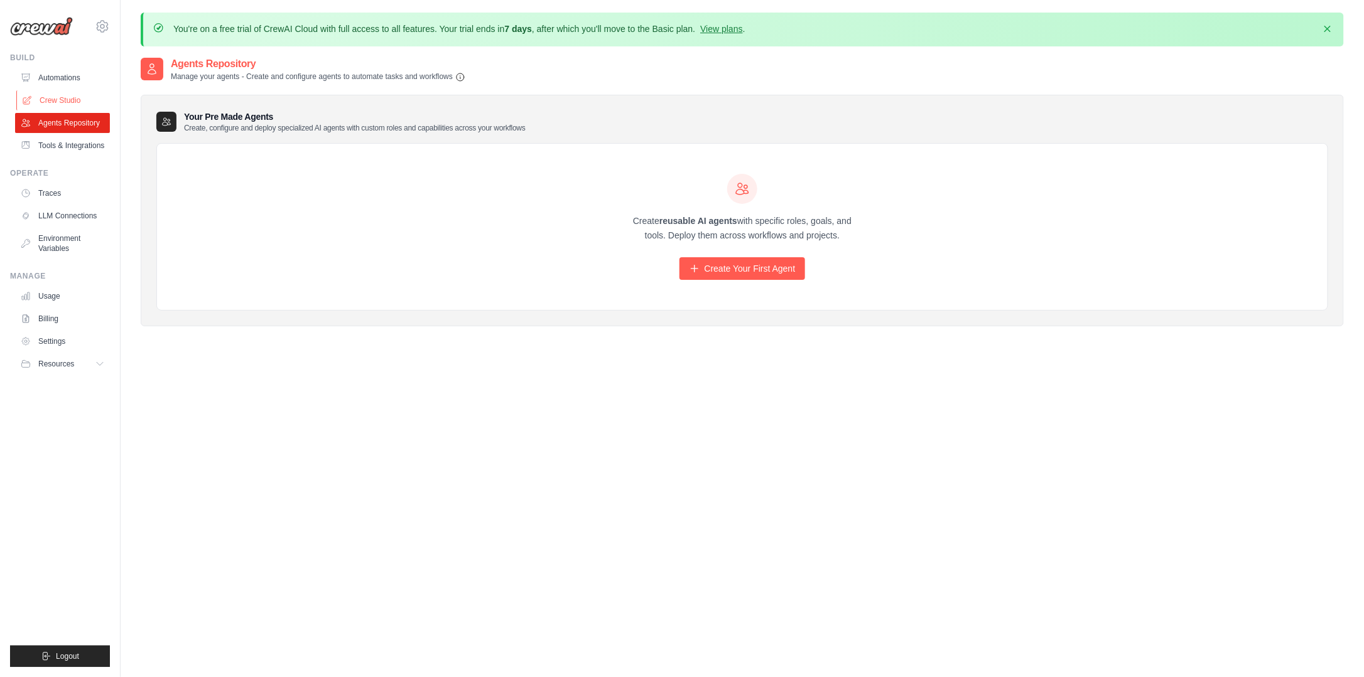
click at [77, 100] on link "Crew Studio" at bounding box center [63, 100] width 95 height 20
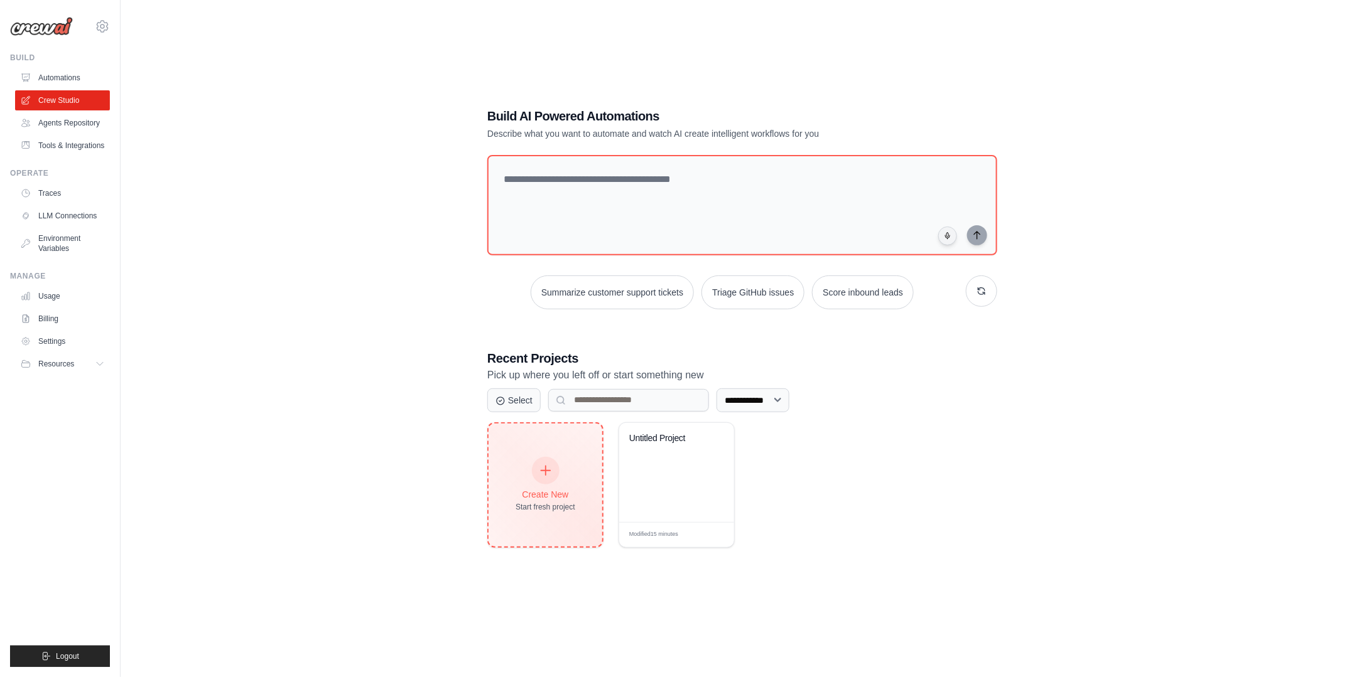
scroll to position [68, 0]
click at [531, 502] on div "Start fresh project" at bounding box center [545, 507] width 60 height 10
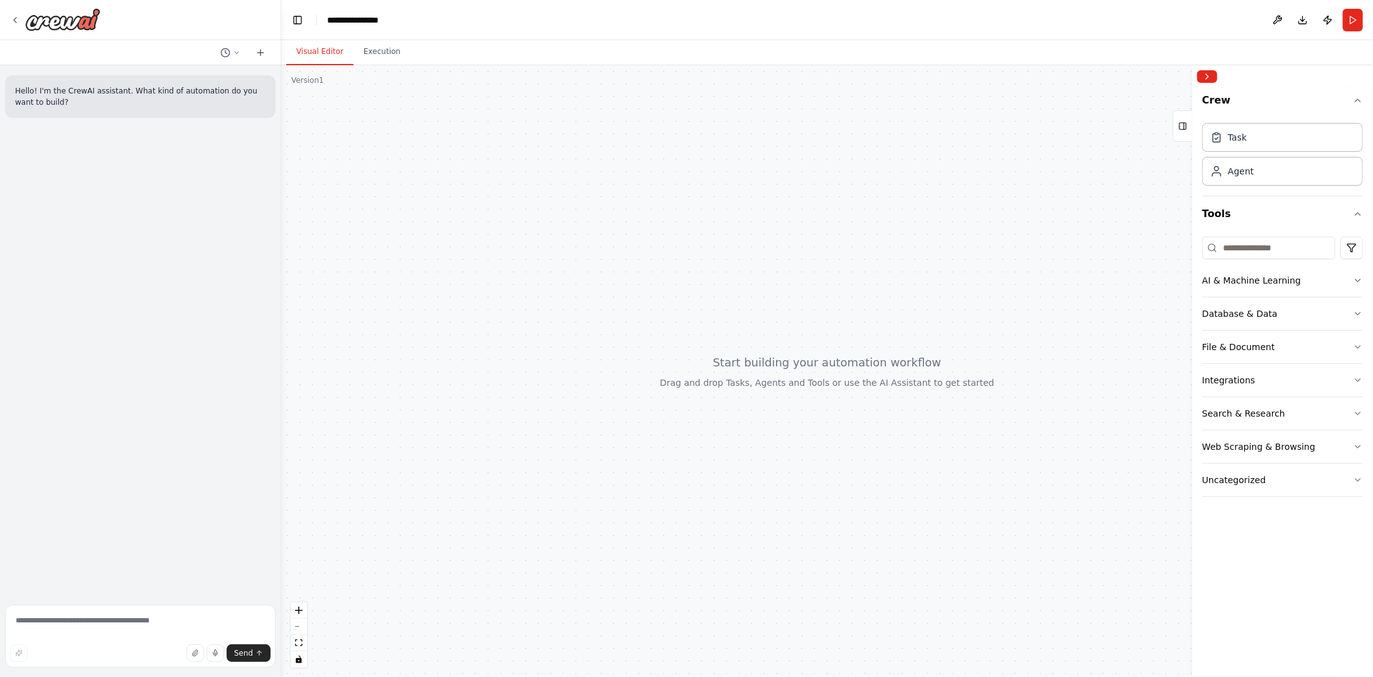
click at [345, 26] on header "**********" at bounding box center [827, 20] width 1092 height 40
click at [354, 14] on div "**********" at bounding box center [358, 20] width 63 height 13
click at [333, 20] on div "**********" at bounding box center [390, 20] width 126 height 13
click at [373, 16] on div "**********" at bounding box center [390, 20] width 126 height 13
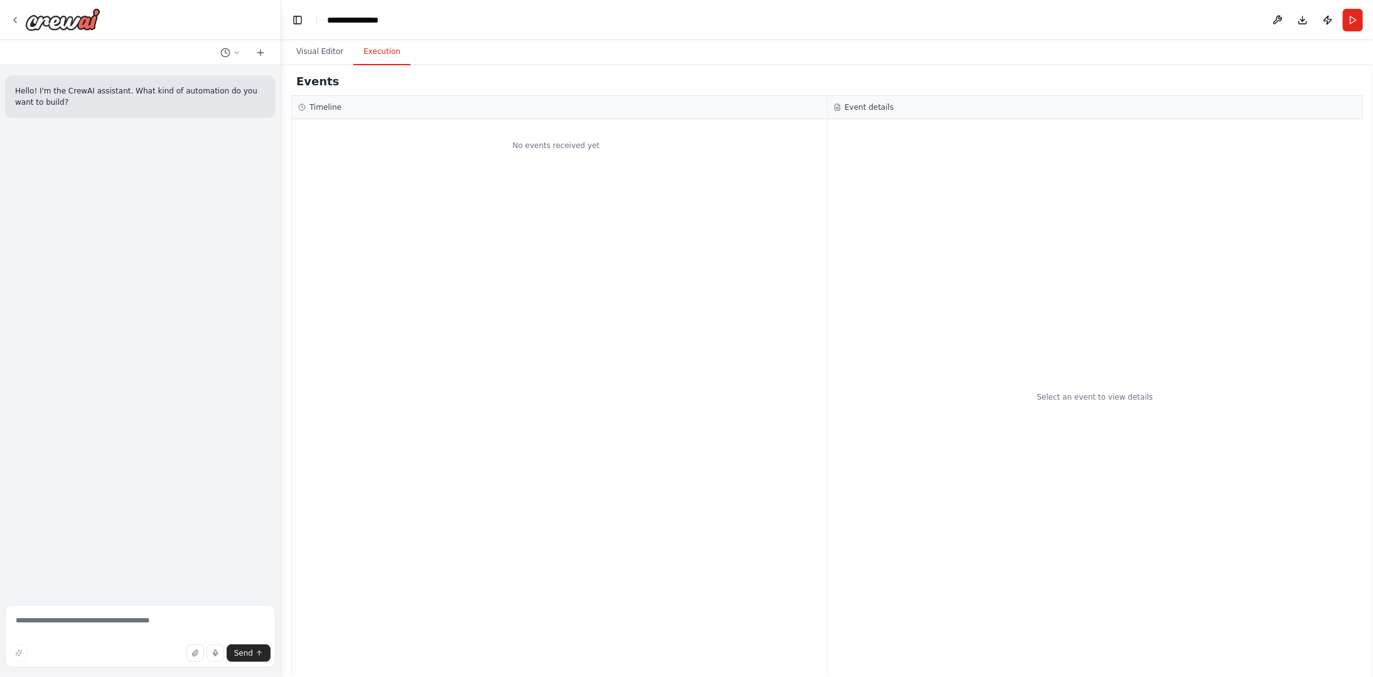
click at [382, 51] on button "Execution" at bounding box center [381, 52] width 57 height 26
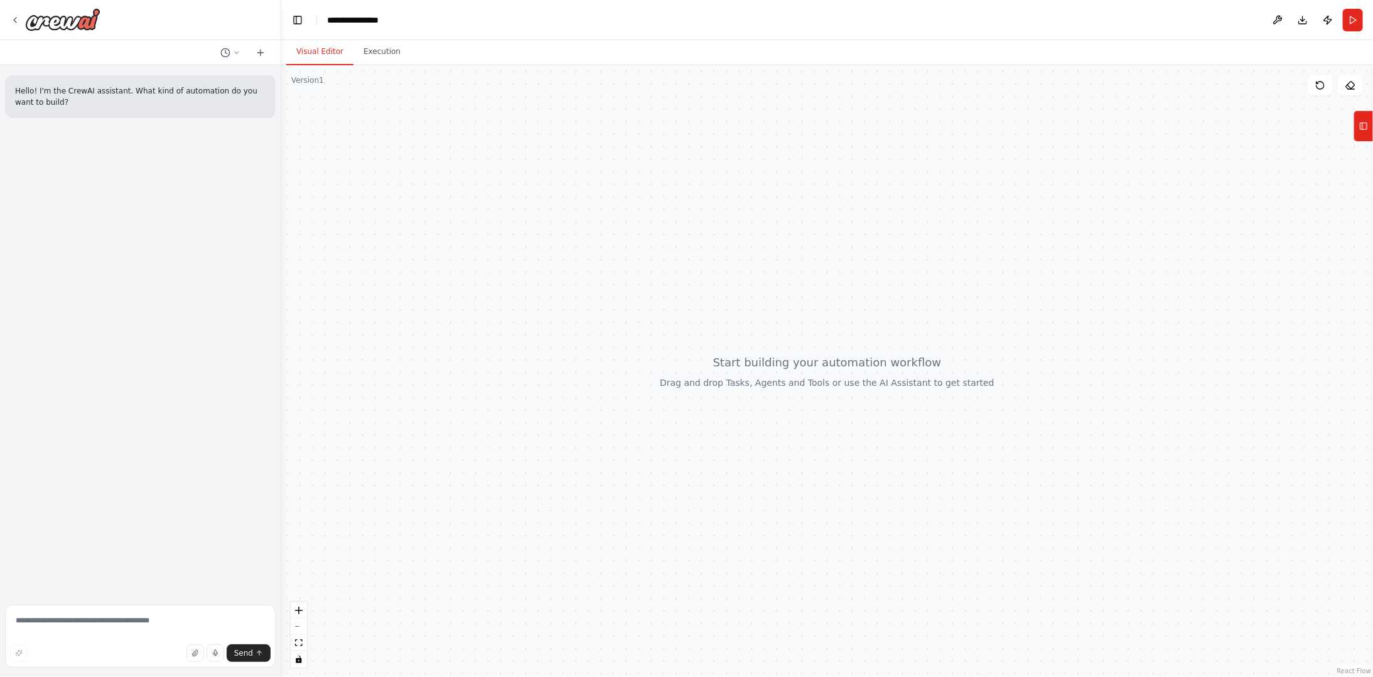
click at [326, 51] on button "Visual Editor" at bounding box center [319, 52] width 67 height 26
click at [61, 634] on textarea at bounding box center [140, 636] width 271 height 63
type textarea "*******"
click at [19, 20] on icon at bounding box center [15, 20] width 10 height 10
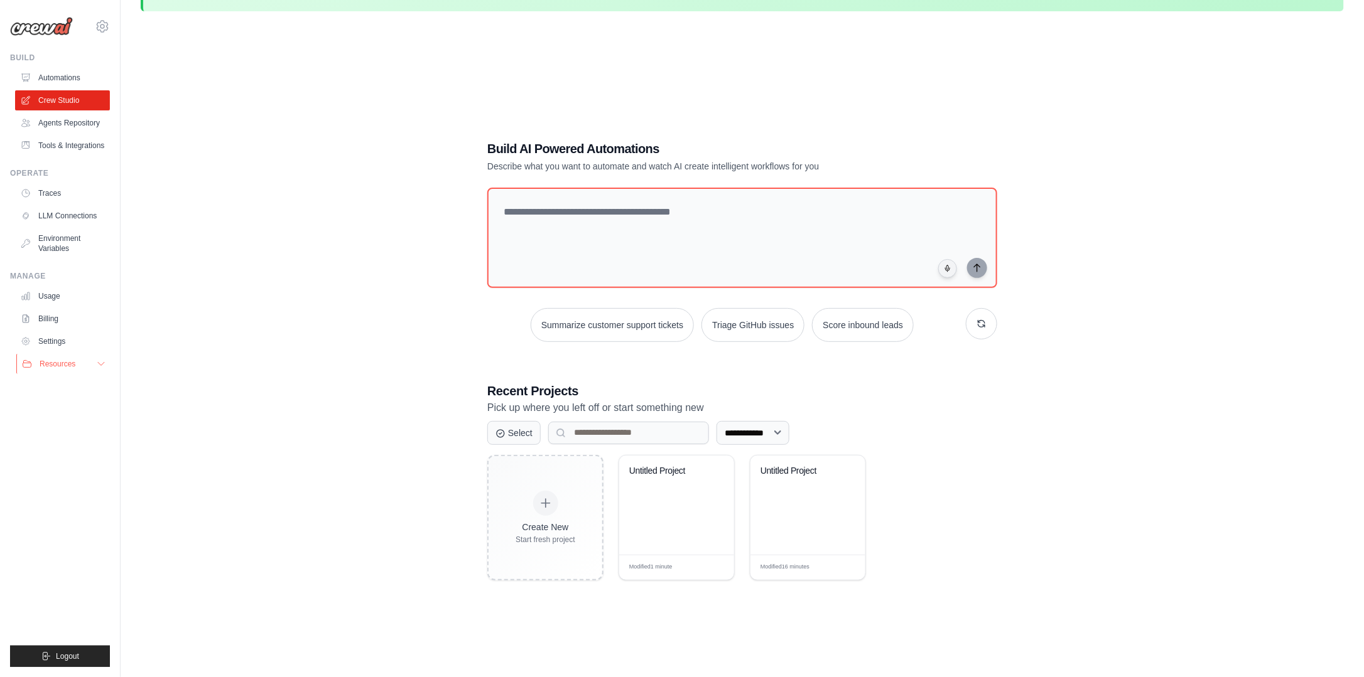
click at [99, 363] on icon at bounding box center [101, 364] width 10 height 10
click at [58, 407] on span "GitHub" at bounding box center [56, 406] width 23 height 10
